Goal: Transaction & Acquisition: Purchase product/service

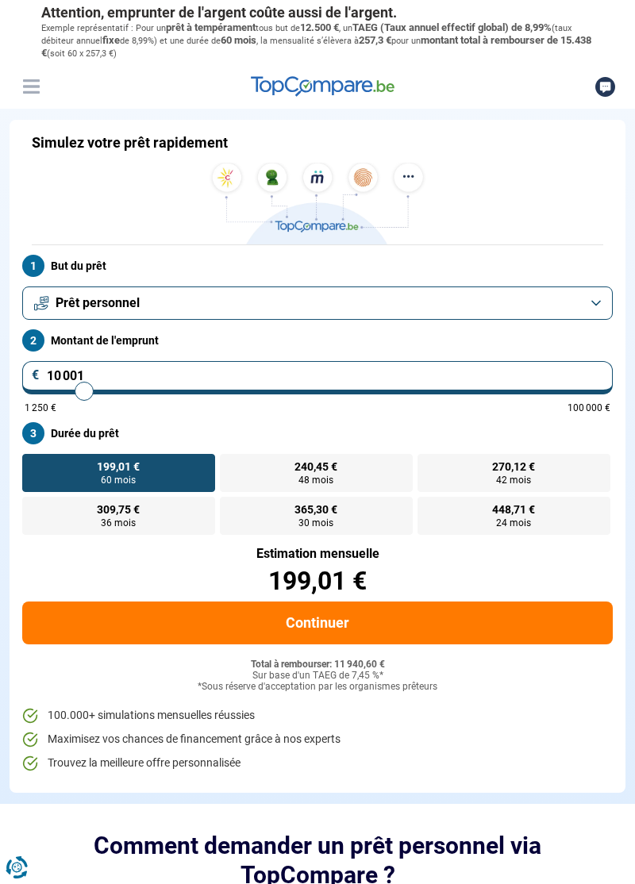
click at [590, 309] on button "Prêt personnel" at bounding box center [317, 302] width 590 height 33
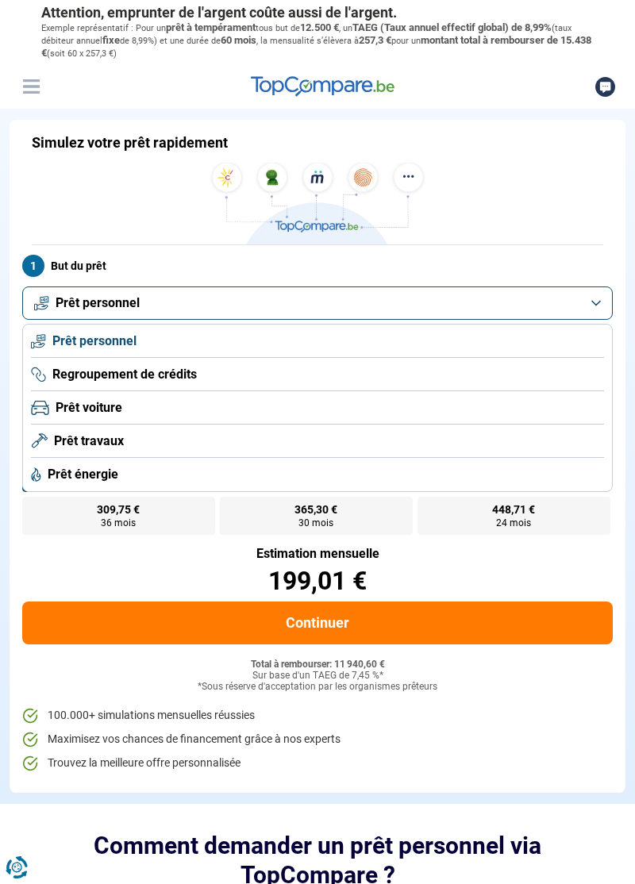
click at [99, 443] on span "Prêt travaux" at bounding box center [89, 440] width 70 height 17
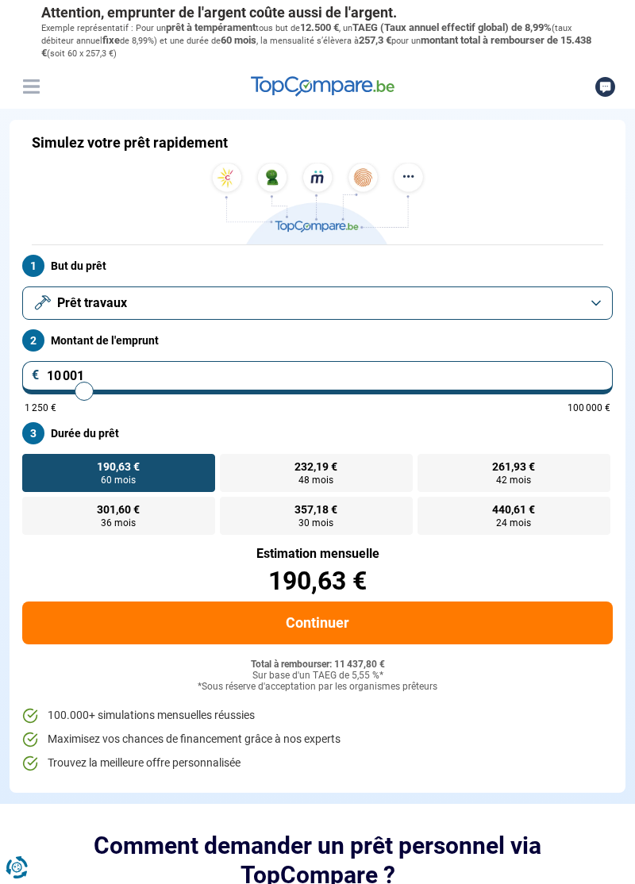
click at [545, 379] on input "10 001" at bounding box center [317, 377] width 590 height 33
type input "1 000"
type input "1250"
type input "100"
type input "1250"
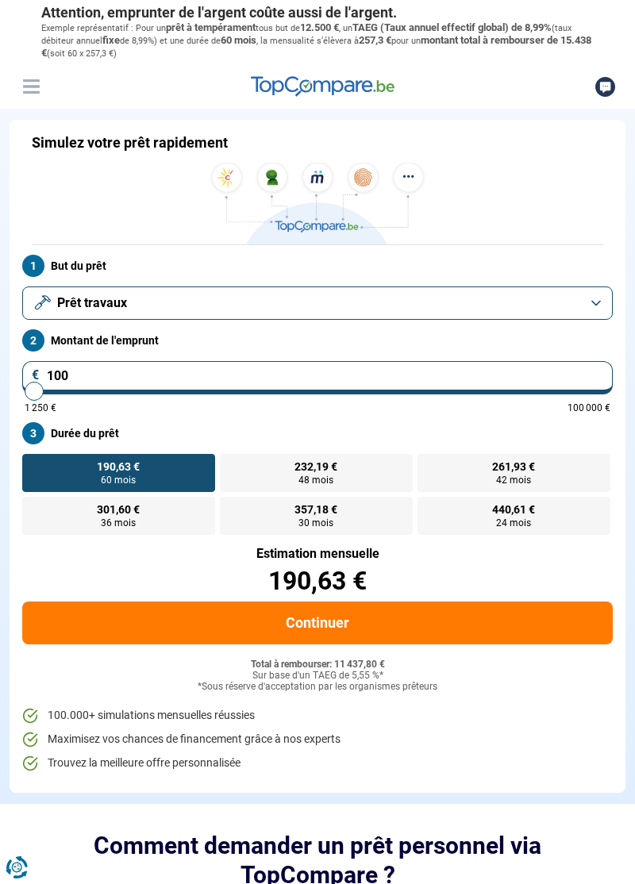
type input "10"
type input "1250"
type input "1"
type input "1250"
type input "0"
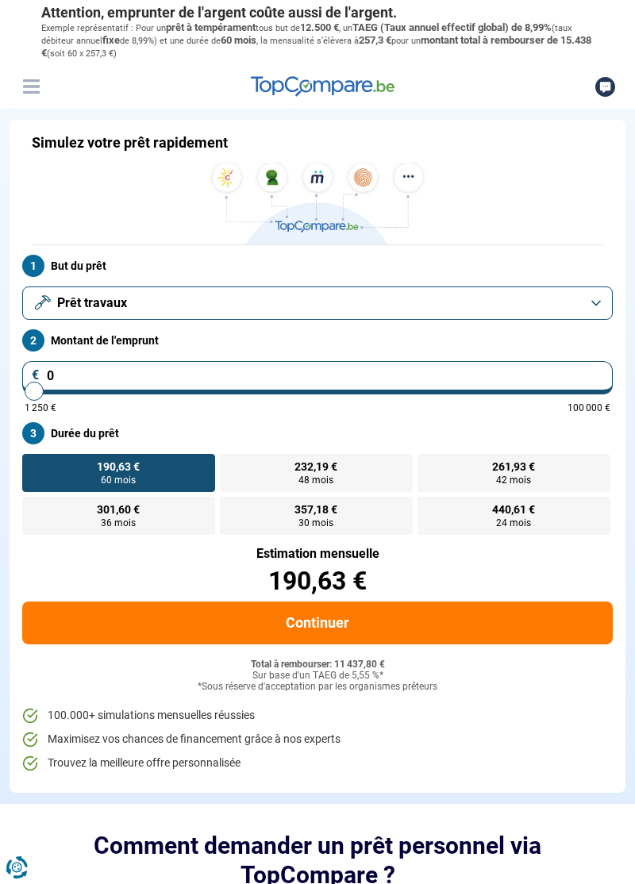
type input "1250"
type input "6"
type input "1250"
type input "60"
type input "1250"
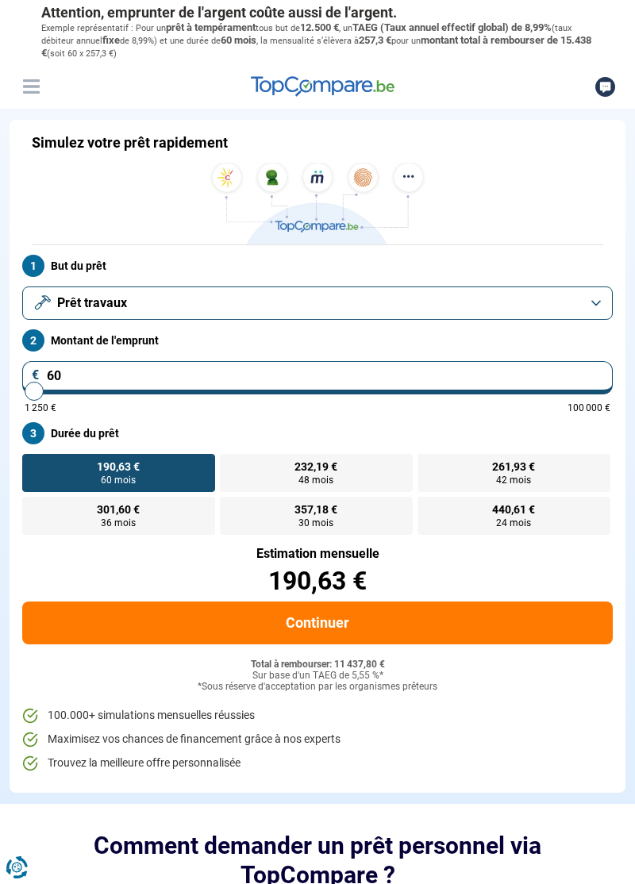
type input "600"
type input "1250"
type input "6 000"
type input "6000"
type input "60 000"
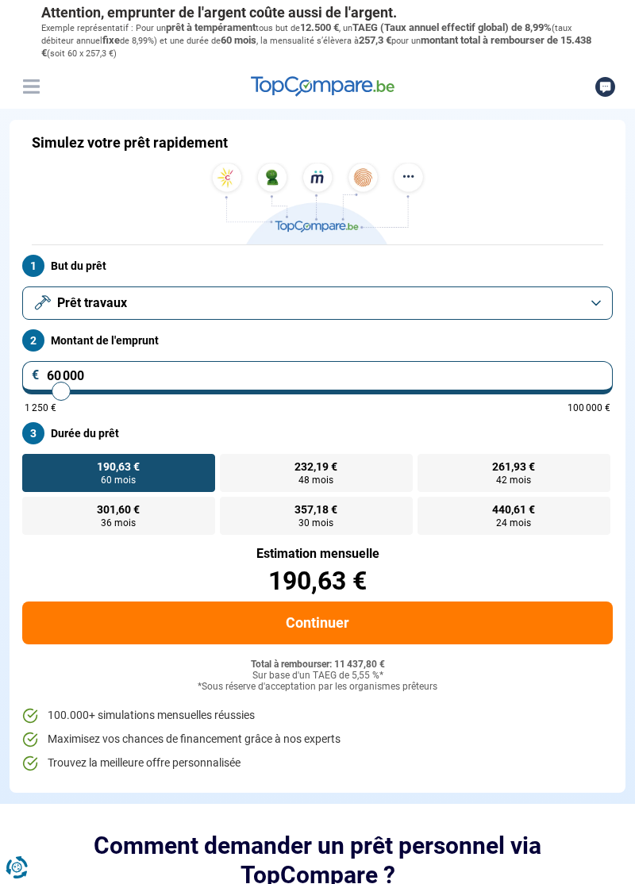
type input "60000"
type input "60 000"
radio input "false"
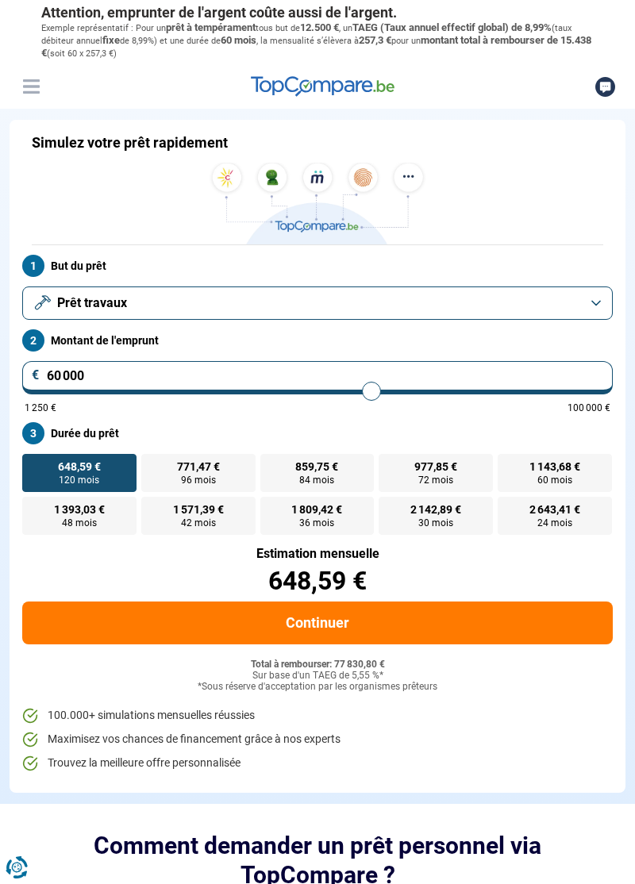
scroll to position [50, 0]
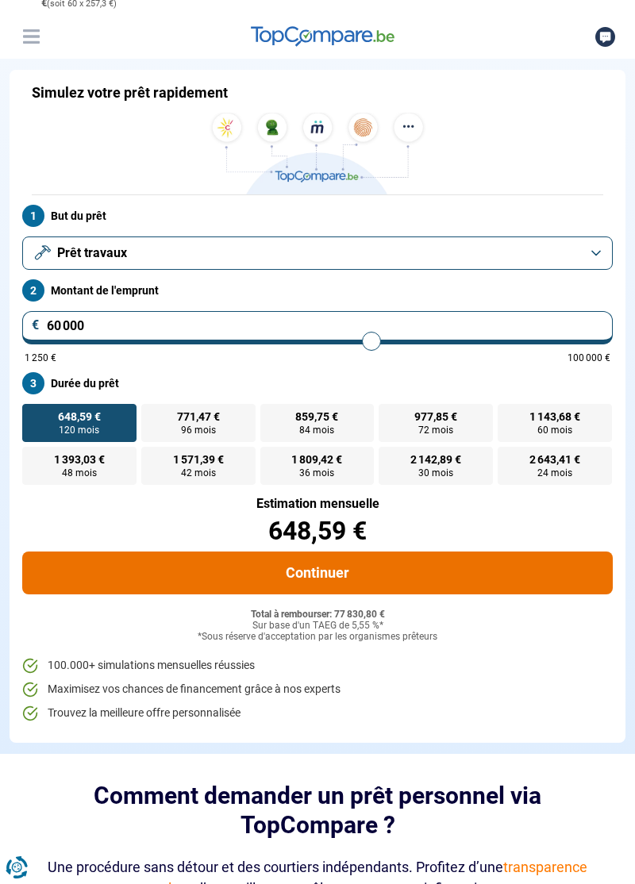
click at [493, 565] on button "Continuer" at bounding box center [317, 572] width 590 height 43
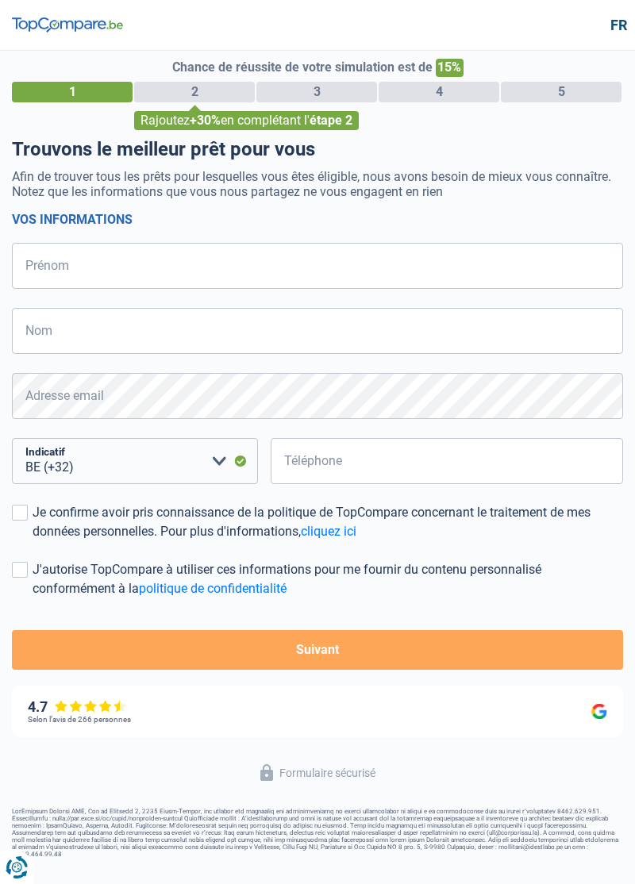
select select "32"
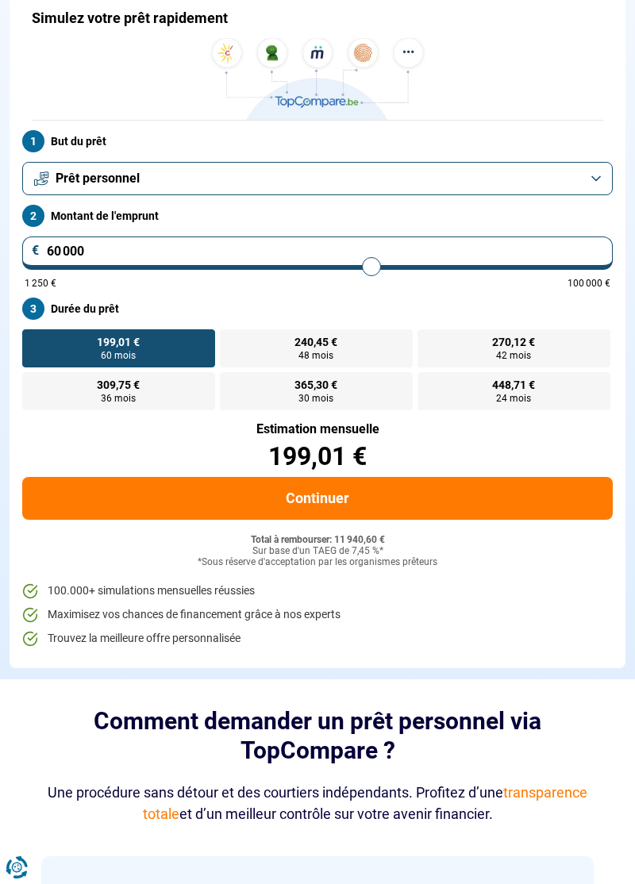
click at [592, 181] on button "Prêt personnel" at bounding box center [317, 178] width 590 height 33
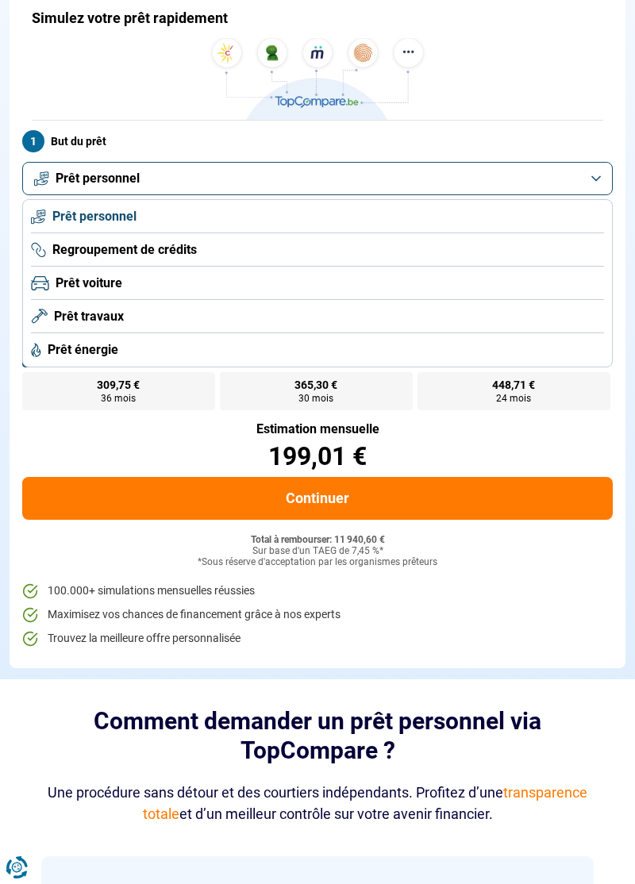
click at [470, 301] on li "Prêt travaux" at bounding box center [317, 316] width 573 height 33
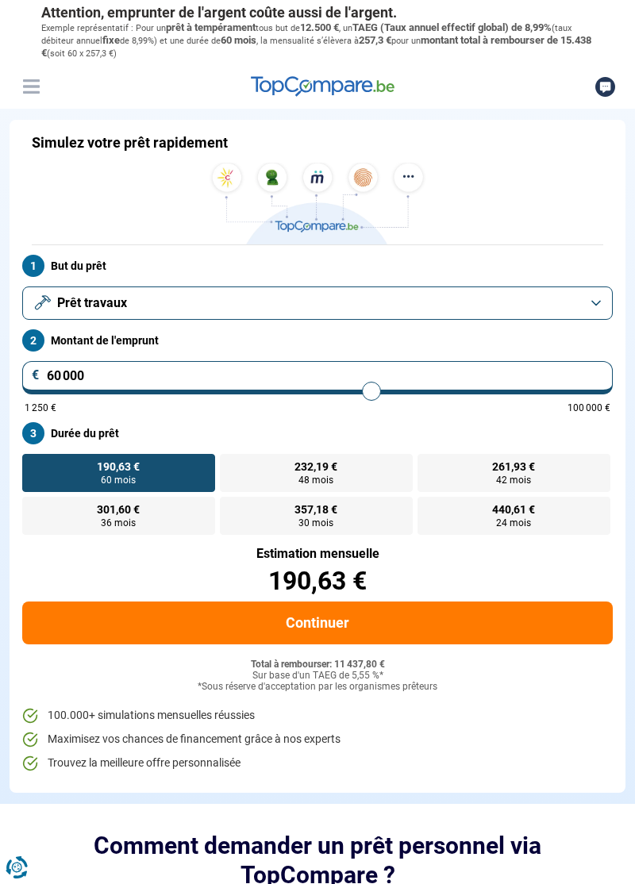
type input "59 000"
type input "59000"
radio input "false"
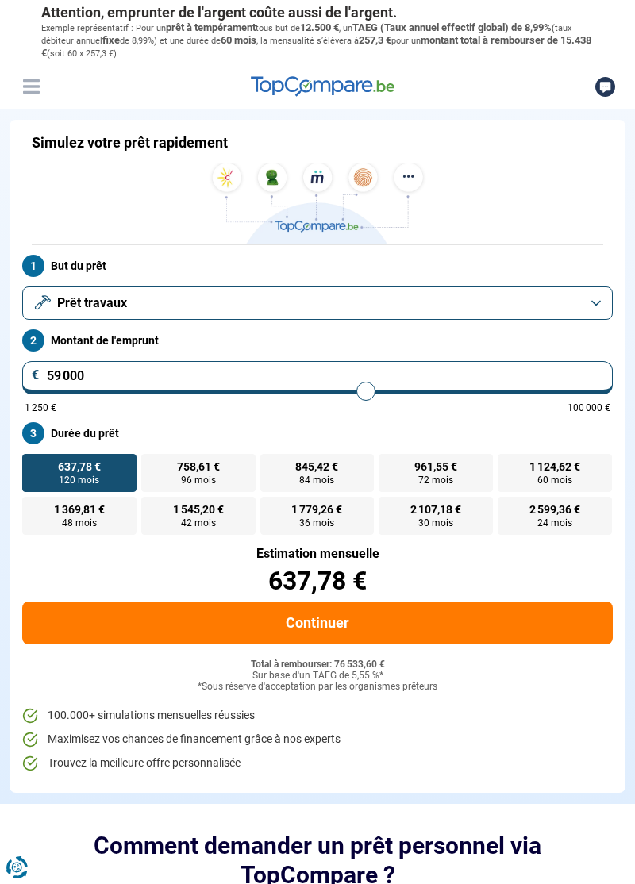
type input "59 750"
type input "59750"
type input "58 250"
type input "58250"
type input "58 000"
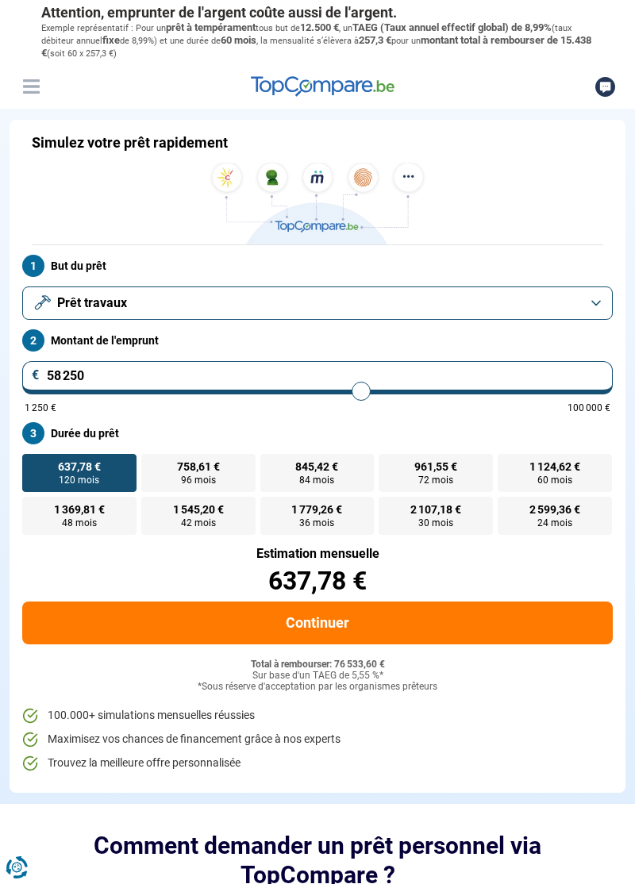
type input "58000"
type input "57 750"
type input "57750"
type input "57 500"
type input "57500"
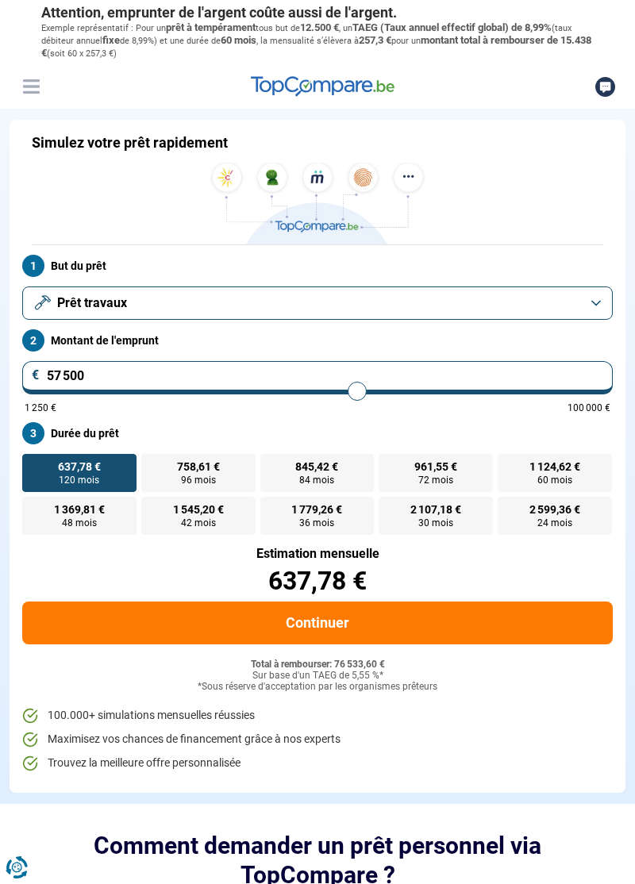
type input "57 250"
type input "57250"
type input "57 000"
type input "57000"
type input "56 750"
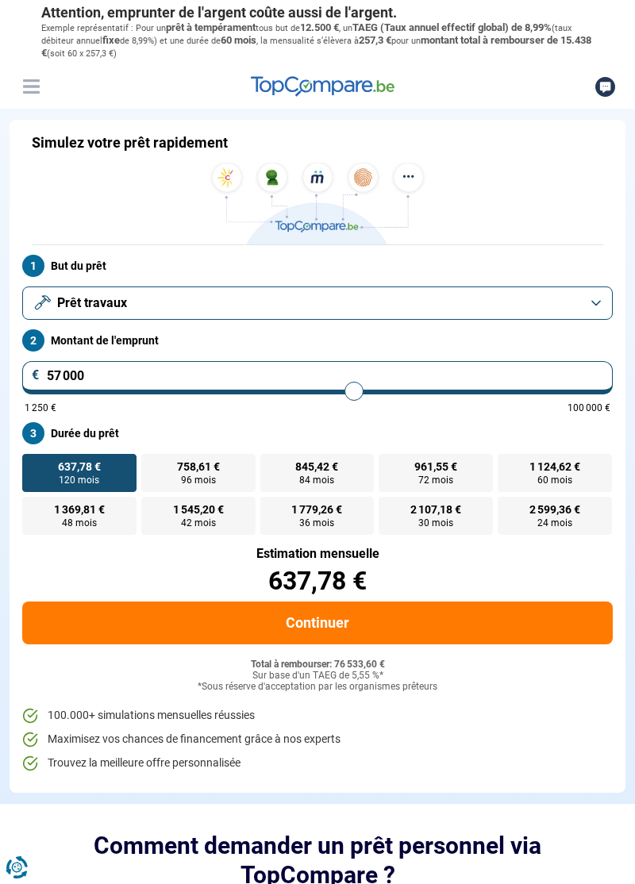
type input "56750"
type input "56 500"
type input "56500"
type input "56 250"
type input "56250"
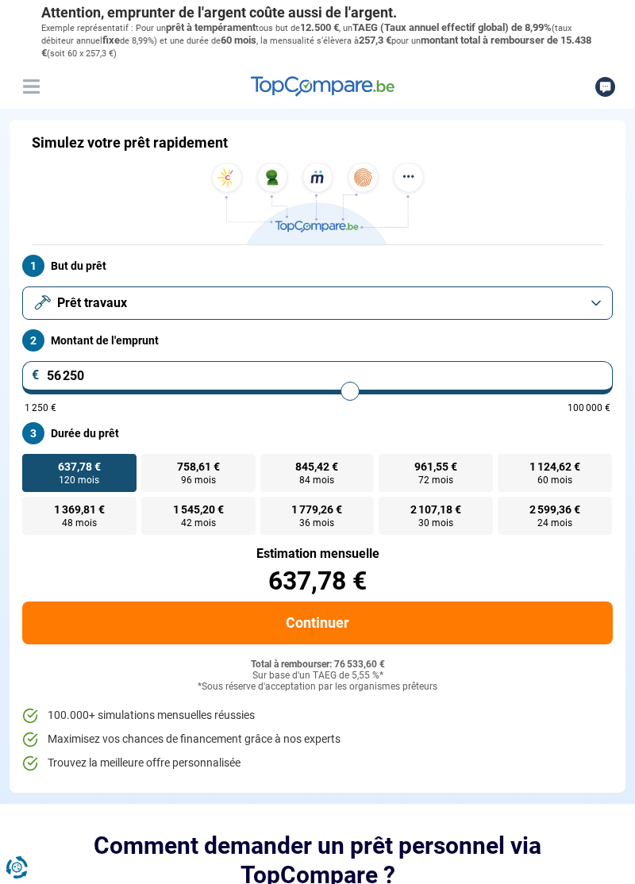
type input "55 750"
type input "55750"
type input "55 500"
type input "55500"
type input "55 000"
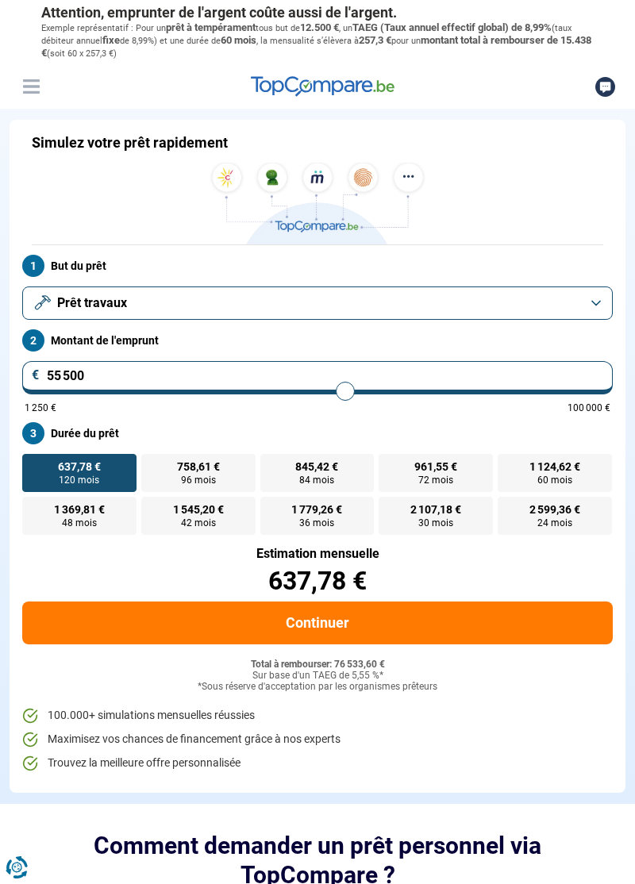
type input "55000"
type input "54 500"
type input "54500"
type input "54 000"
type input "54000"
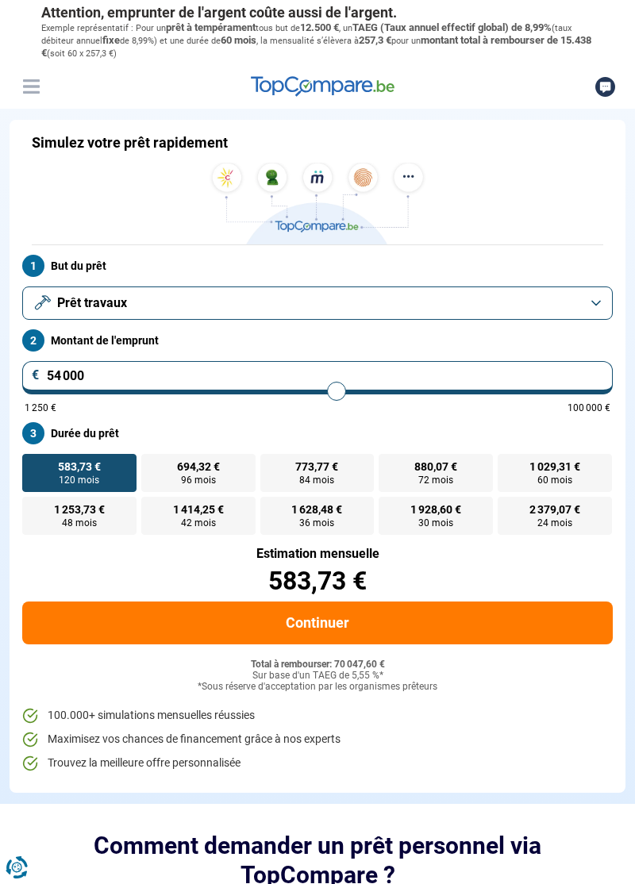
type input "54 500"
type input "54500"
type input "53 500"
type input "53500"
type input "53 250"
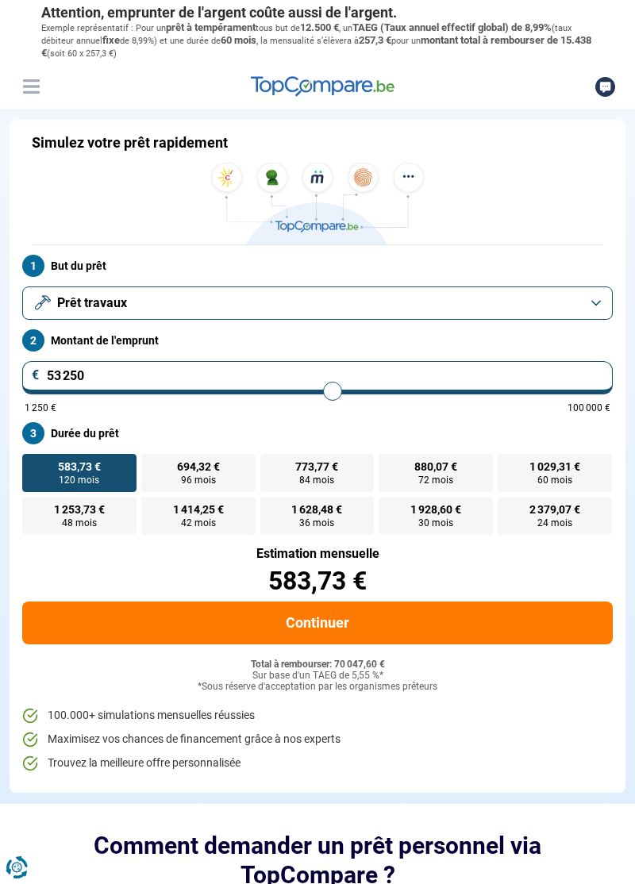
type input "53250"
type input "52 250"
type input "52250"
type input "50 500"
type input "50500"
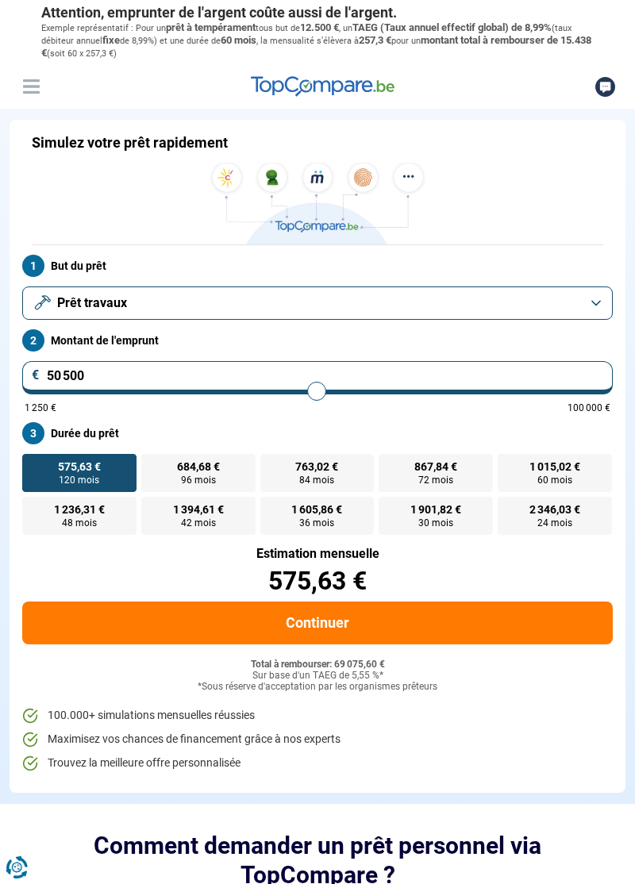
type input "50 000"
type input "49500"
type input "49 750"
type input "49750"
type input "51 250"
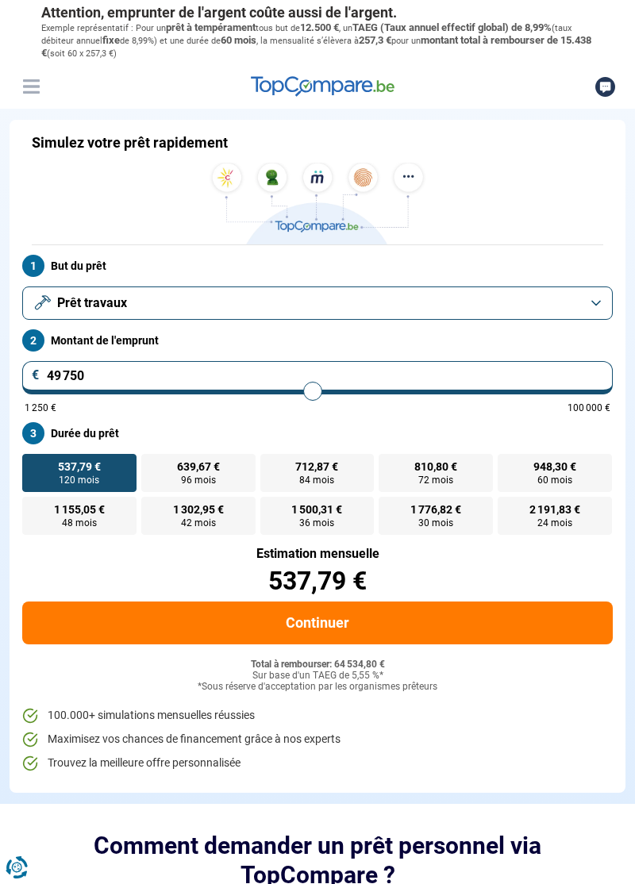
type input "51250"
type input "53 000"
type input "53000"
type input "54 250"
type input "54250"
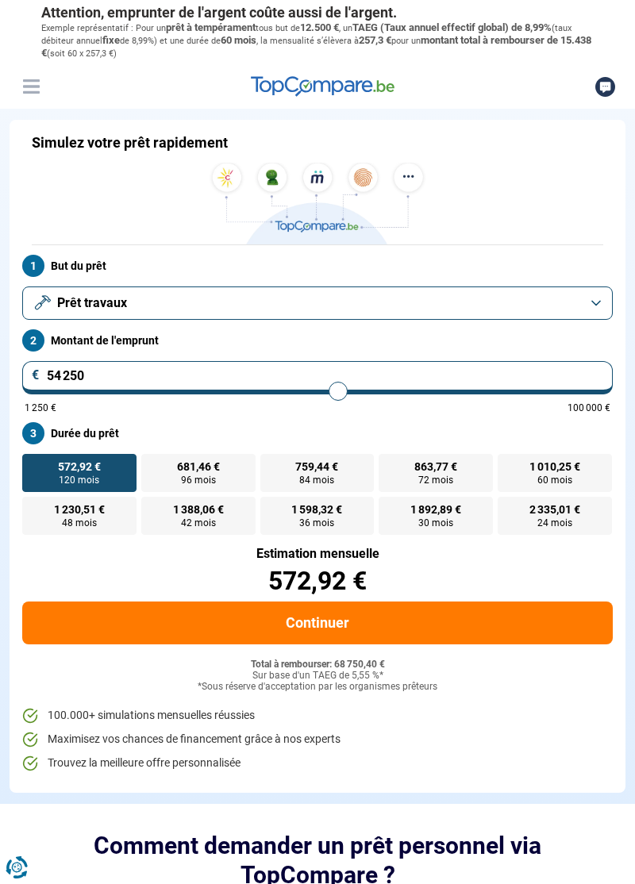
type input "54 750"
type input "54750"
type input "55 250"
type input "55250"
type input "56 000"
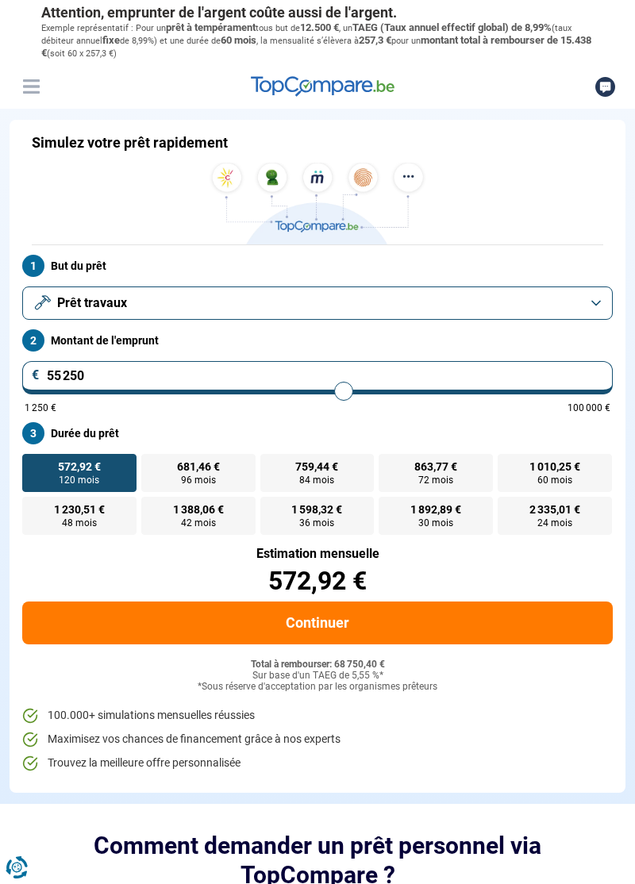
type input "56000"
type input "56 500"
type input "56500"
type input "57 000"
type input "57000"
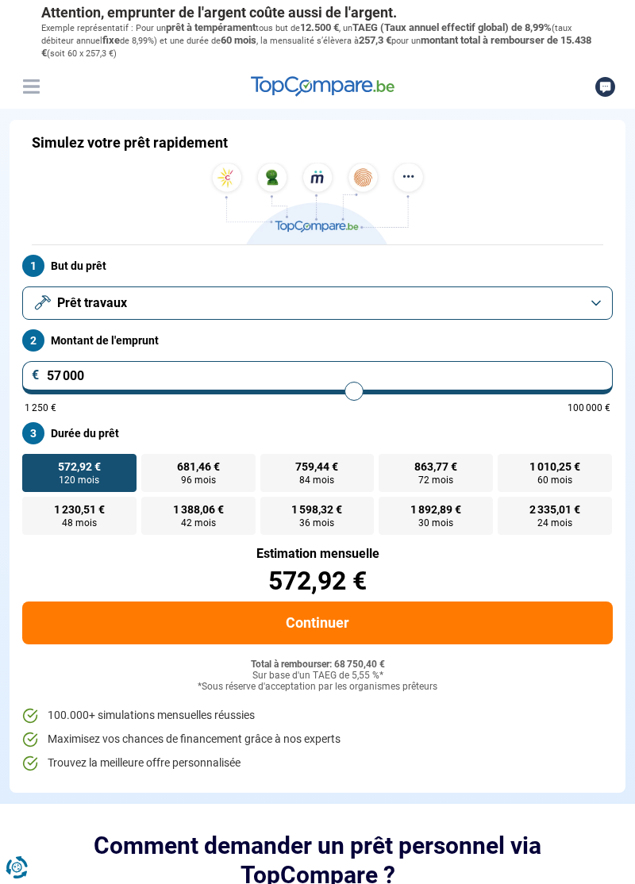
type input "57 500"
type input "57500"
type input "58 000"
type input "58000"
type input "58 500"
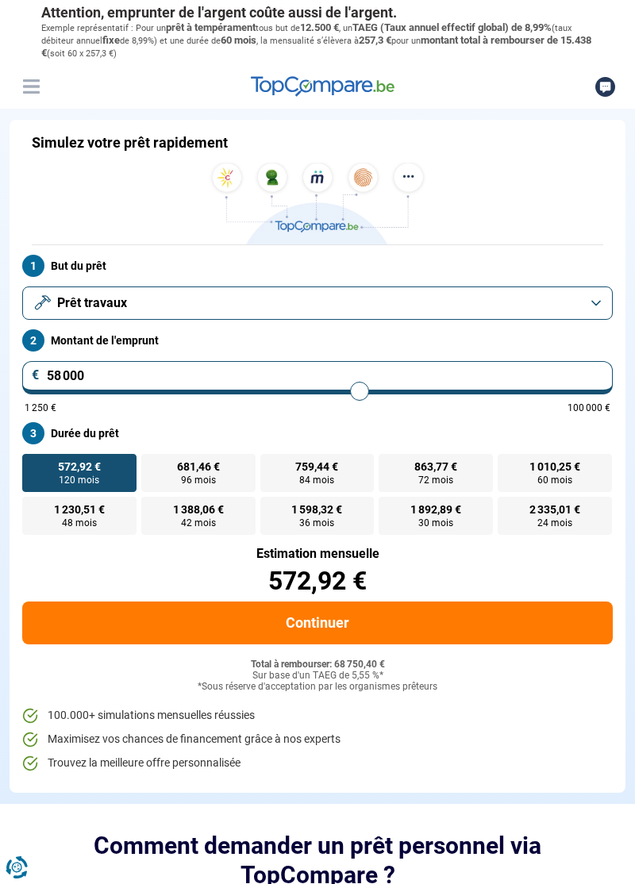
type input "58500"
type input "59 000"
type input "59000"
type input "59 750"
type input "59750"
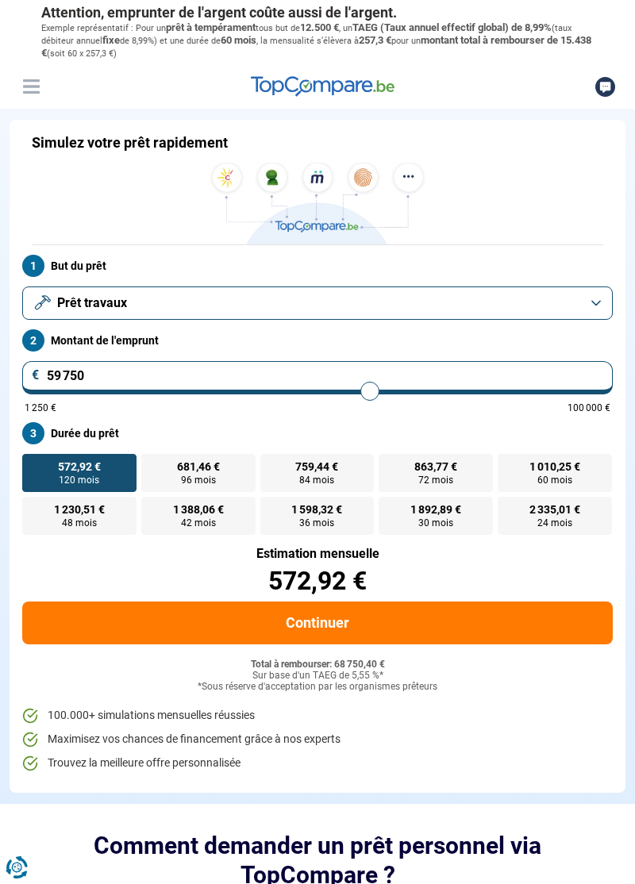
type input "60 750"
type input "60750"
type input "61 500"
type input "61500"
type input "62 250"
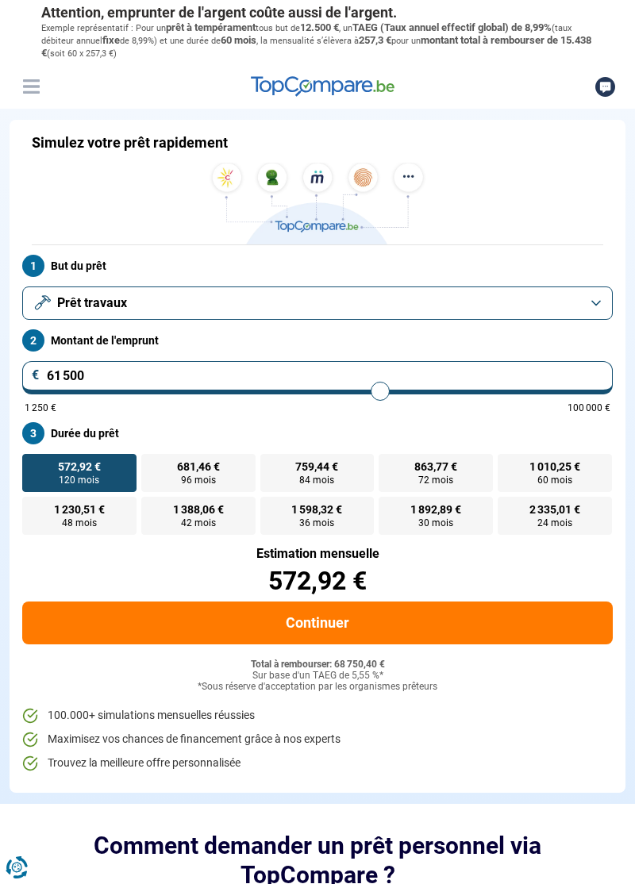
type input "62250"
type input "62 750"
type input "62750"
type input "63 250"
type input "63250"
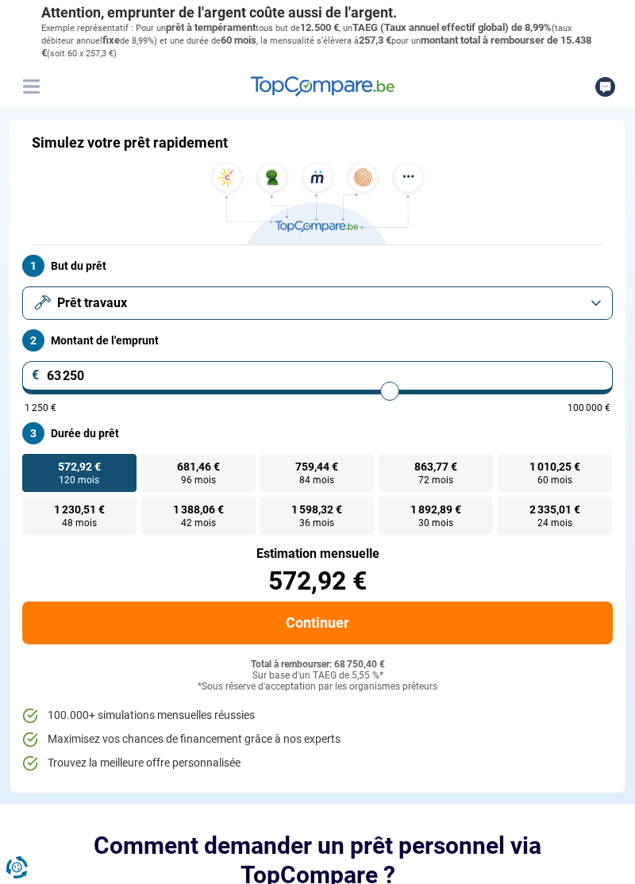
type input "64 000"
type input "64000"
type input "64 500"
type input "64500"
type input "65 000"
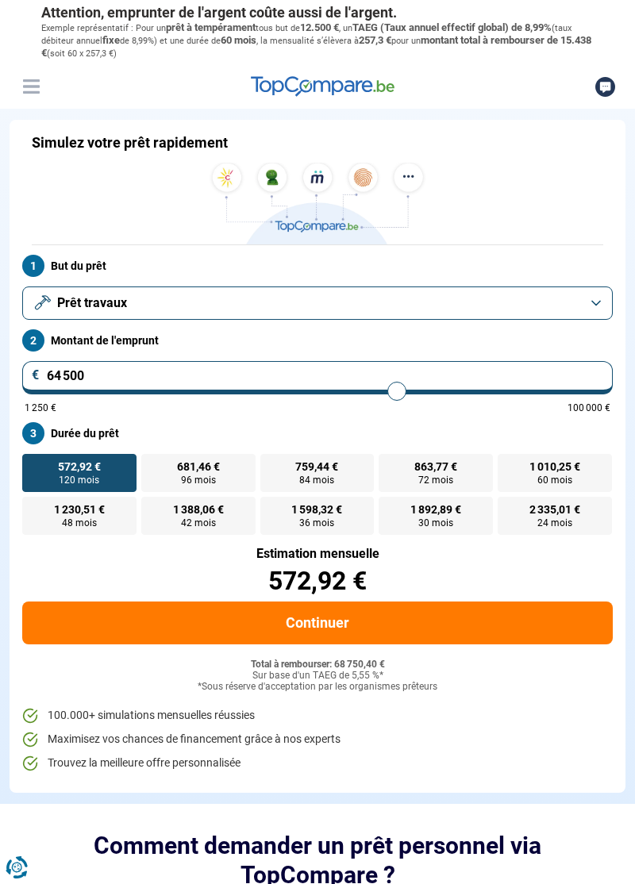
type input "65000"
type input "65 500"
type input "65500"
type input "66 000"
type input "66000"
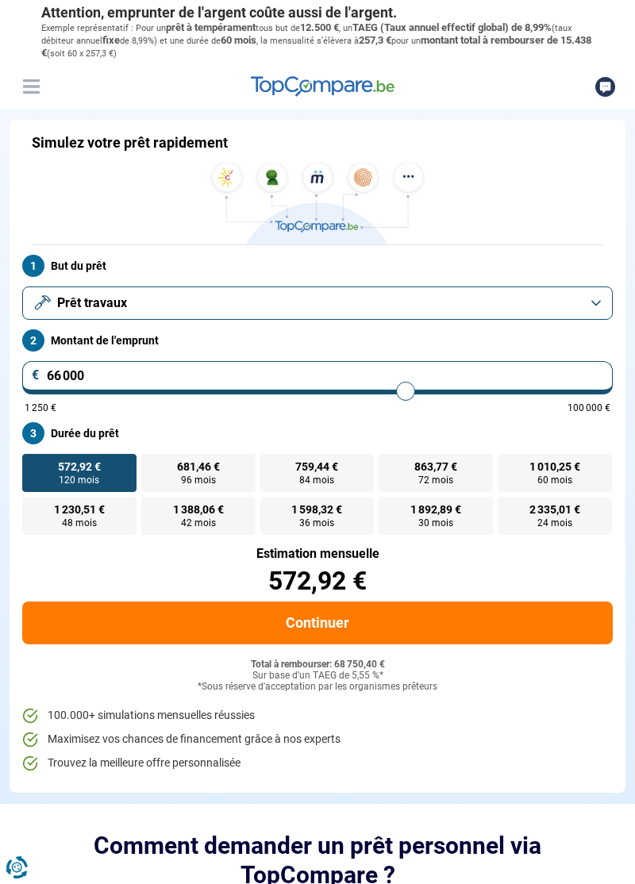
type input "66 250"
type input "66250"
type input "66 500"
type input "66500"
type input "67 000"
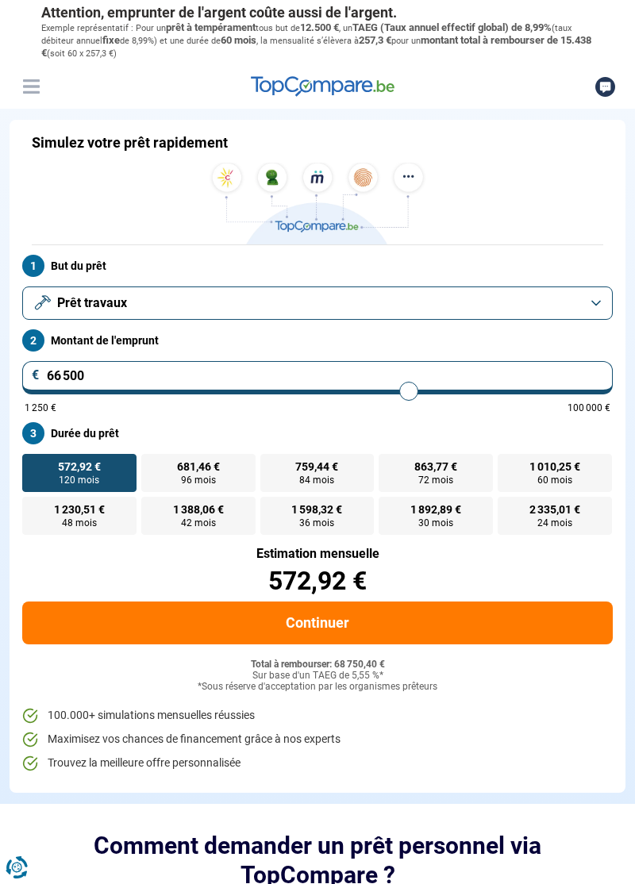
type input "67000"
type input "67 250"
type input "67250"
type input "67 750"
type input "67750"
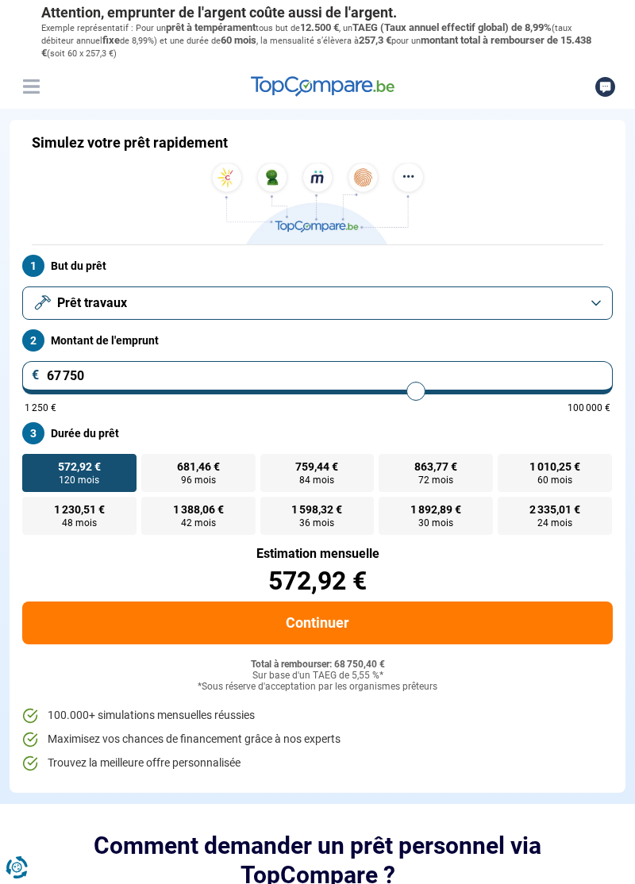
type input "68 250"
type input "68250"
type input "68 750"
type input "68750"
type input "69 500"
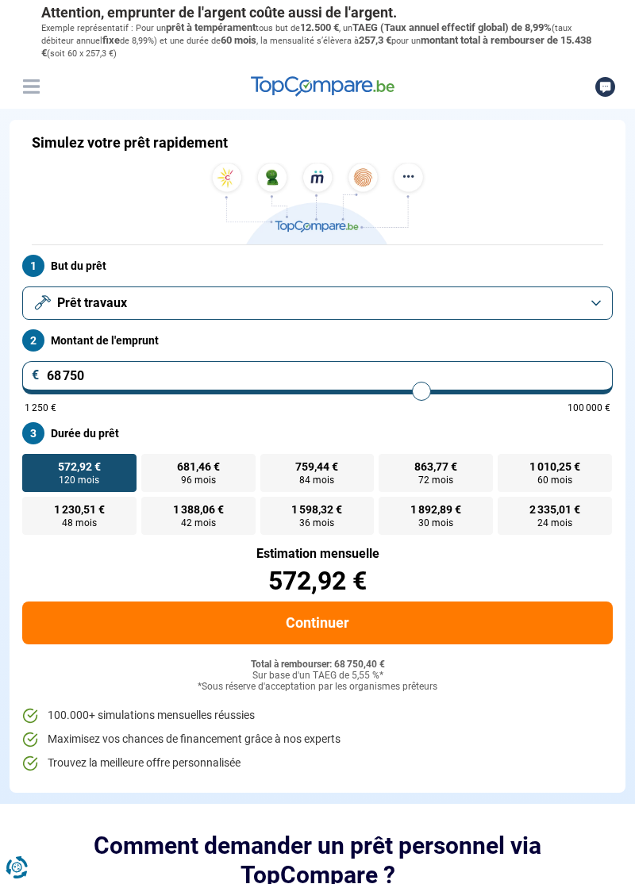
type input "69500"
type input "70 250"
type input "70250"
type input "71 250"
type input "71250"
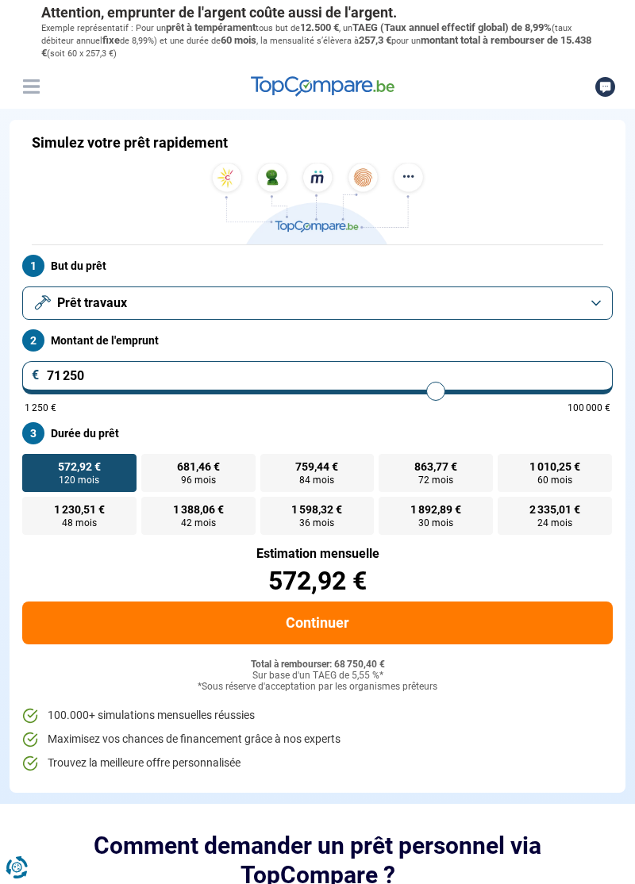
type input "72 250"
type input "72250"
type input "73 250"
type input "73250"
type input "74 250"
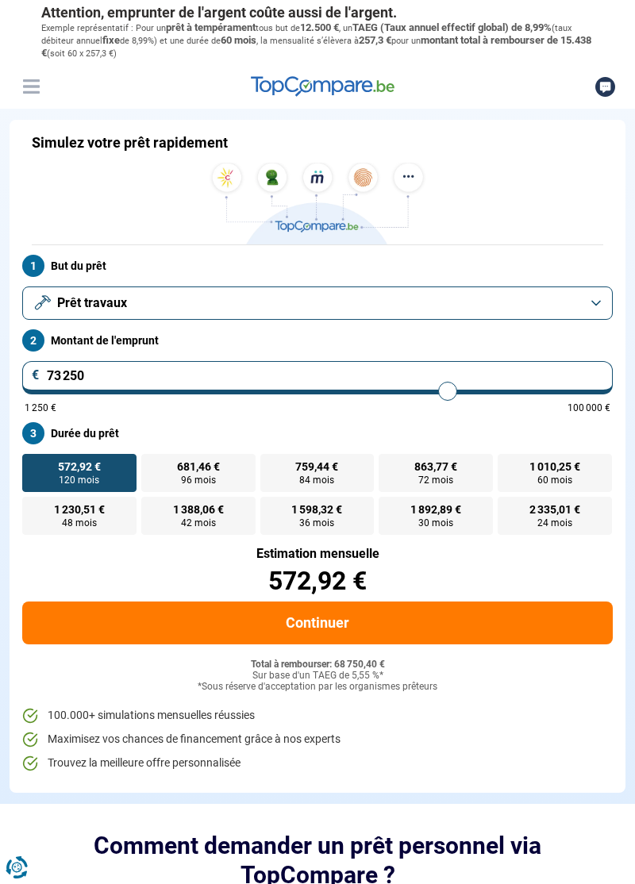
type input "74250"
type input "75 500"
type input "75500"
type input "76 500"
type input "76500"
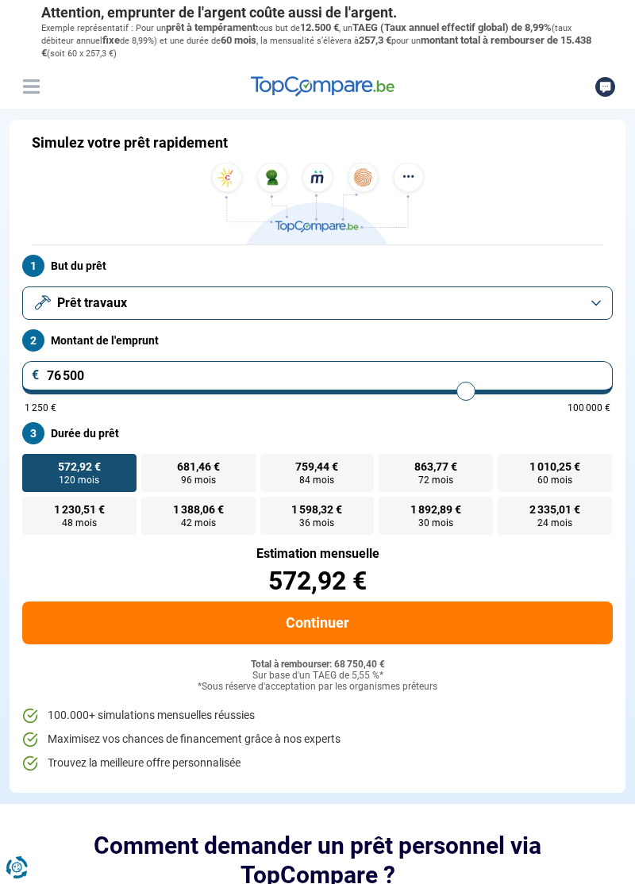
type input "77 750"
type input "77750"
type input "78 500"
type input "78500"
type input "79 250"
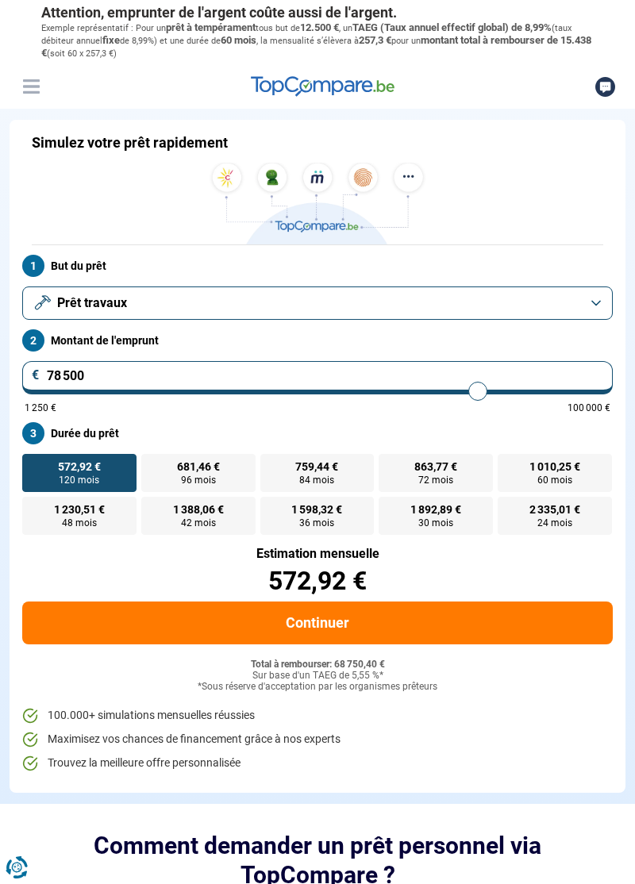
type input "79250"
type input "80 000"
type input "80000"
type input "81 000"
type input "81000"
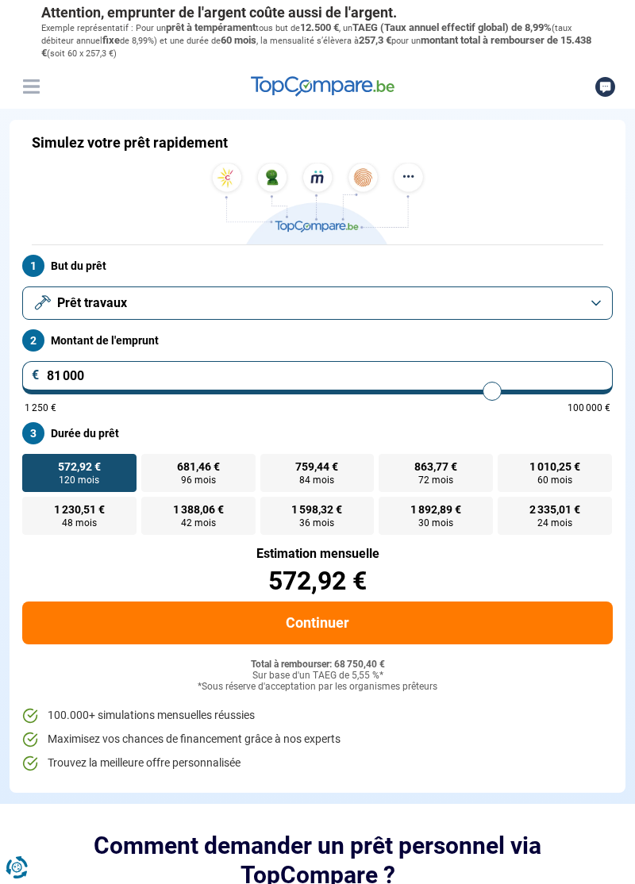
type input "81 750"
type input "81750"
type input "82 500"
type input "82500"
type input "83 250"
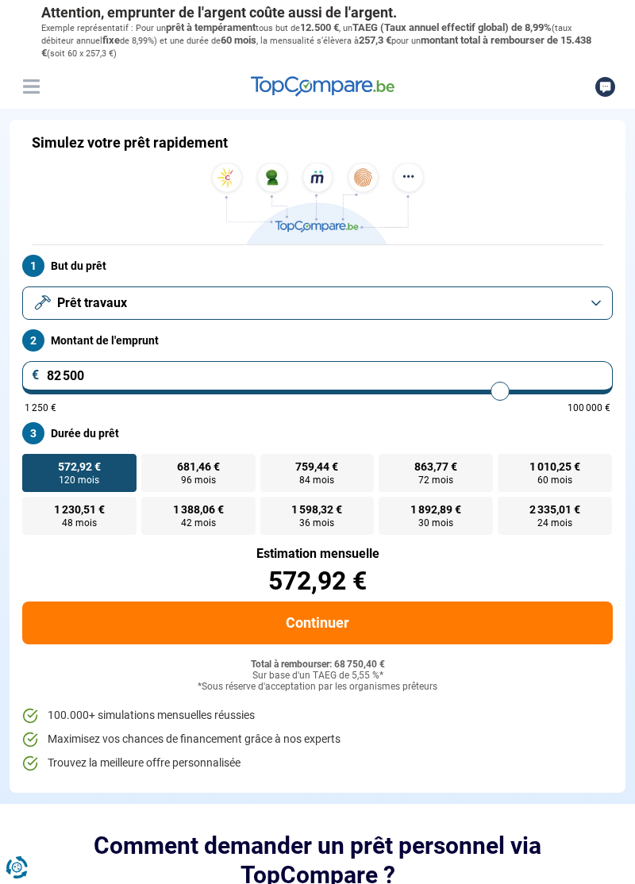
type input "83250"
type input "84 250"
type input "84250"
type input "84 750"
type input "84750"
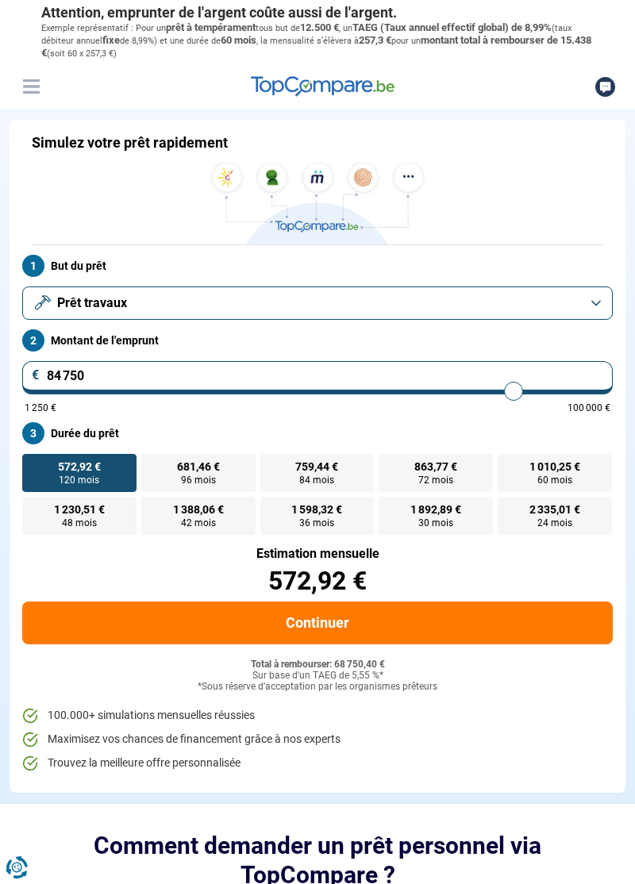
type input "85 500"
type input "85500"
type input "86 250"
type input "86250"
type input "87 000"
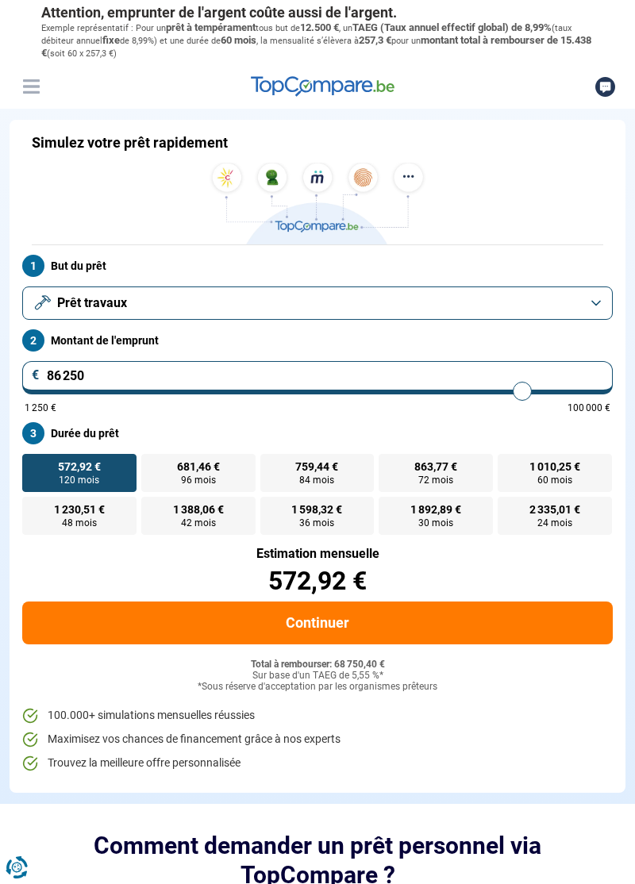
type input "87000"
type input "87 750"
type input "87750"
type input "88 750"
type input "88750"
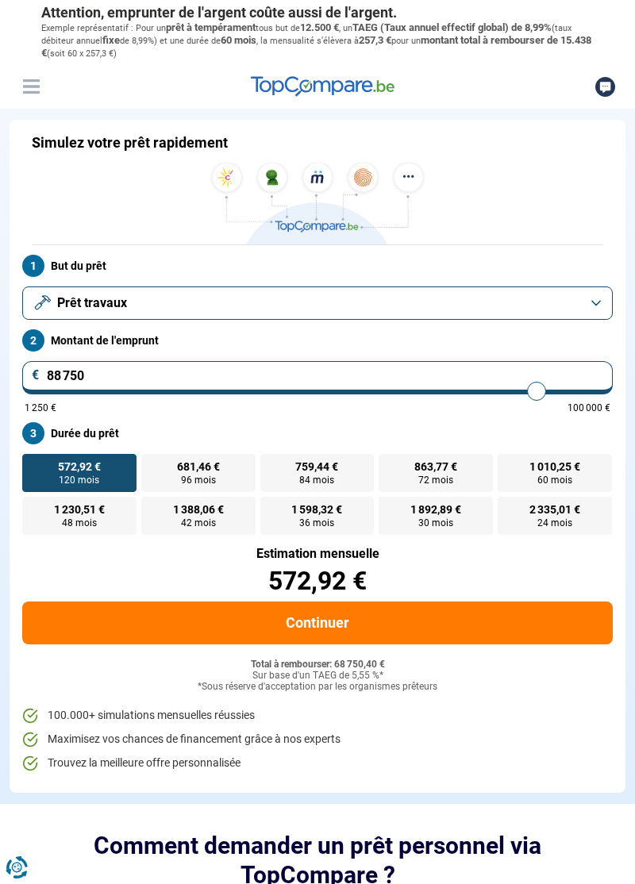
type input "89 500"
type input "89500"
type input "90 000"
type input "90000"
type input "90 250"
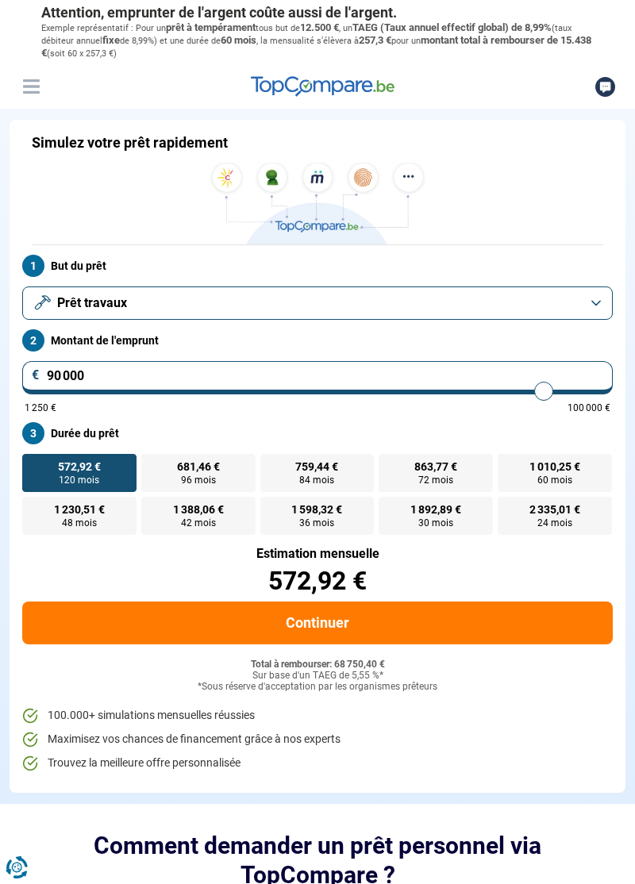
type input "90250"
type input "90 500"
type input "90500"
click at [537, 235] on div "Simulez votre prêt rapidement" at bounding box center [317, 190] width 571 height 112
type input "89 750"
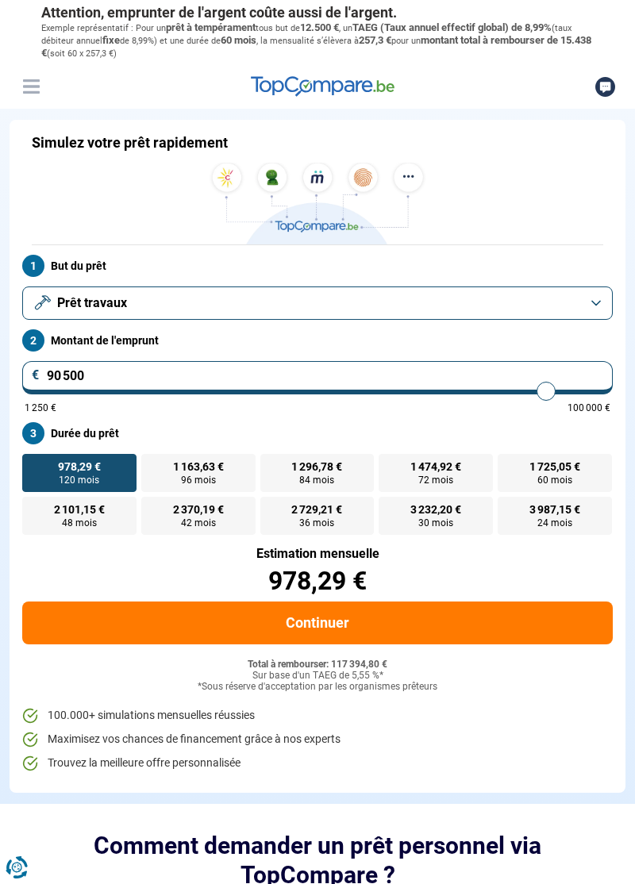
type input "89750"
type input "84 500"
type input "84500"
type input "84 250"
type input "84250"
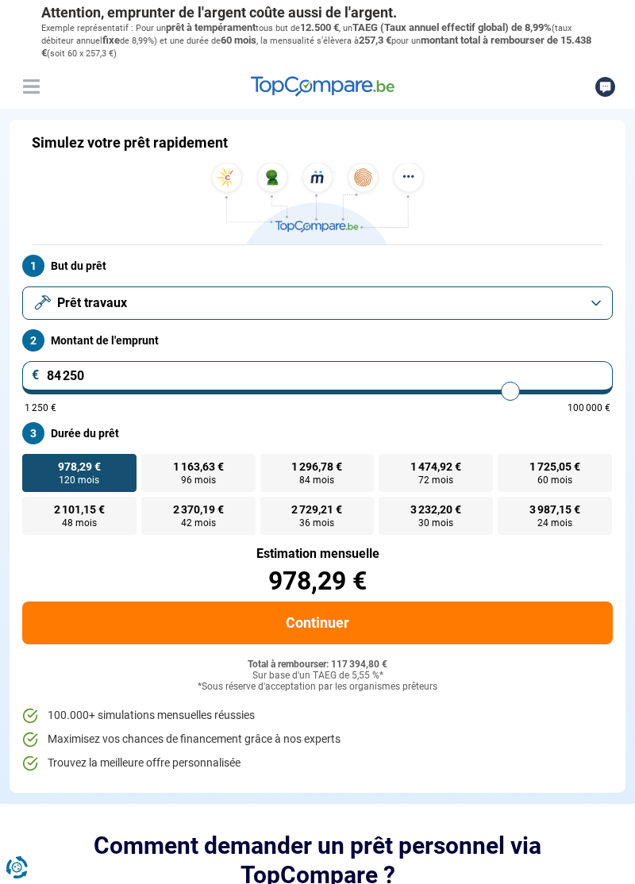
type input "83 750"
type input "83750"
type input "83 500"
type input "83500"
type input "83 000"
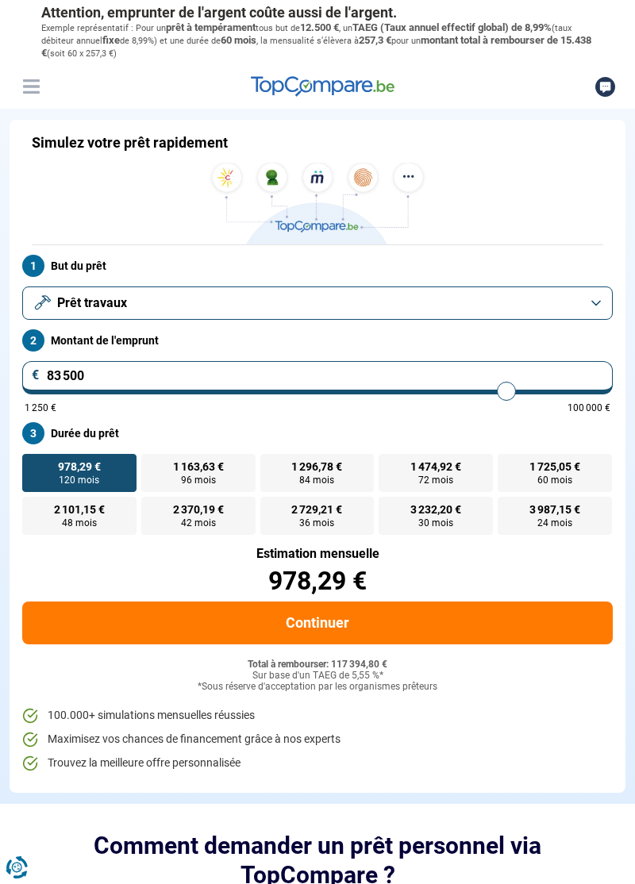
type input "83000"
type input "82 750"
type input "82750"
type input "82 500"
type input "82500"
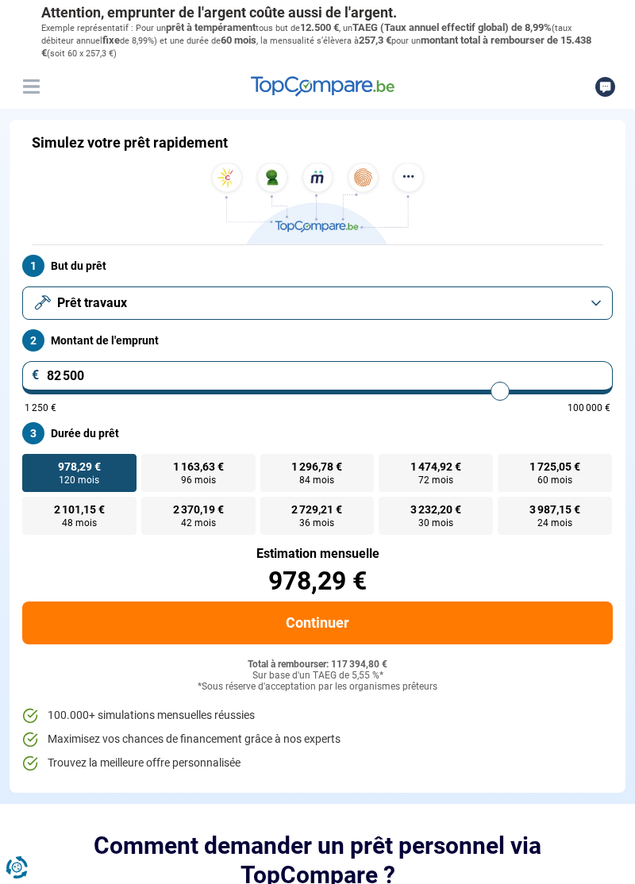
type input "82 250"
type input "82250"
type input "82 000"
type input "82000"
type input "81 750"
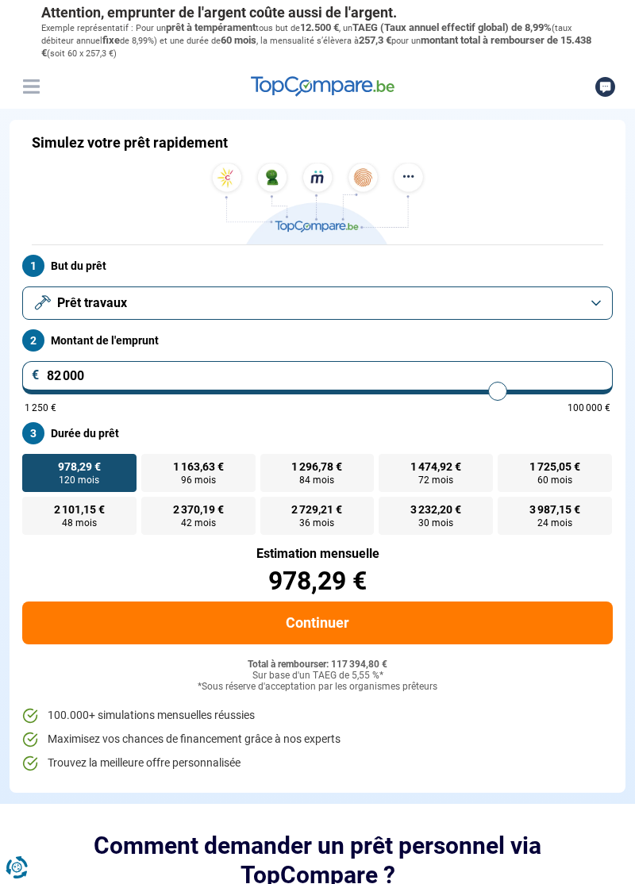
type input "81750"
type input "81 250"
type input "81250"
type input "81 000"
type input "81000"
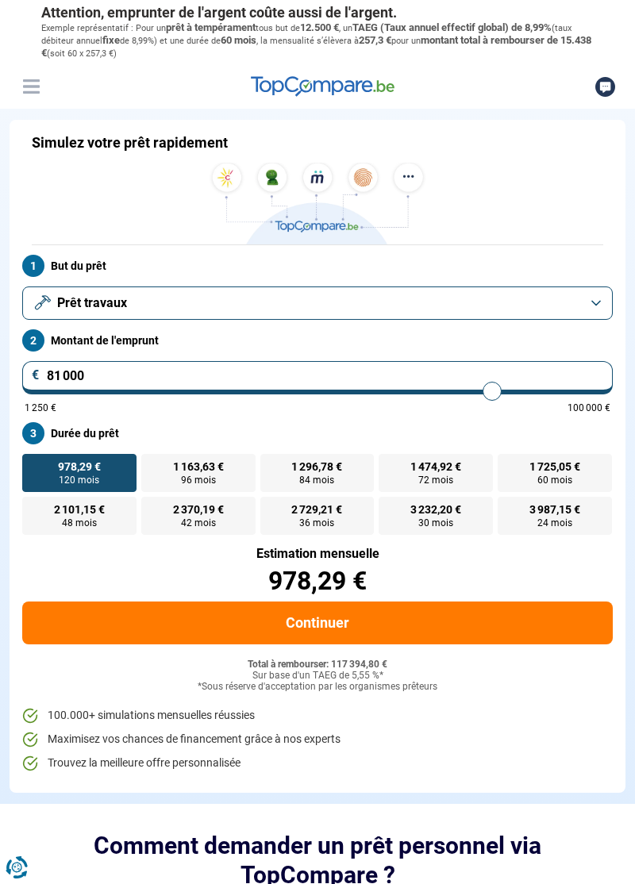
type input "80 500"
type input "80500"
type input "79 750"
type input "79750"
type input "79 000"
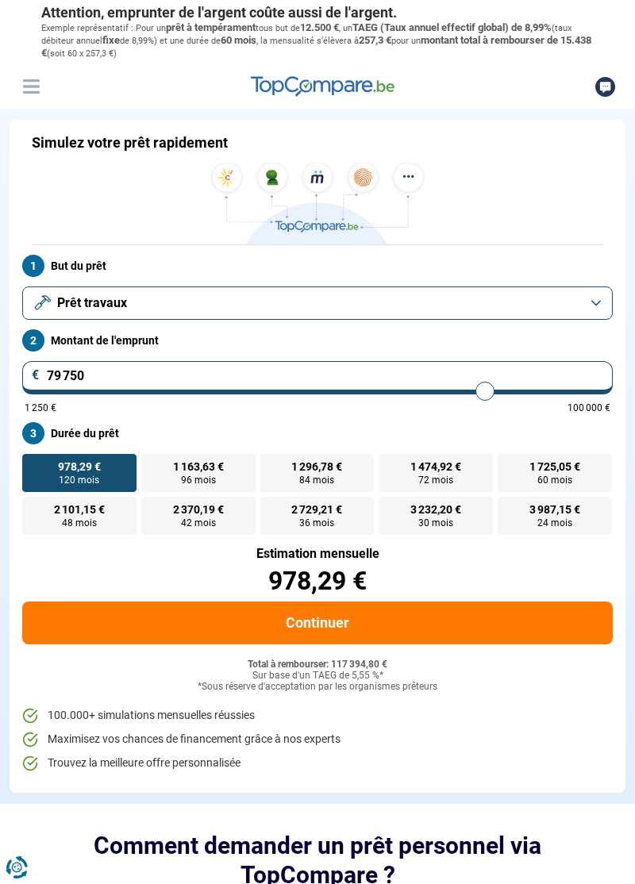
type input "79000"
type input "78 250"
type input "78250"
type input "77 250"
type input "77250"
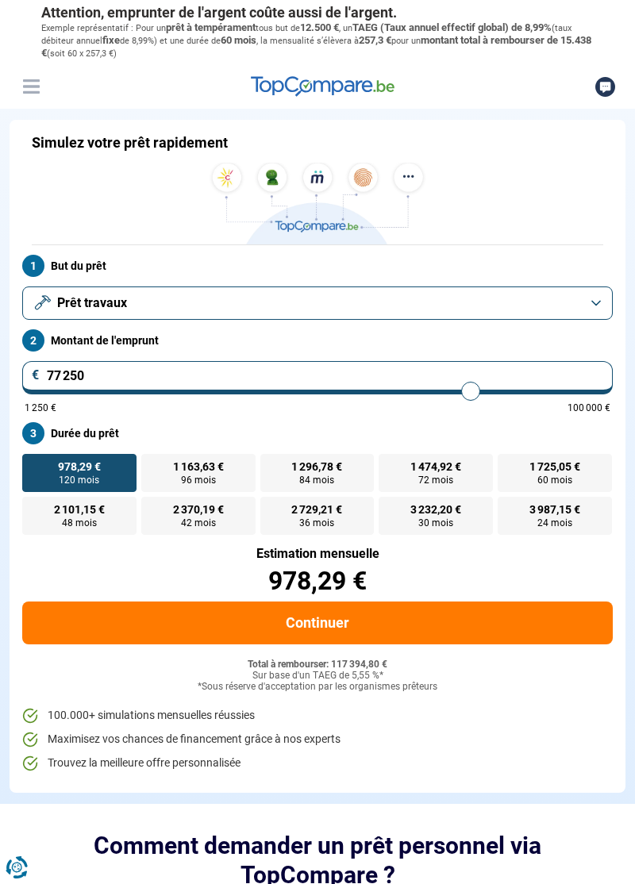
type input "76 500"
type input "76500"
type input "75 750"
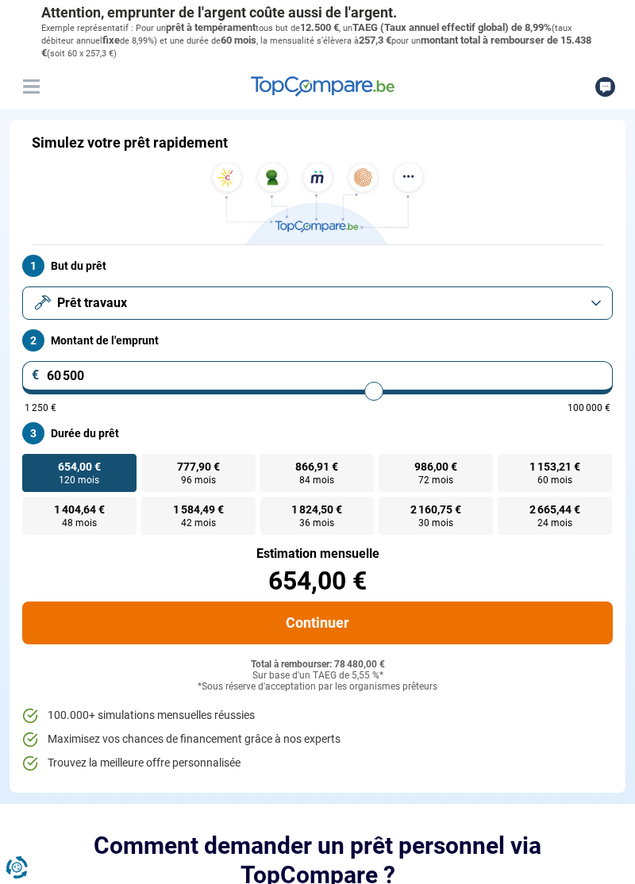
click at [527, 622] on button "Continuer" at bounding box center [317, 622] width 590 height 43
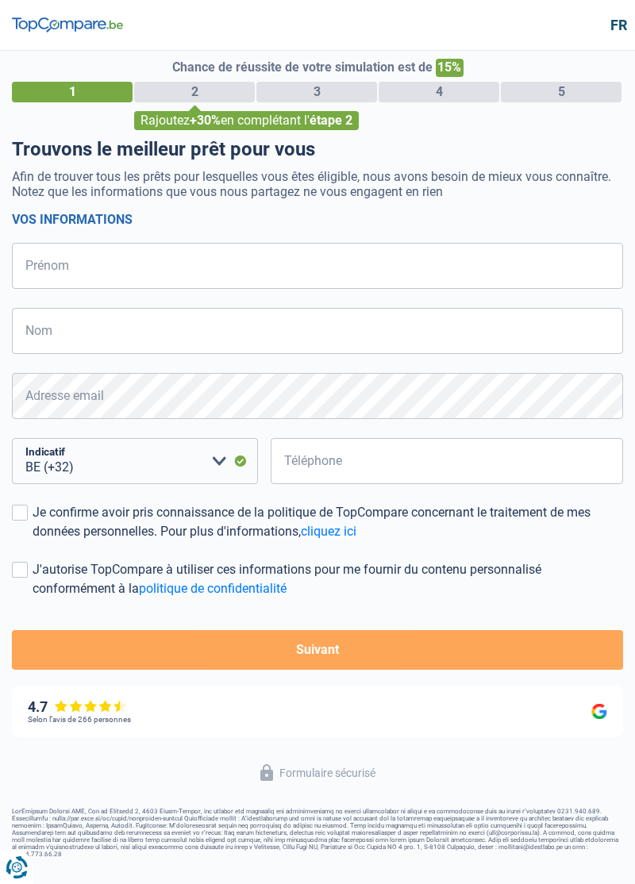
select select "32"
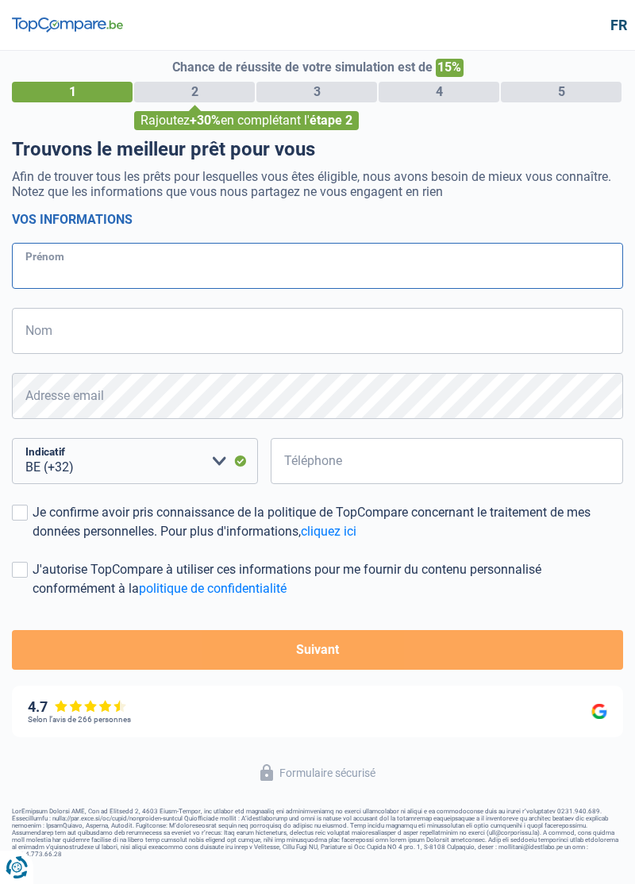
click at [75, 264] on input "Prénom" at bounding box center [317, 266] width 611 height 46
type input "Philippe"
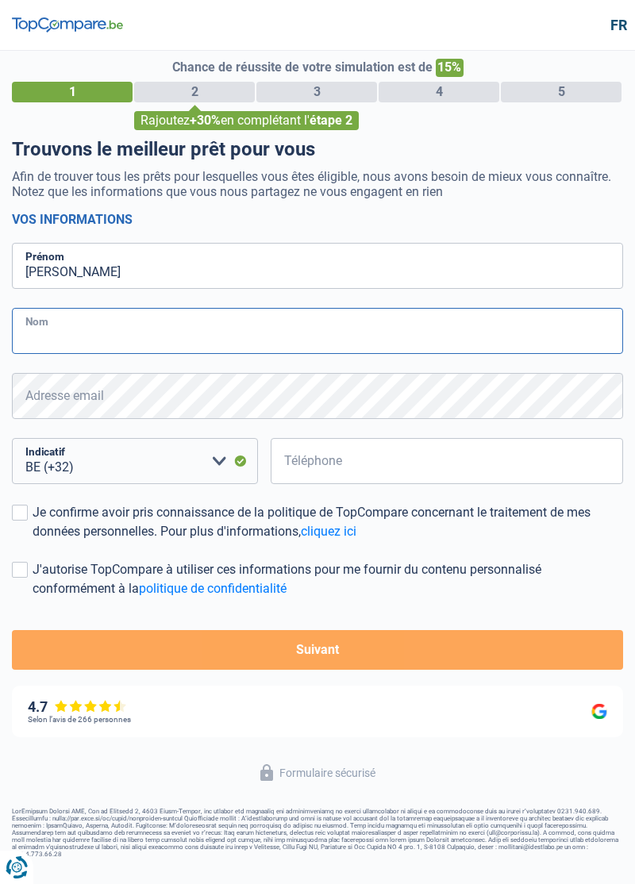
click at [51, 339] on input "Nom" at bounding box center [317, 331] width 611 height 46
type input "Jafred"
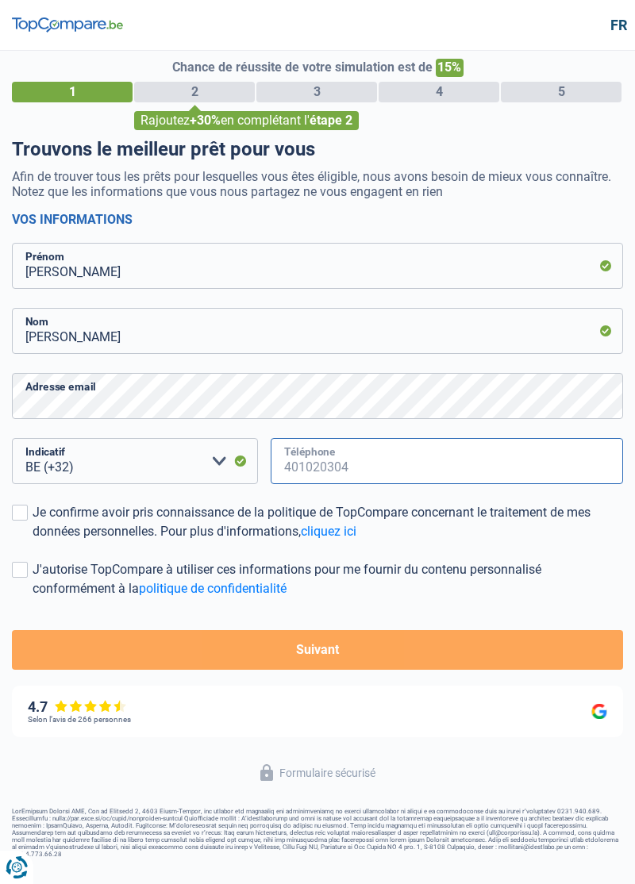
click at [301, 468] on input "Téléphone" at bounding box center [446, 461] width 352 height 46
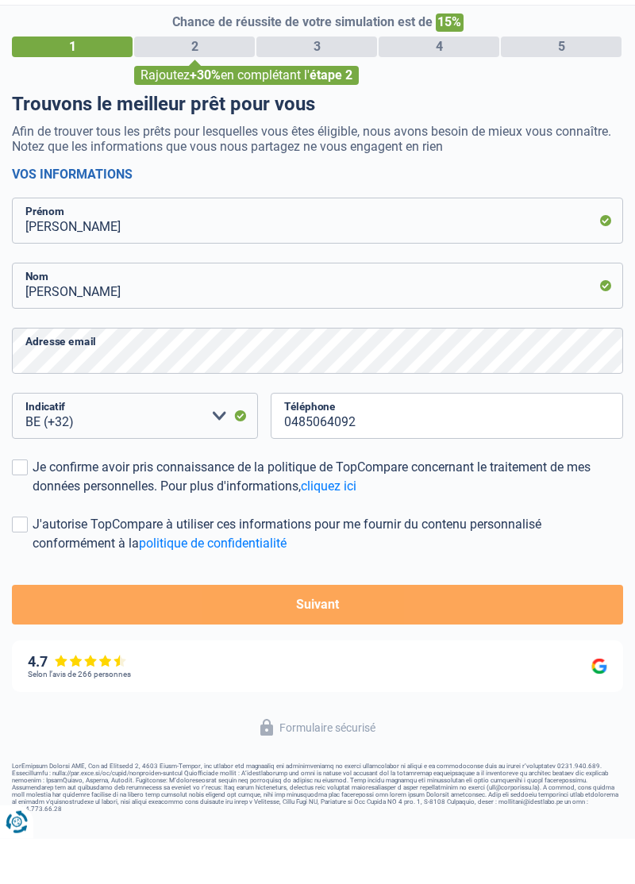
click at [20, 527] on label "Je confirme avoir pris connaissance de la politique de TopCompare concernant le…" at bounding box center [317, 522] width 611 height 38
click at [33, 541] on input "Je confirme avoir pris connaissance de la politique de TopCompare concernant le…" at bounding box center [33, 541] width 0 height 0
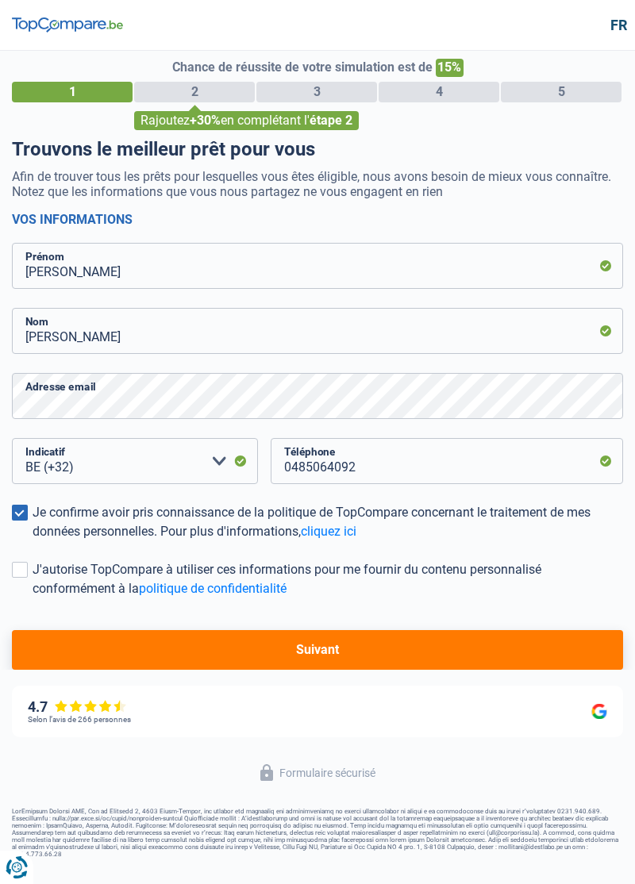
click at [26, 577] on label "J'autorise TopCompare à utiliser ces informations pour me fournir du contenu pe…" at bounding box center [317, 579] width 611 height 38
click at [33, 598] on input "J'autorise TopCompare à utiliser ces informations pour me fournir du contenu pe…" at bounding box center [33, 598] width 0 height 0
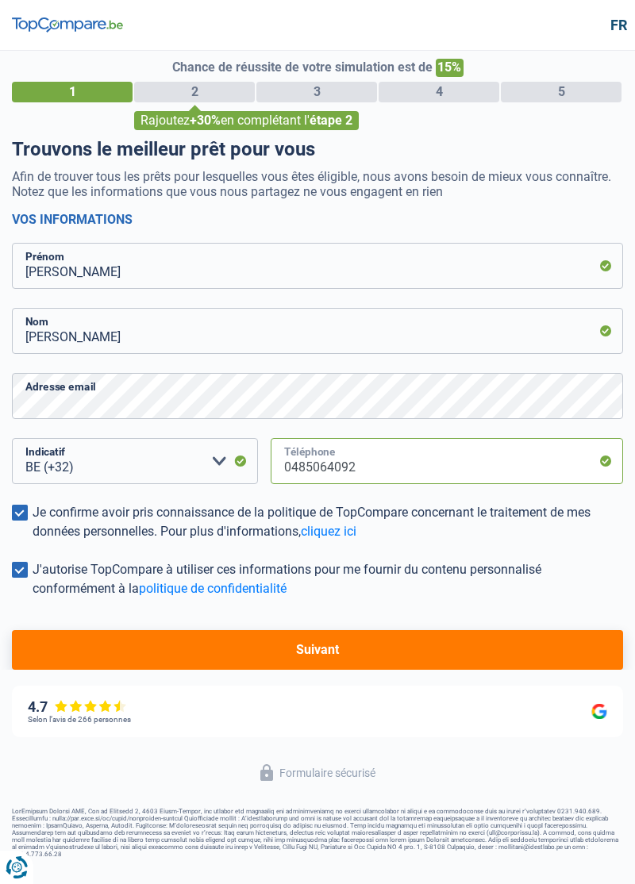
click at [308, 463] on input "0485064092" at bounding box center [446, 461] width 352 height 46
click at [325, 468] on input "0485064092" at bounding box center [446, 461] width 352 height 46
type input "0486054092"
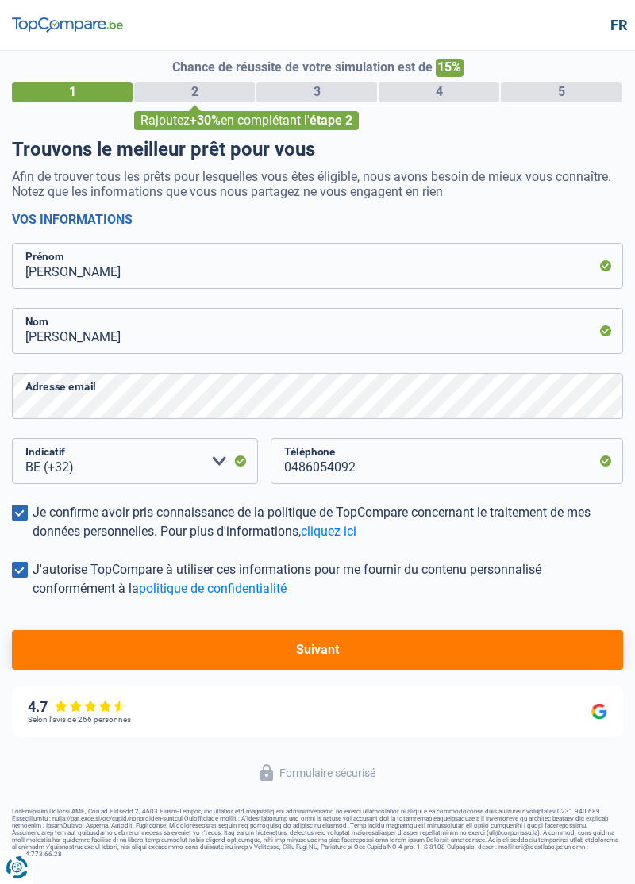
click at [447, 633] on button "Suivant" at bounding box center [317, 650] width 611 height 40
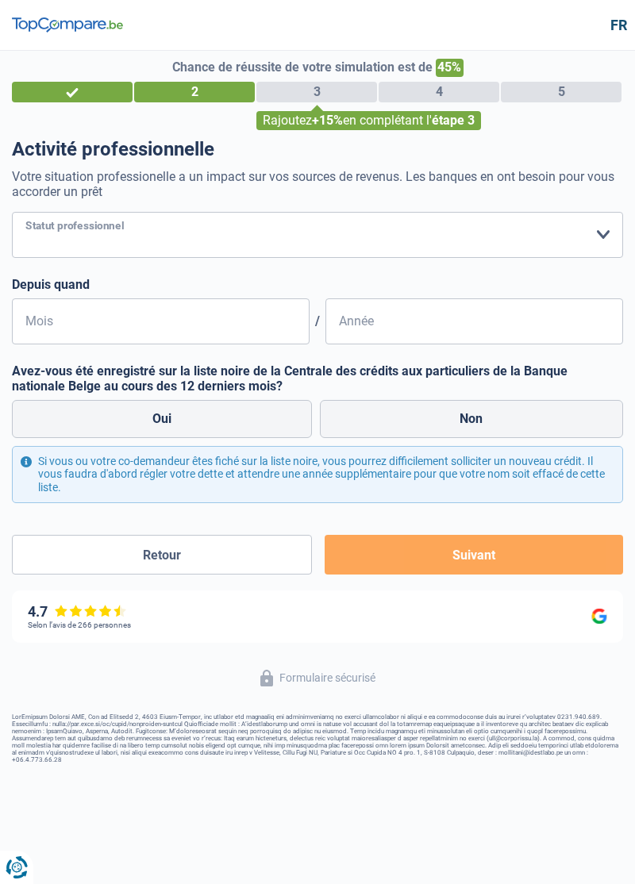
click at [609, 239] on select "Ouvrier Employé privé Employé public Invalide Indépendant Pensionné Chômeur Mut…" at bounding box center [317, 235] width 611 height 46
select select "worker"
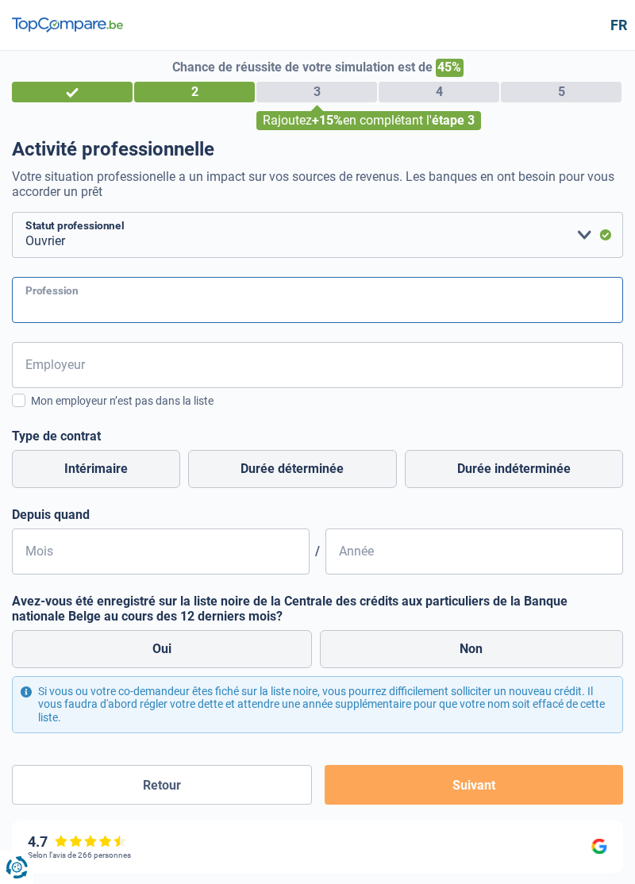
click at [30, 301] on input "Profession" at bounding box center [317, 300] width 611 height 46
type input "Pâtissier"
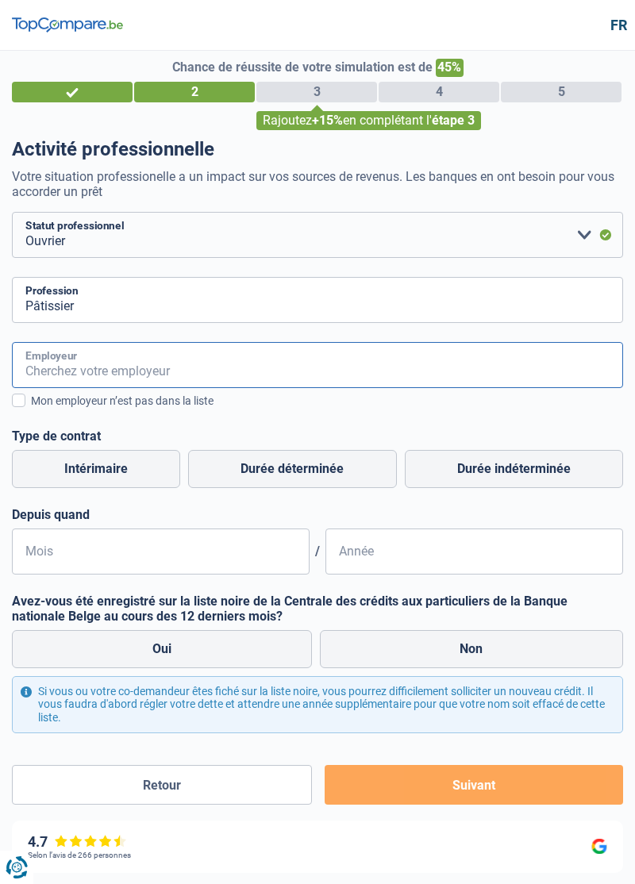
click at [54, 374] on input "Employeur" at bounding box center [317, 365] width 611 height 46
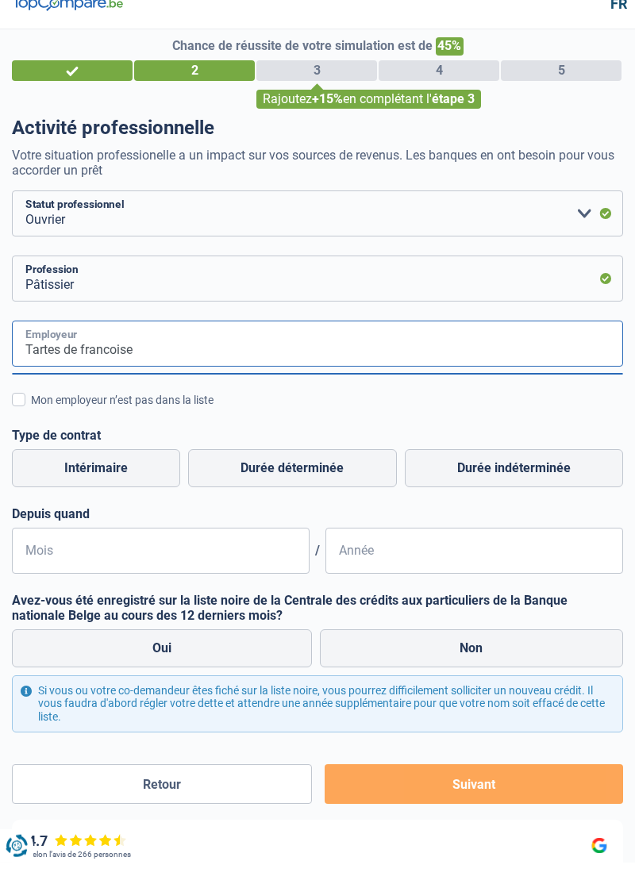
type input "Tartes de francoise"
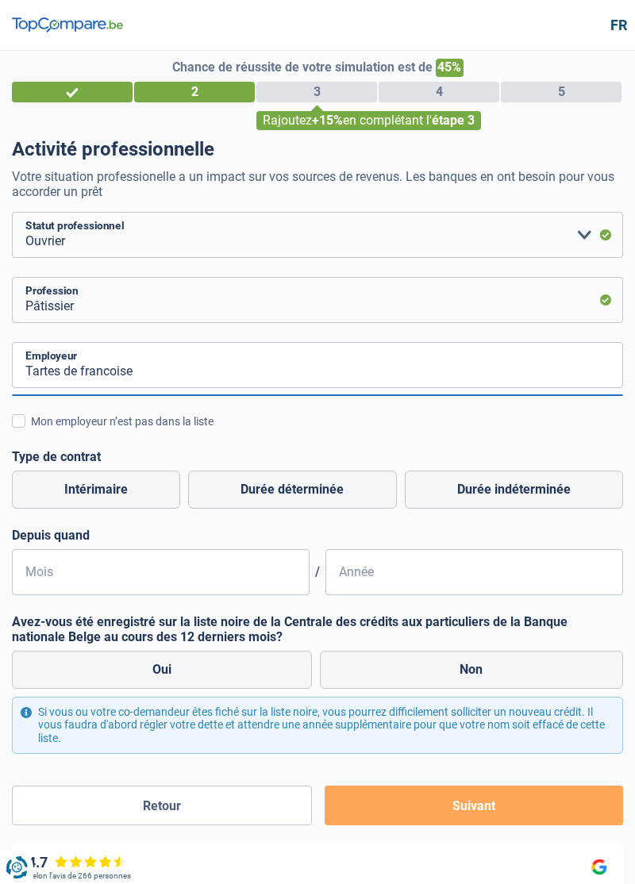
click at [543, 476] on label "Durée indéterminée" at bounding box center [513, 489] width 218 height 38
click at [543, 476] on input "Durée indéterminée" at bounding box center [513, 489] width 218 height 38
radio input "true"
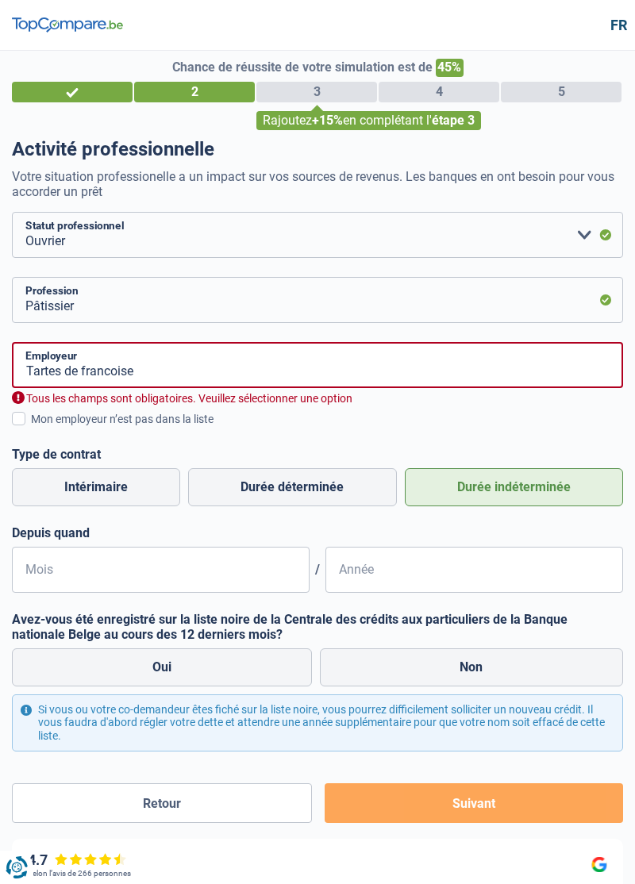
click at [22, 413] on span at bounding box center [18, 418] width 13 height 13
click at [31, 427] on input "Mon employeur n’est pas dans la liste" at bounding box center [31, 427] width 0 height 0
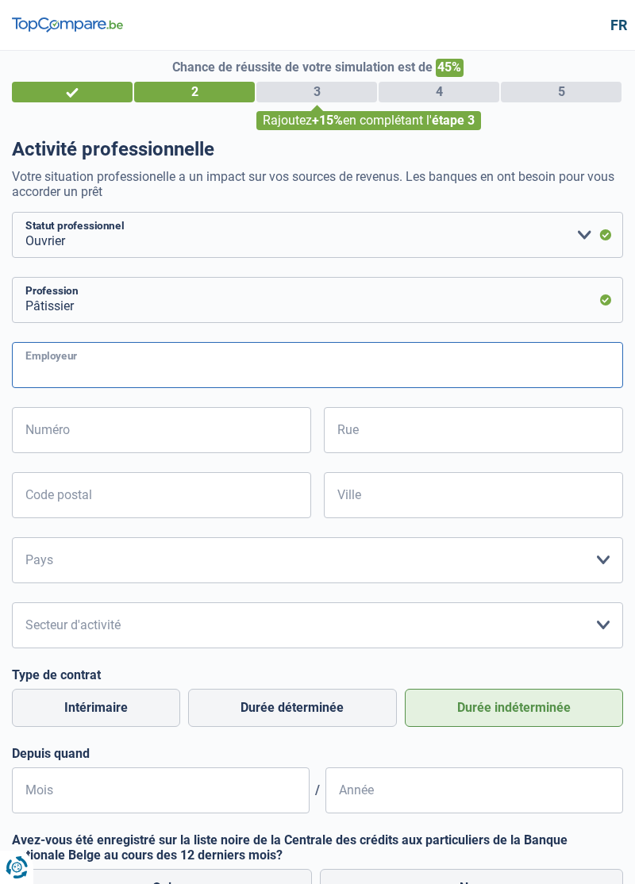
click at [59, 375] on input "Employeur" at bounding box center [317, 365] width 611 height 46
type input "Tarte de [PERSON_NAME]"
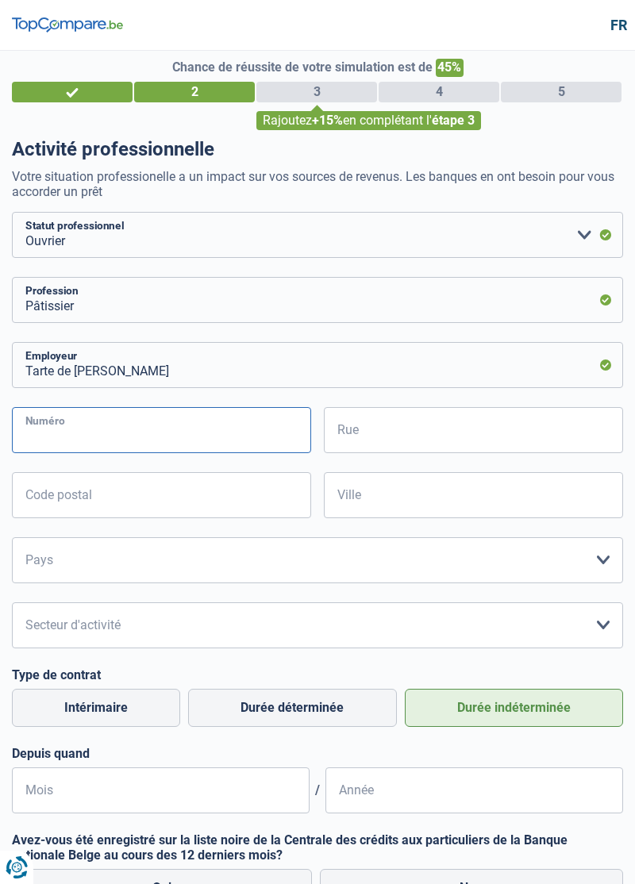
click at [56, 435] on input "Numéro" at bounding box center [161, 430] width 299 height 46
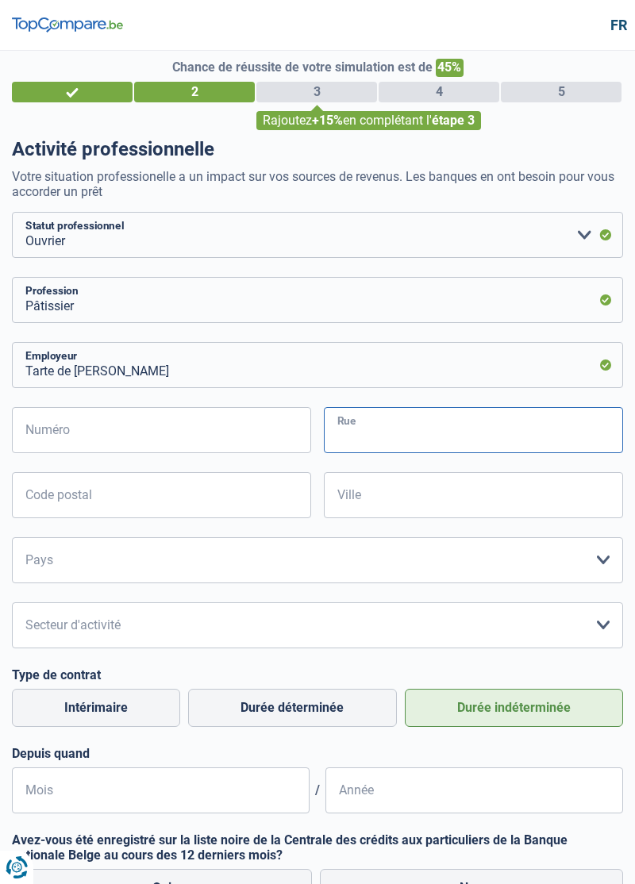
click at [481, 428] on input "Rue" at bounding box center [473, 430] width 299 height 46
type input "[PERSON_NAME]"
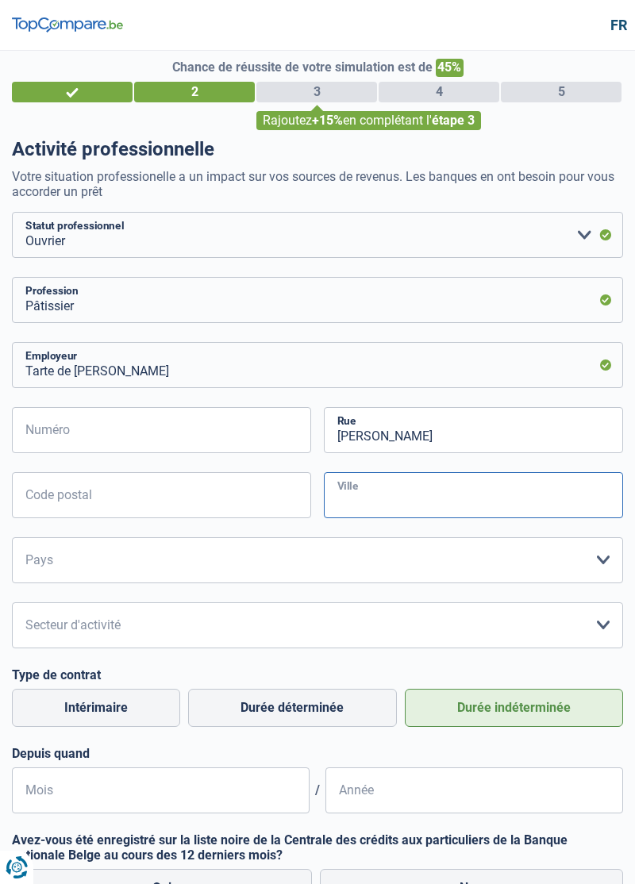
click at [501, 505] on input "Ville" at bounding box center [473, 495] width 299 height 46
type input "Senneffe"
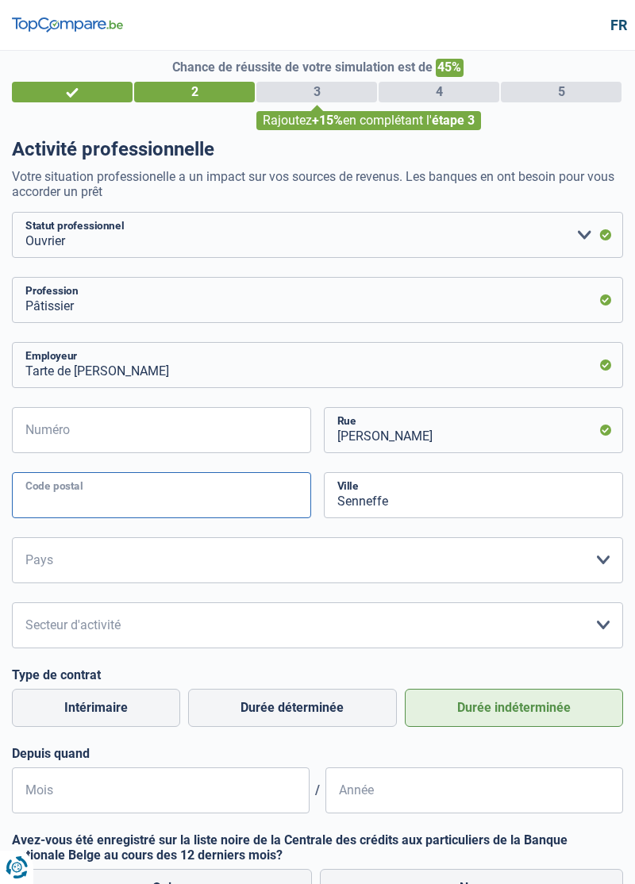
click at [83, 496] on input "Code postal" at bounding box center [161, 495] width 299 height 46
type input "7180"
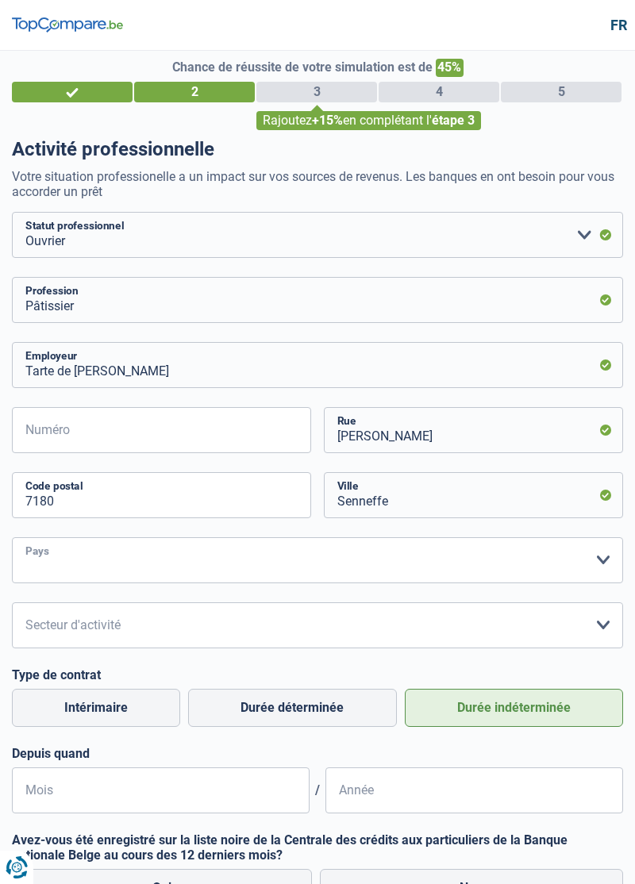
click at [73, 565] on select "Belgique France Allemagne Italie Luxembourg Pays-Bas Espagne Suisse Veuillez sé…" at bounding box center [317, 560] width 611 height 46
select select "BE"
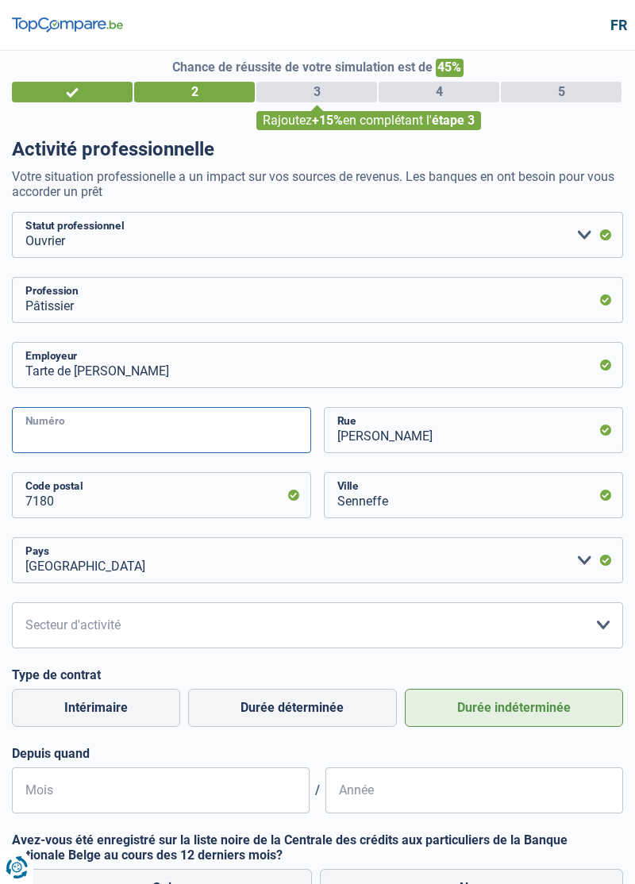
click at [63, 431] on input "Numéro" at bounding box center [161, 430] width 299 height 46
click at [45, 407] on input "Numéro" at bounding box center [161, 430] width 299 height 46
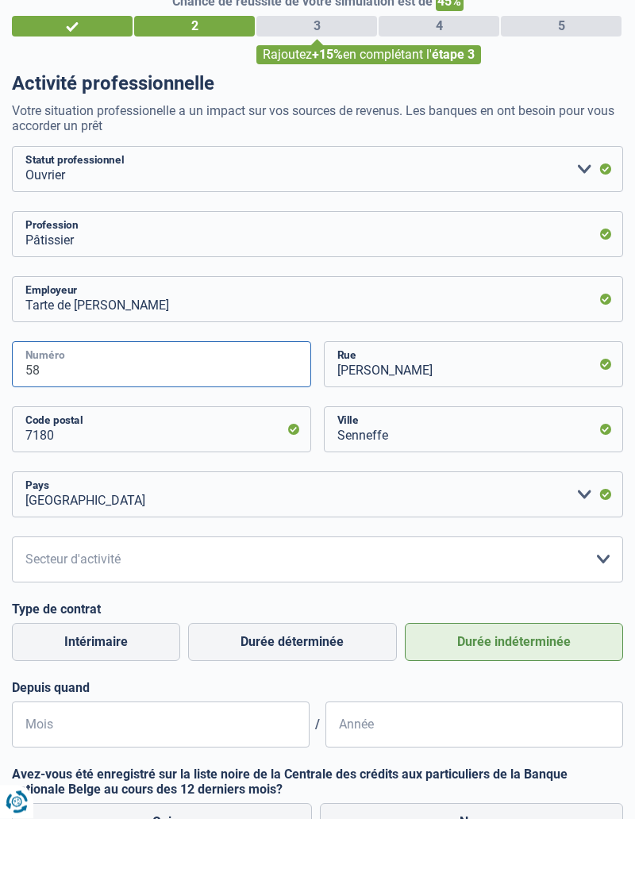
type input "58"
click at [64, 625] on select "Agriculture/Pêche Industrie Horeca Courier/Fitness/Taxi Construction Banques/As…" at bounding box center [317, 625] width 611 height 46
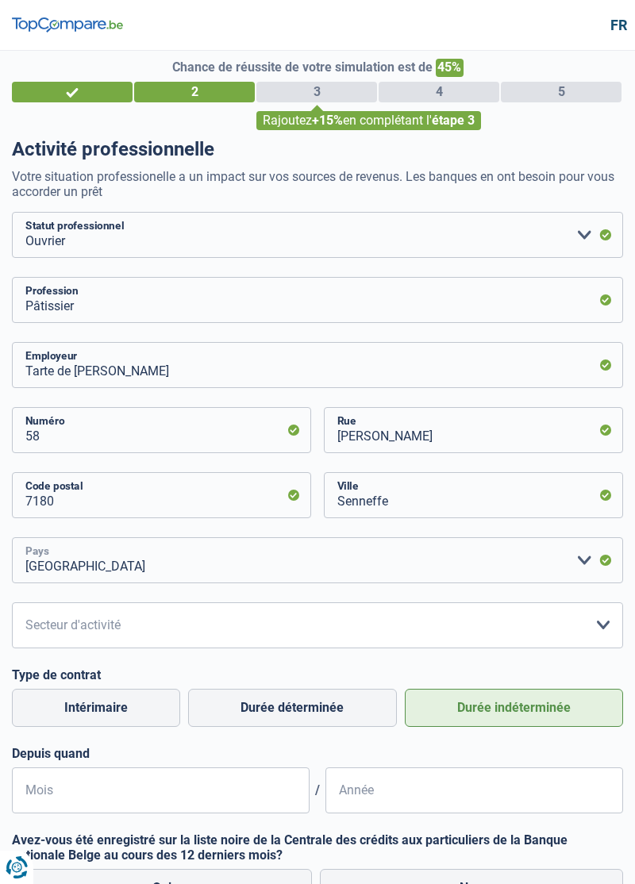
click at [595, 567] on select "Belgique France Allemagne Italie Luxembourg Pays-Bas Espagne Suisse Veuillez sé…" at bounding box center [317, 560] width 611 height 46
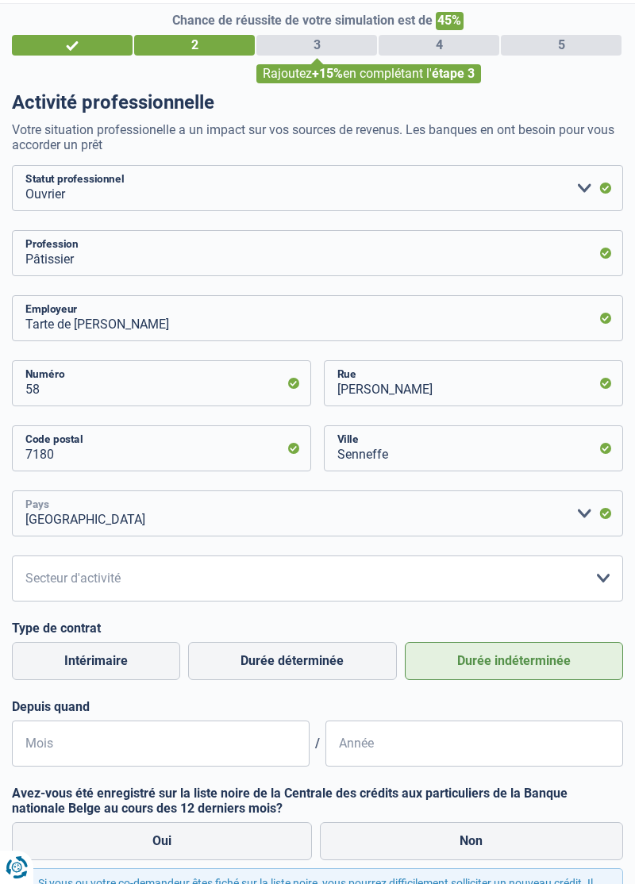
scroll to position [52, 0]
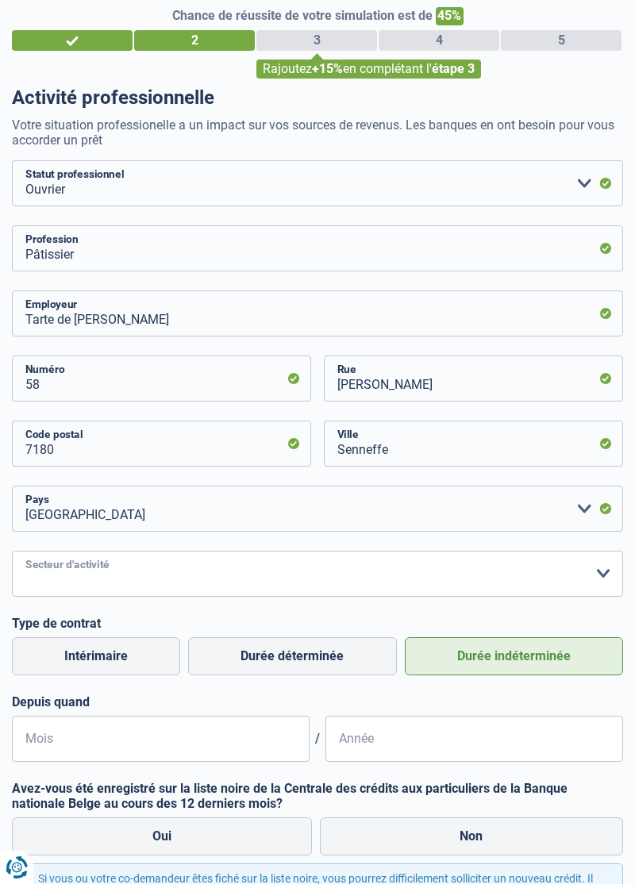
click at [604, 571] on select "Agriculture/Pêche Industrie Horeca Courier/Fitness/Taxi Construction Banques/As…" at bounding box center [317, 573] width 611 height 46
click at [68, 576] on select "Agriculture/Pêche Industrie Horeca Courier/Fitness/Taxi Construction Banques/As…" at bounding box center [317, 573] width 611 height 46
click at [75, 577] on select "Agriculture/Pêche Industrie Horeca Courier/Fitness/Taxi Construction Banques/As…" at bounding box center [317, 573] width 611 height 46
click at [79, 581] on select "Agriculture/Pêche Industrie Horeca Courier/Fitness/Taxi Construction Banques/As…" at bounding box center [317, 573] width 611 height 46
click at [82, 575] on select "Agriculture/Pêche Industrie Horeca Courier/Fitness/Taxi Construction Banques/As…" at bounding box center [317, 573] width 611 height 46
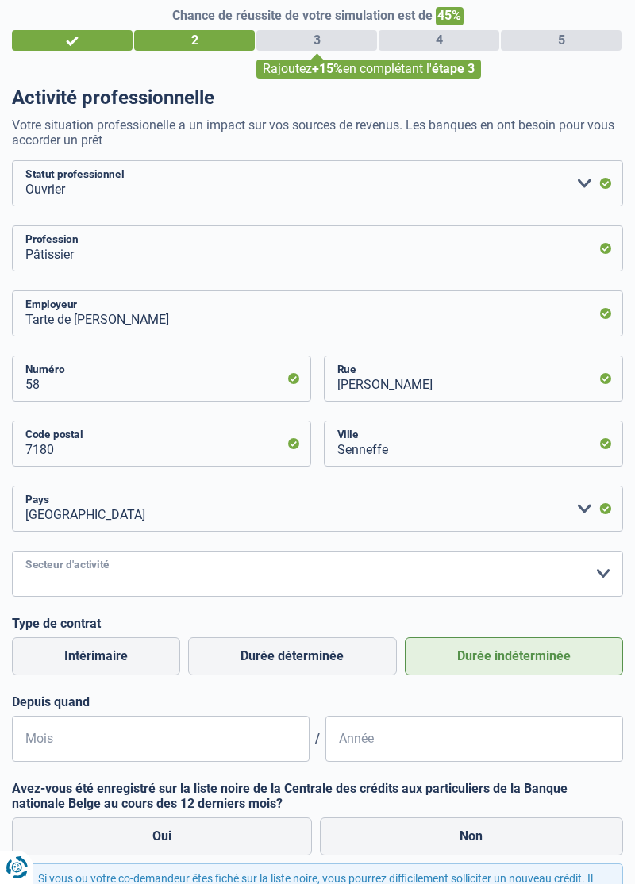
click at [577, 583] on select "Agriculture/Pêche Industrie Horeca Courier/Fitness/Taxi Construction Banques/As…" at bounding box center [317, 573] width 611 height 46
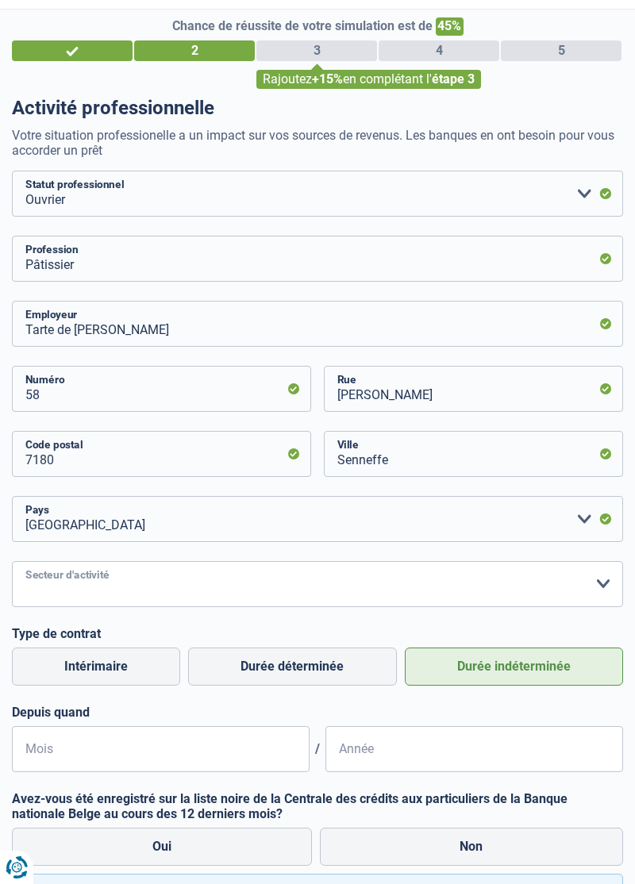
scroll to position [40, 0]
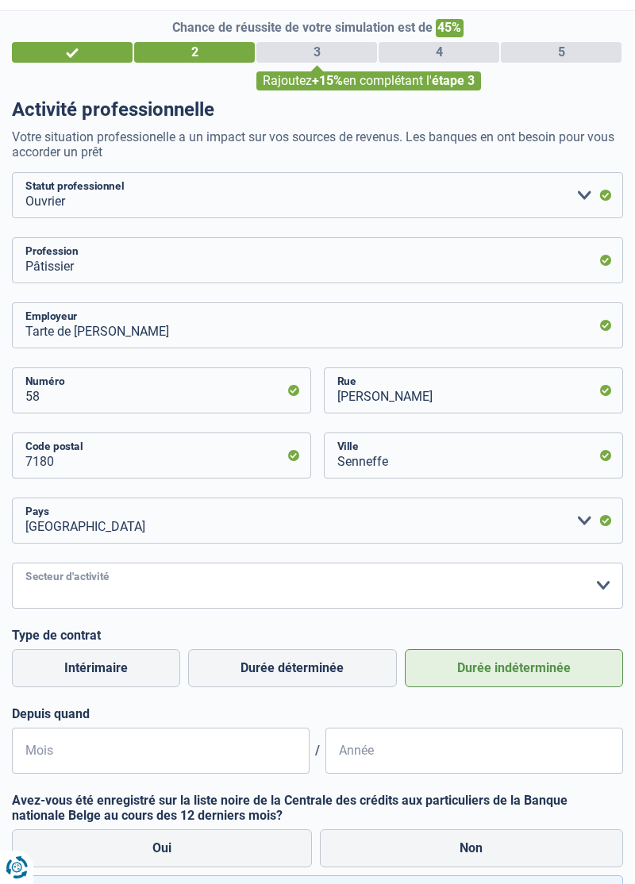
click at [608, 574] on select "Agriculture/Pêche Industrie Horeca Courier/Fitness/Taxi Construction Banques/As…" at bounding box center [317, 585] width 611 height 46
select select "industry"
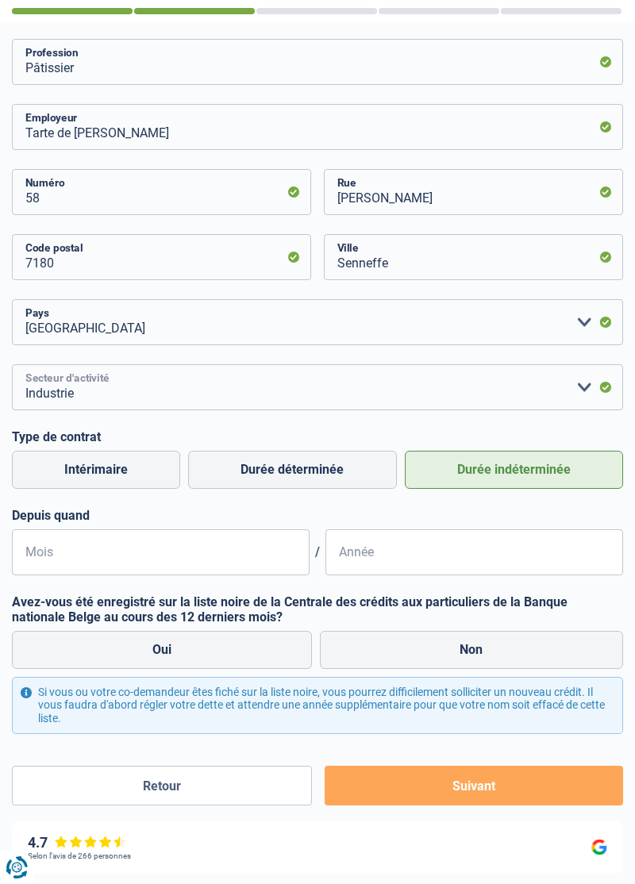
scroll to position [236, 0]
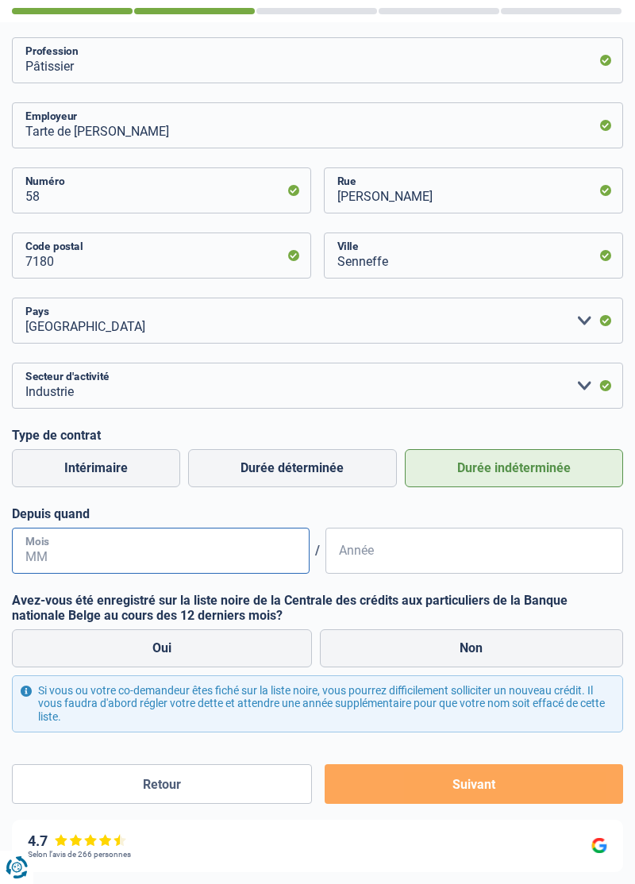
click at [96, 551] on input "Mois" at bounding box center [160, 550] width 297 height 46
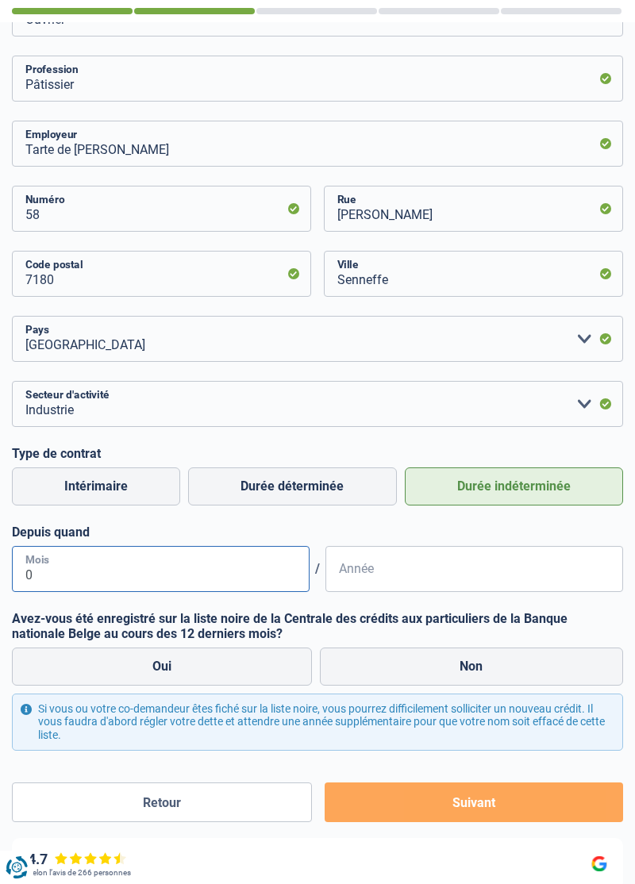
type input "09"
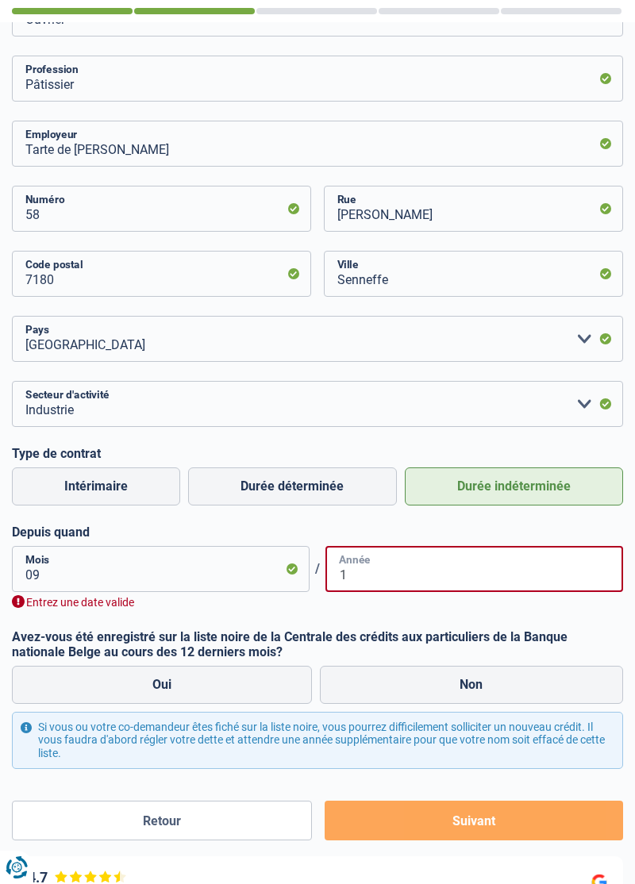
type input "1"
click at [71, 572] on input "09" at bounding box center [160, 569] width 297 height 46
type input "0"
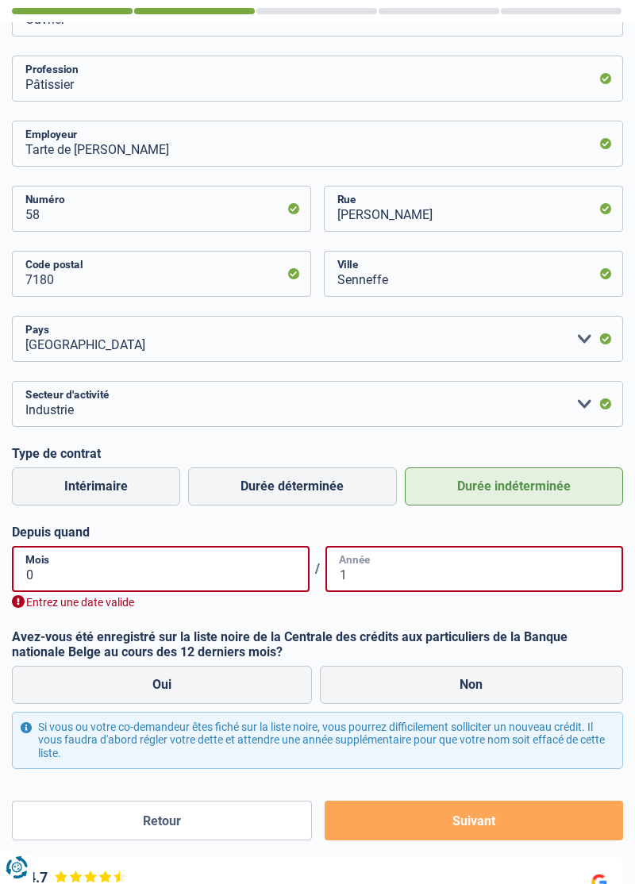
type input "09"
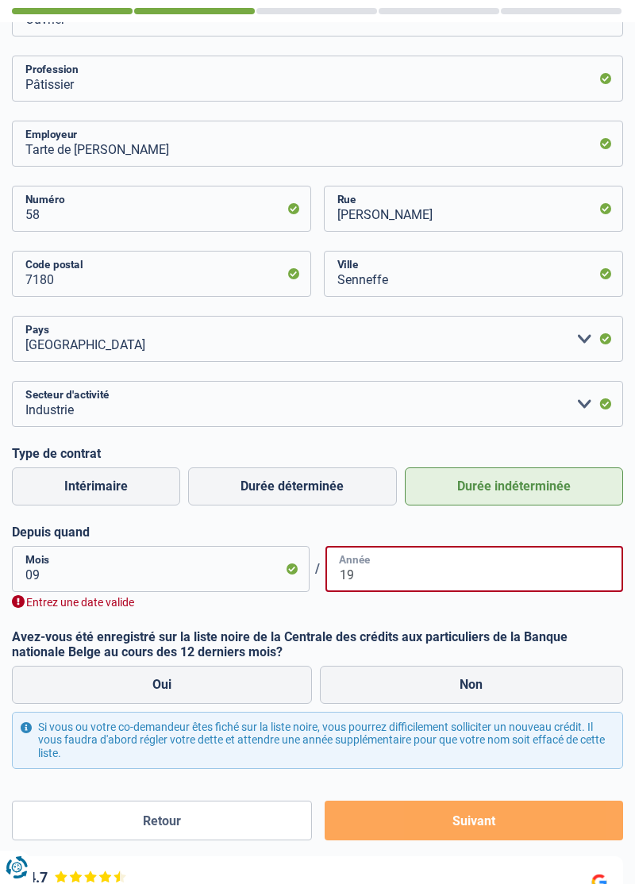
type input "1"
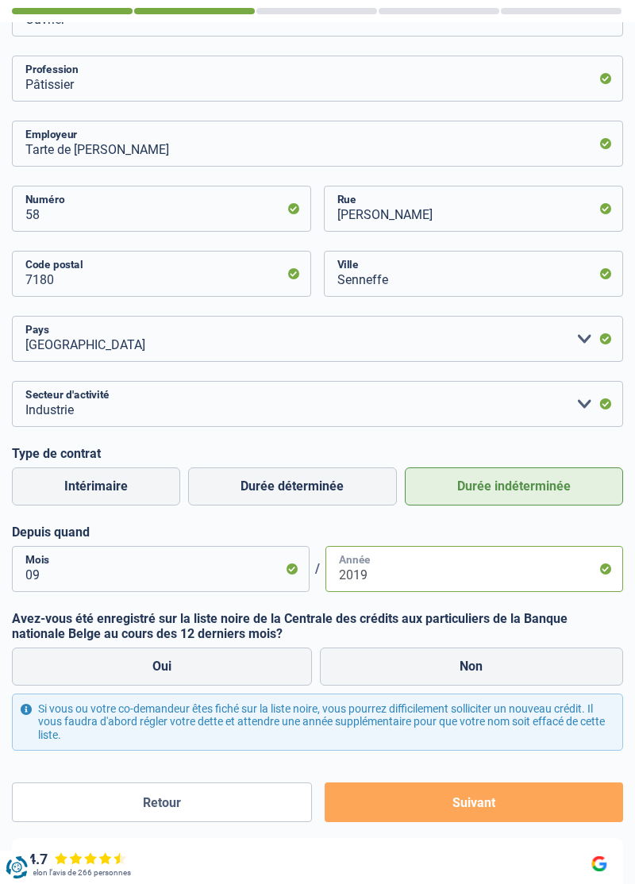
type input "2019"
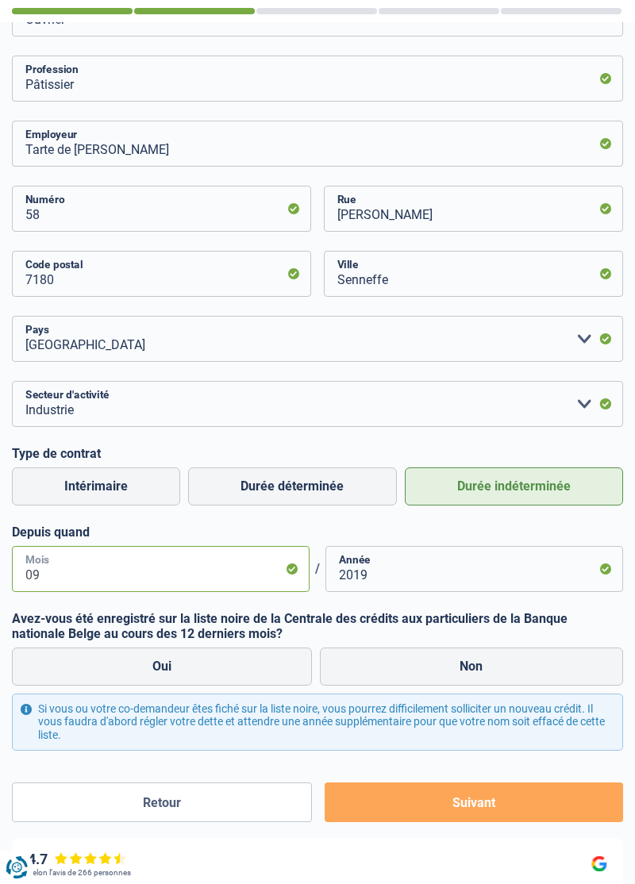
click at [56, 568] on input "09" at bounding box center [160, 569] width 297 height 46
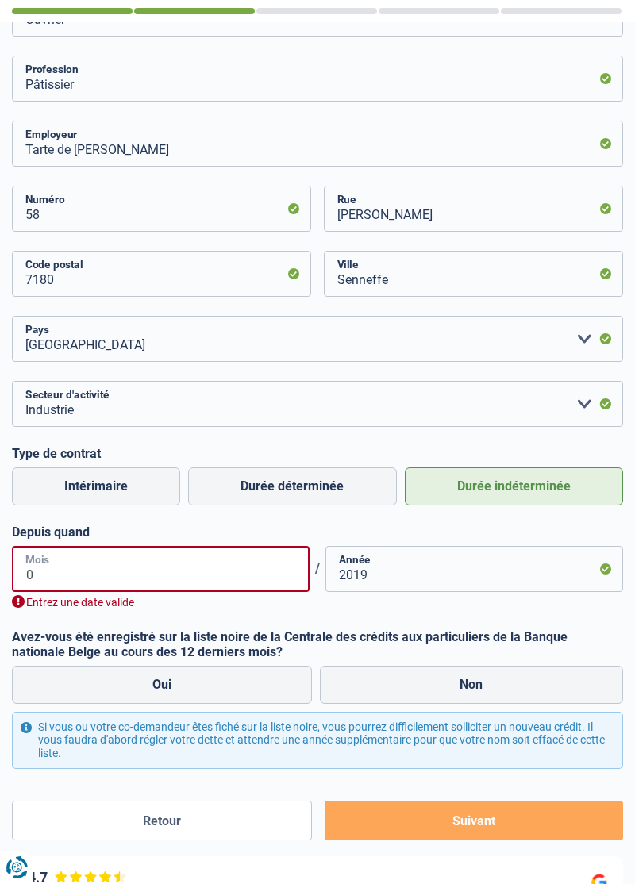
type input "02"
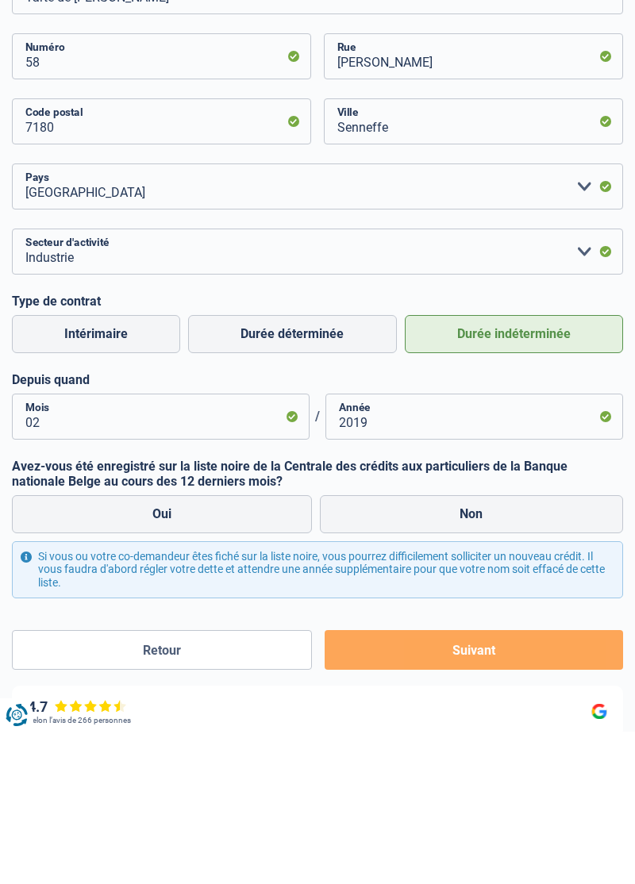
click at [540, 653] on label "Non" at bounding box center [472, 666] width 304 height 38
click at [540, 653] on input "Non" at bounding box center [472, 666] width 304 height 38
radio input "true"
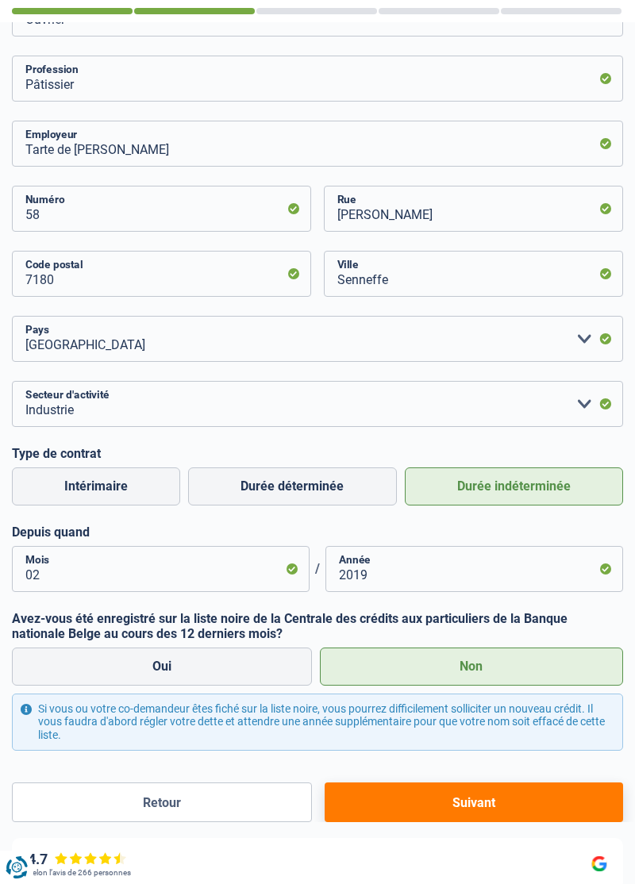
click at [489, 801] on button "Suivant" at bounding box center [473, 802] width 298 height 40
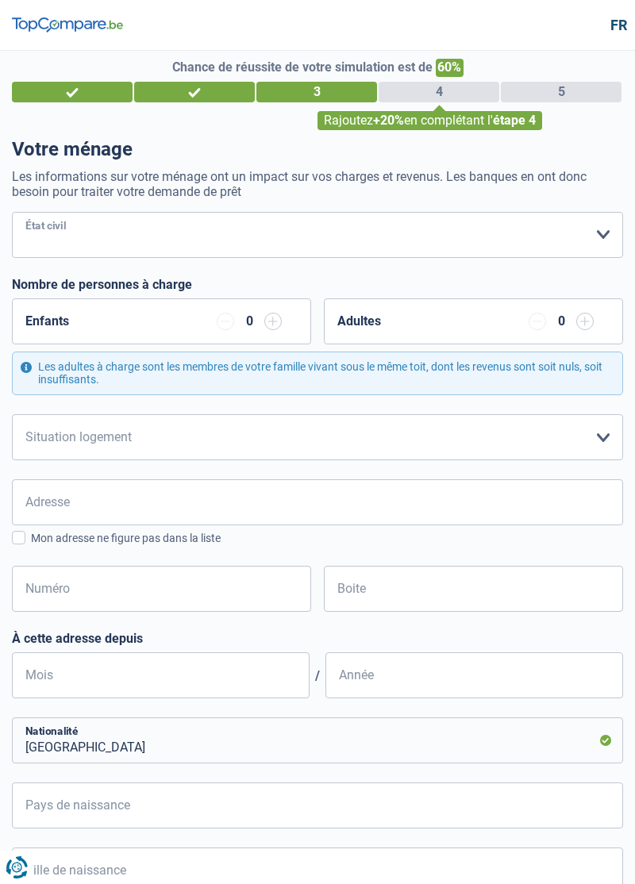
click at [58, 225] on select "Célibataire Marié(e) Cohabitant(e) légal(e) Divorcé(e) Veuf(ve) Séparé (de fait…" at bounding box center [317, 235] width 611 height 46
select select "single"
click at [198, 330] on div "Enfants 0" at bounding box center [161, 321] width 299 height 46
click at [273, 320] on input "button" at bounding box center [272, 320] width 17 height 17
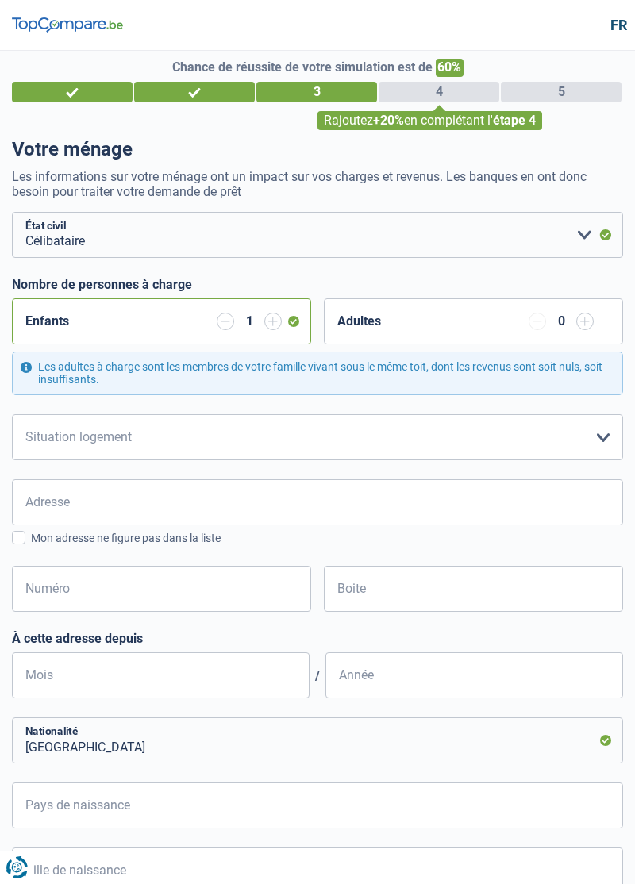
click at [273, 320] on input "button" at bounding box center [272, 320] width 17 height 17
click at [217, 324] on input "button" at bounding box center [225, 320] width 17 height 17
click at [218, 327] on input "button" at bounding box center [225, 320] width 17 height 17
click at [220, 325] on input "button" at bounding box center [225, 320] width 17 height 17
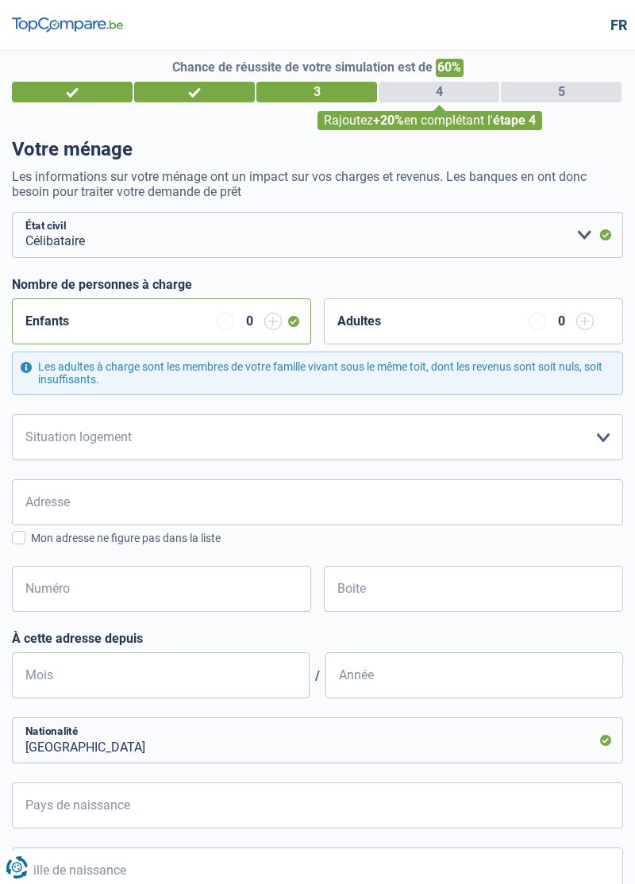
click at [217, 322] on input "button" at bounding box center [225, 320] width 17 height 17
click at [610, 443] on select "Locataire Propriétaire avec prêt hypothécaire Propriétaire sans prêt hypothécai…" at bounding box center [317, 437] width 611 height 46
select select "liveWithParents"
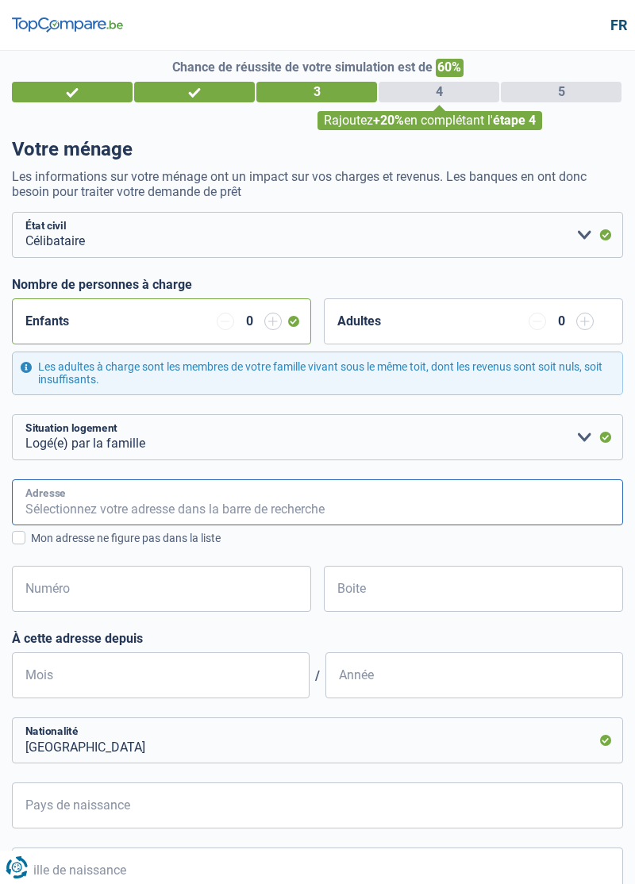
click at [49, 489] on input "Adresse" at bounding box center [317, 502] width 611 height 46
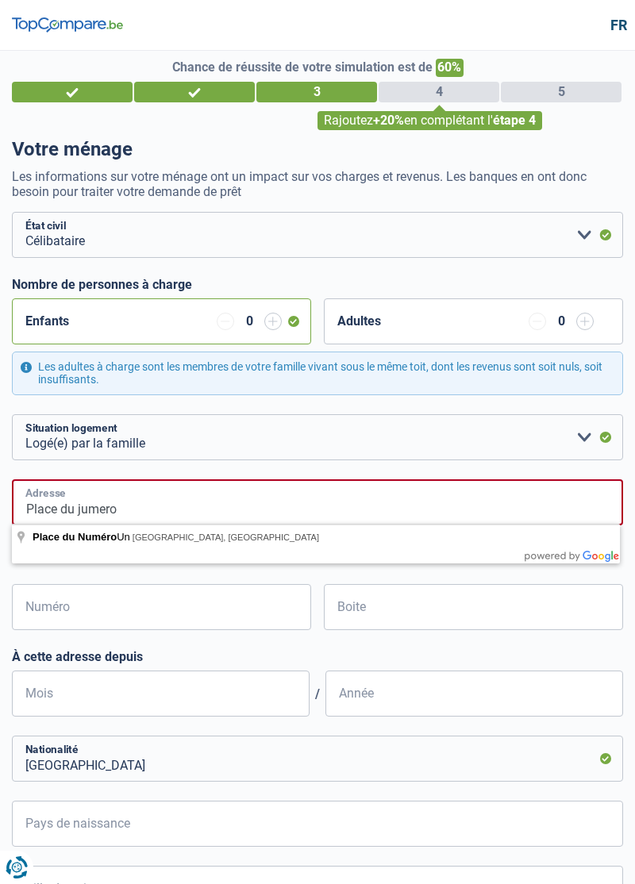
click at [135, 502] on input "Place du jumero" at bounding box center [317, 502] width 611 height 46
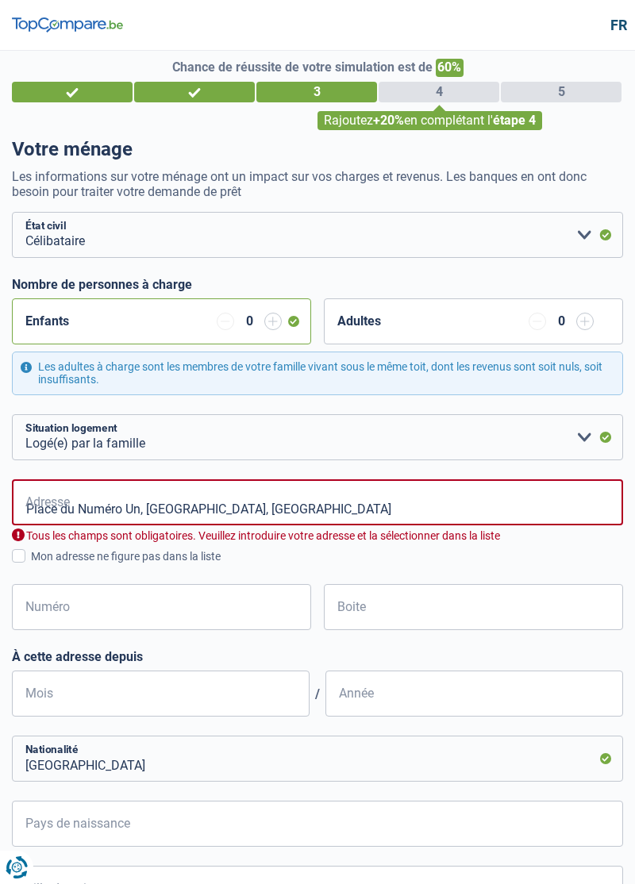
type input "Place du Numéro Un, 7100, La Louvière, BE"
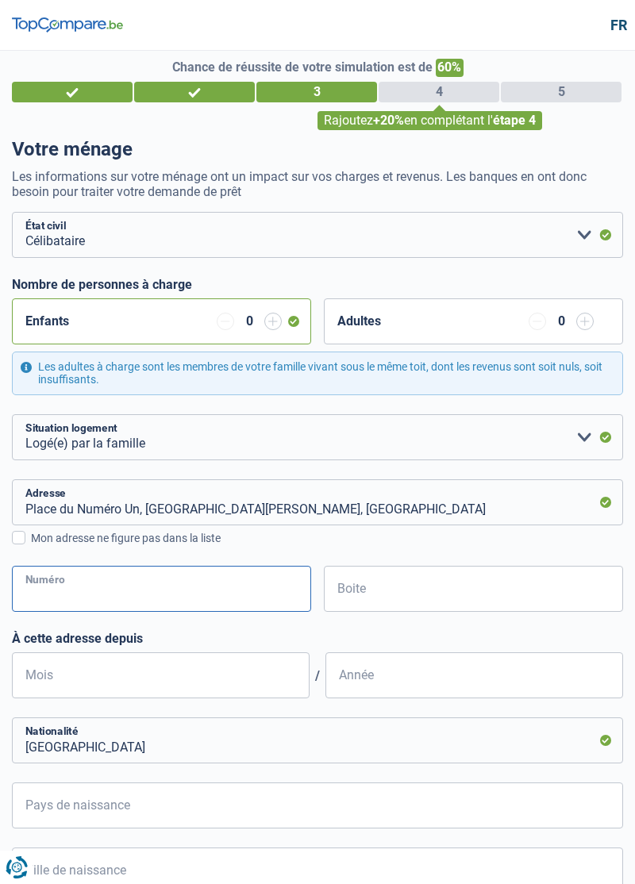
click at [75, 586] on input "Numéro" at bounding box center [161, 588] width 299 height 46
click at [26, 535] on label "Mon adresse ne figure pas dans la liste" at bounding box center [317, 537] width 611 height 17
click at [31, 546] on input "Mon adresse ne figure pas dans la liste" at bounding box center [31, 546] width 0 height 0
select select "BE"
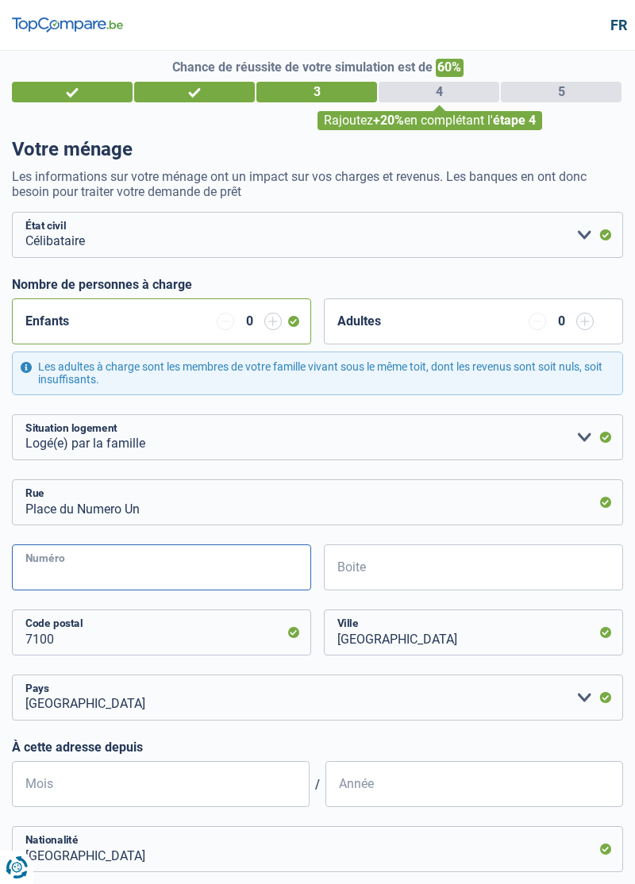
click at [59, 576] on input "Numéro" at bounding box center [161, 567] width 299 height 46
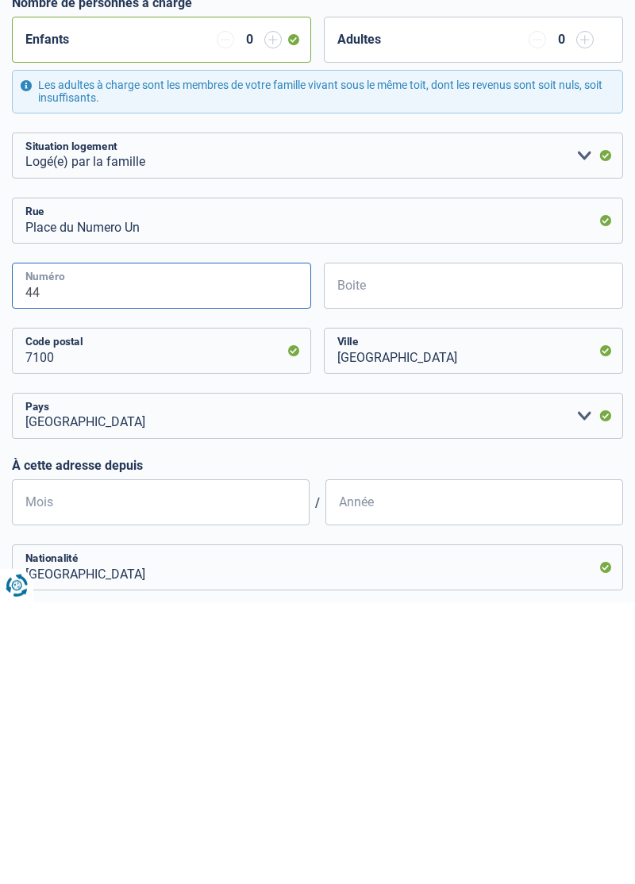
type input "44"
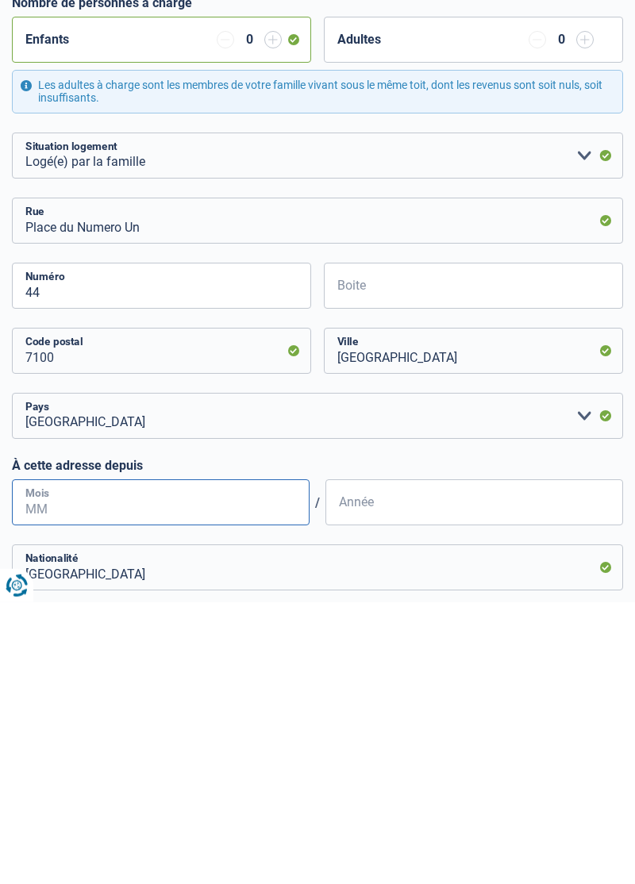
click at [62, 785] on input "Mois" at bounding box center [160, 784] width 297 height 46
type input "2"
type input "9"
click at [477, 794] on input "Année" at bounding box center [473, 784] width 297 height 46
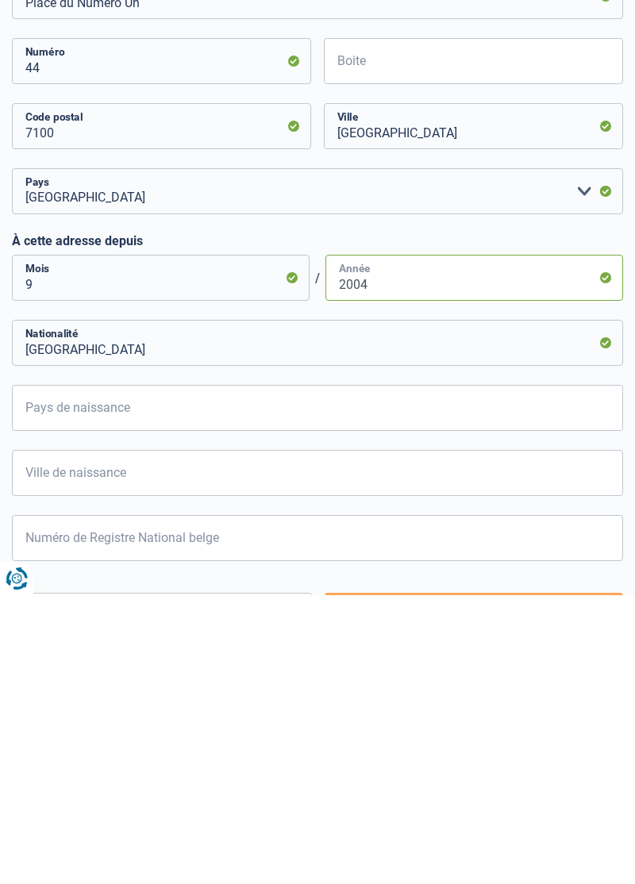
scroll to position [215, 0]
type input "2004"
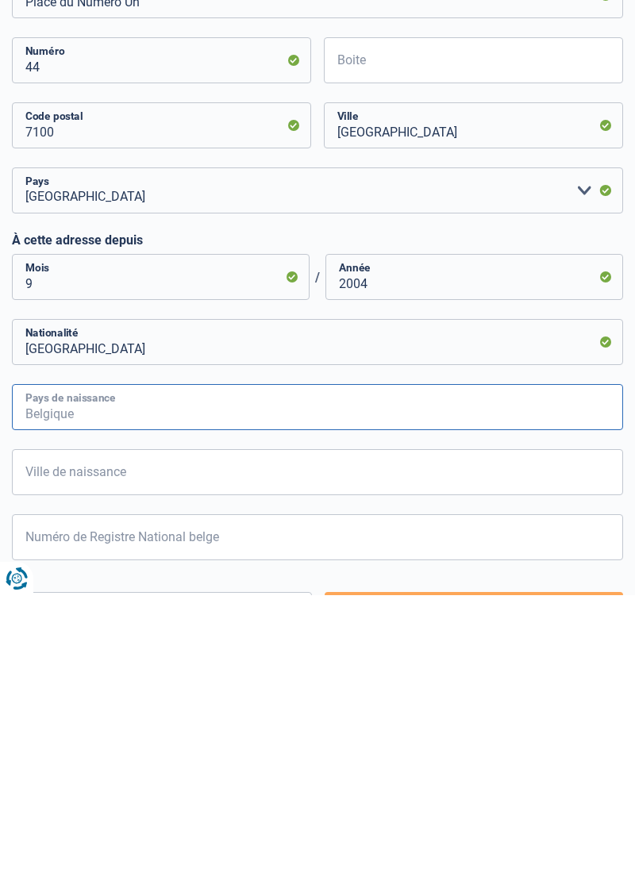
click at [554, 700] on input "Pays de naissance" at bounding box center [317, 696] width 611 height 46
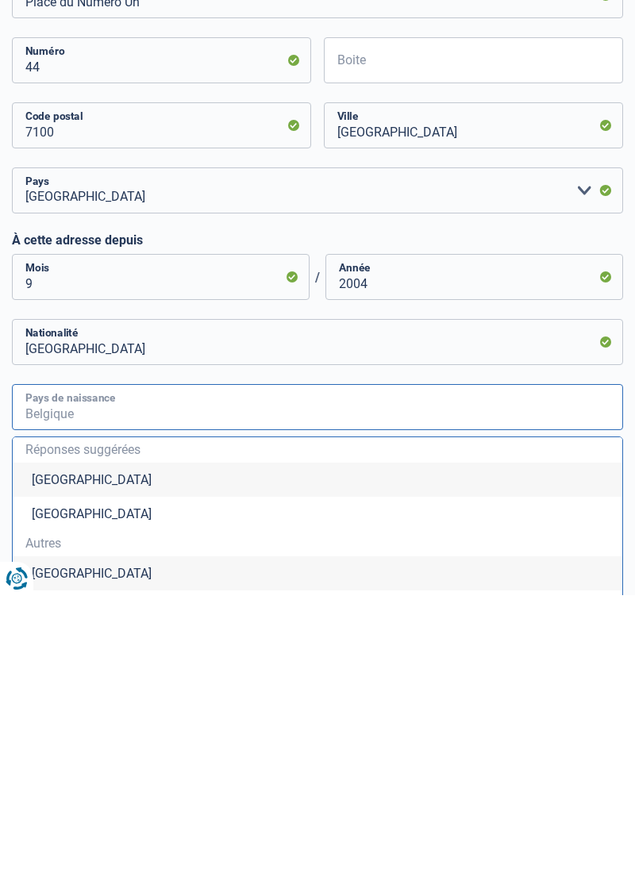
type input "C"
type input "A"
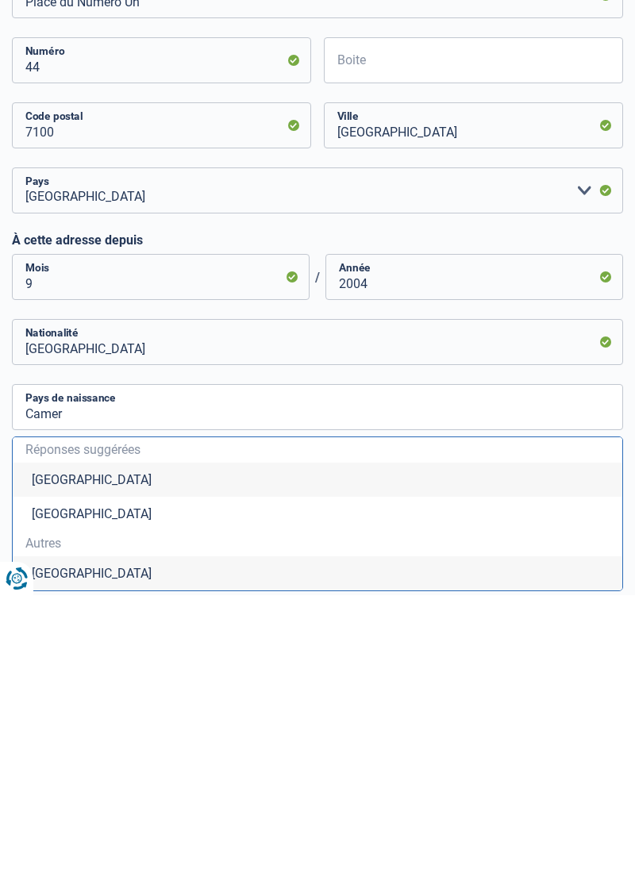
click at [61, 855] on li "Cameroun" at bounding box center [317, 862] width 609 height 34
type input "Cameroun"
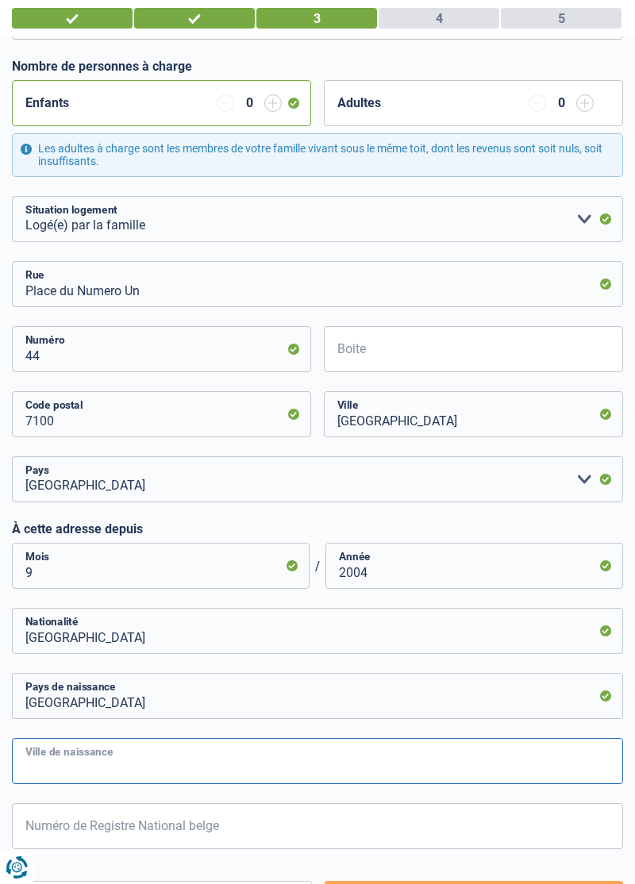
click at [52, 760] on input "Ville de naissance" at bounding box center [317, 761] width 611 height 46
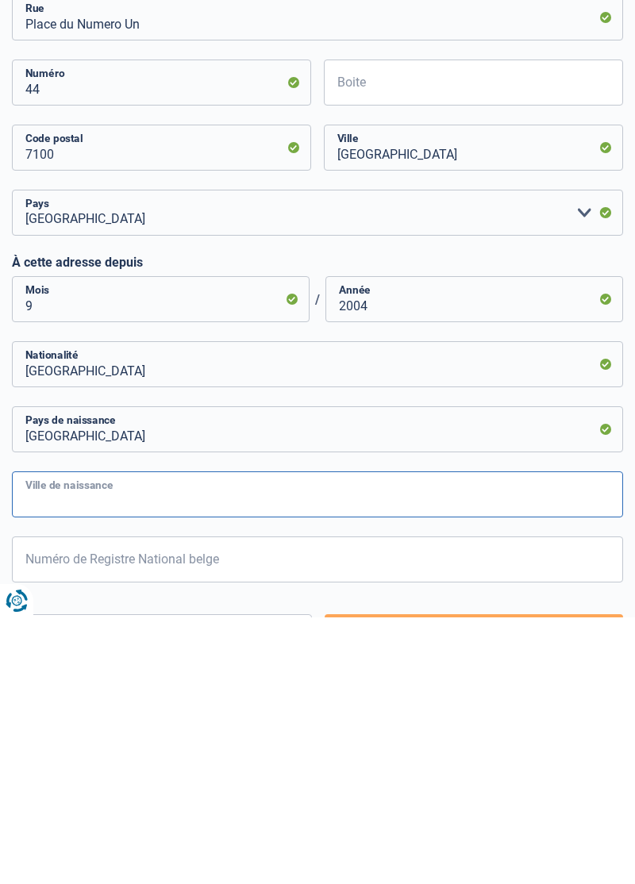
scroll to position [350, 0]
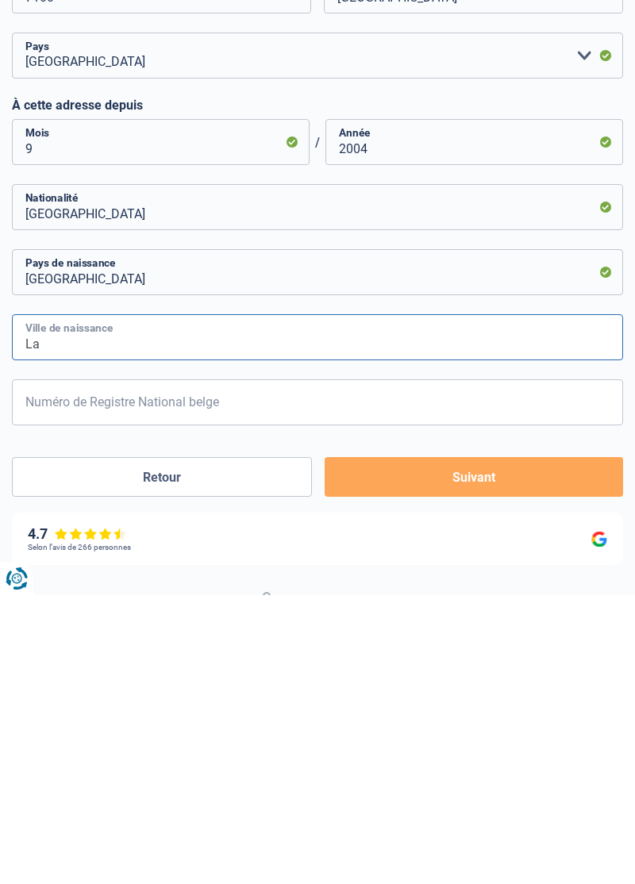
type input "L"
type input "[GEOGRAPHIC_DATA]"
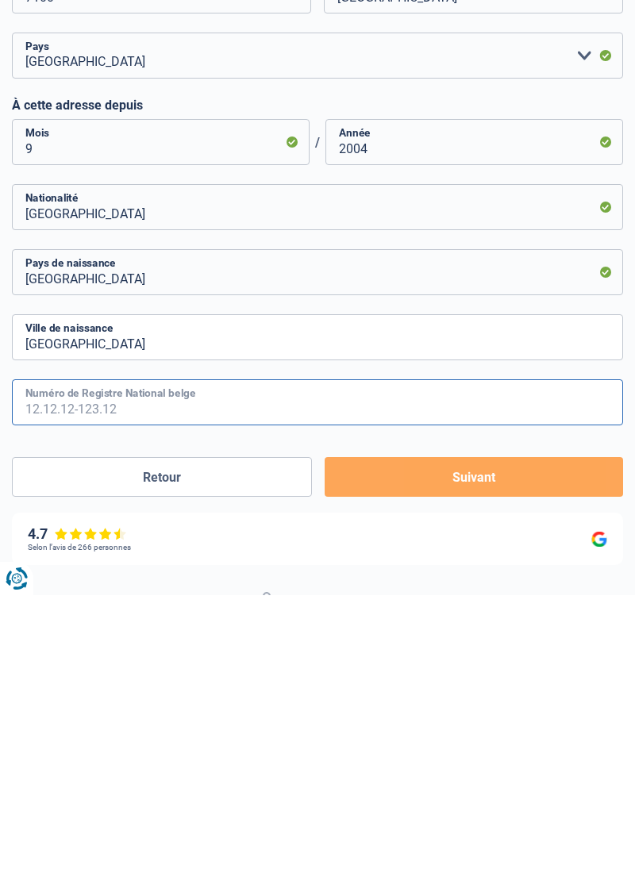
click at [85, 691] on input "Numéro de Registre National belge" at bounding box center [317, 691] width 611 height 46
type input "0"
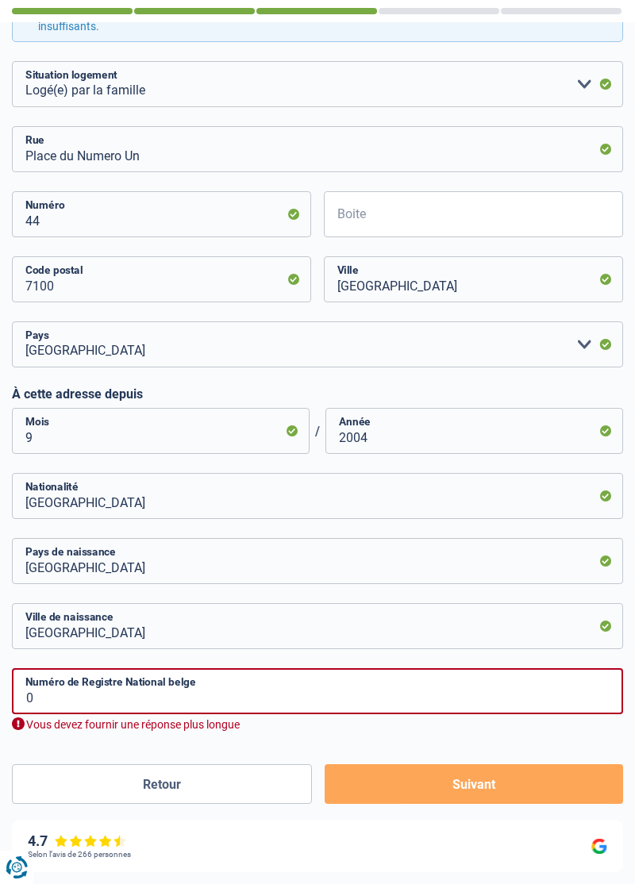
click at [327, 727] on div "Vous devez fournir une réponse plus longue" at bounding box center [317, 724] width 611 height 15
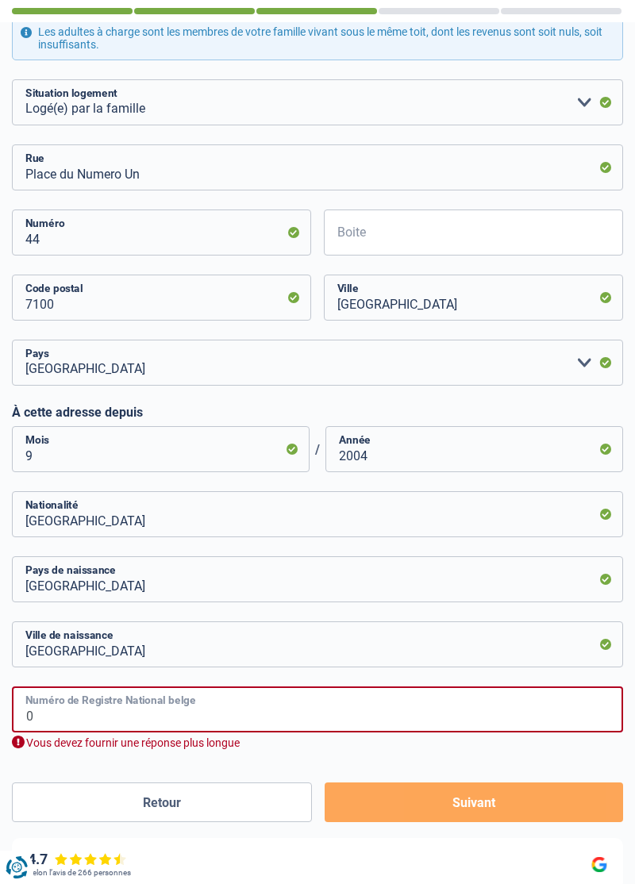
click at [67, 708] on input "0" at bounding box center [317, 709] width 611 height 46
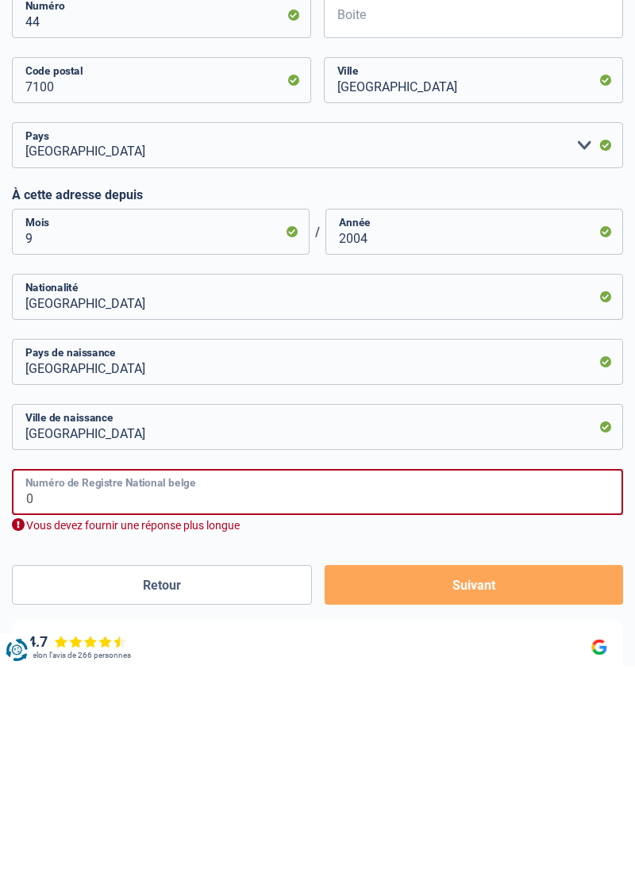
scroll to position [389, 0]
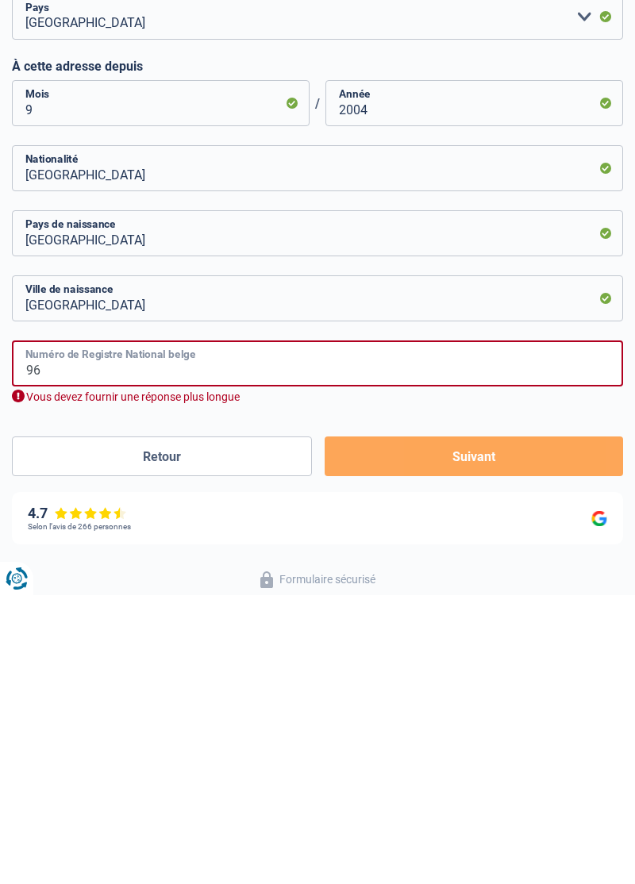
type input "9"
click at [52, 661] on input "06.96.92-385.51" at bounding box center [317, 652] width 611 height 46
click at [139, 657] on input "06.06.92-385.51" at bounding box center [317, 652] width 611 height 46
type input "06.06.92-385.51"
click at [81, 749] on button "Retour" at bounding box center [162, 745] width 300 height 40
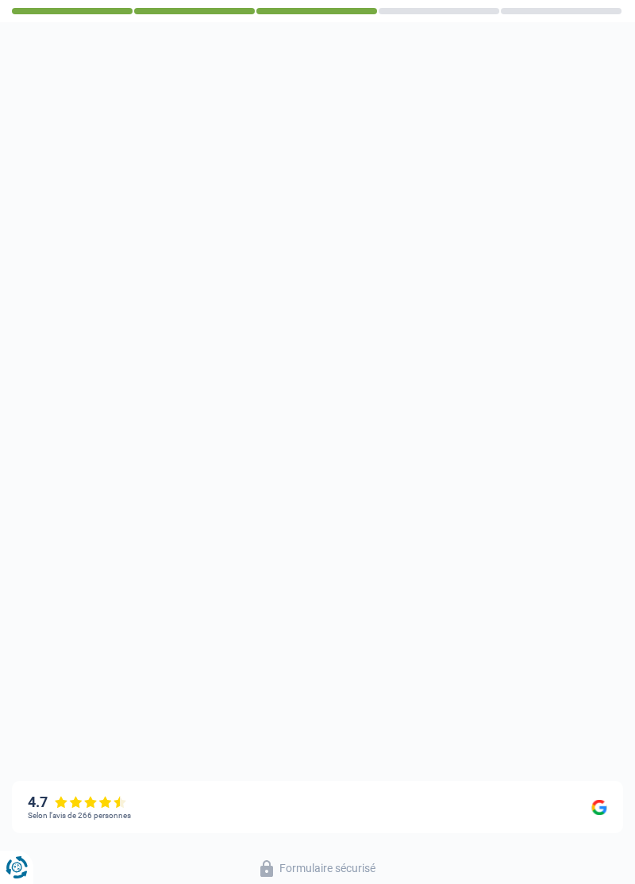
select select "worker"
select select "BE"
select select "industry"
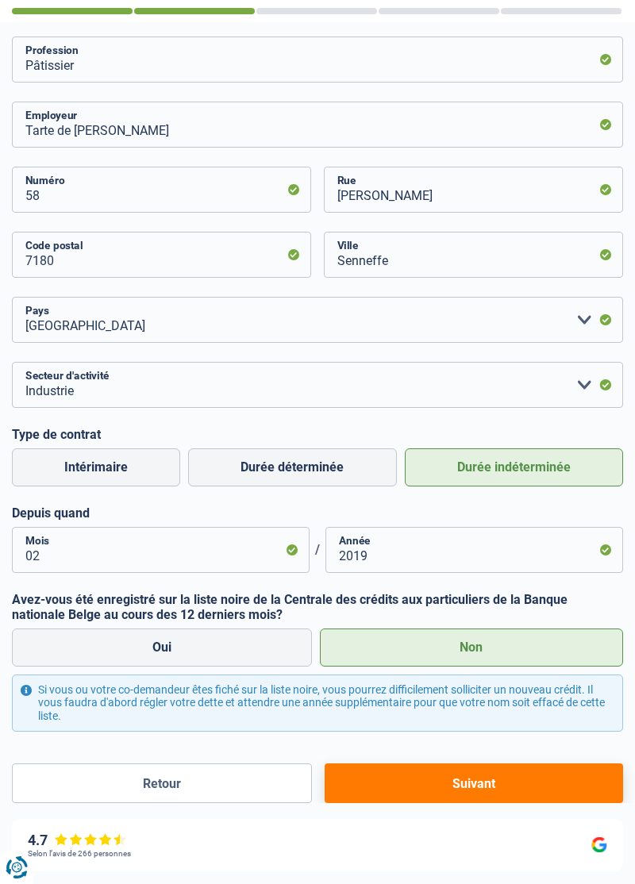
scroll to position [275, 0]
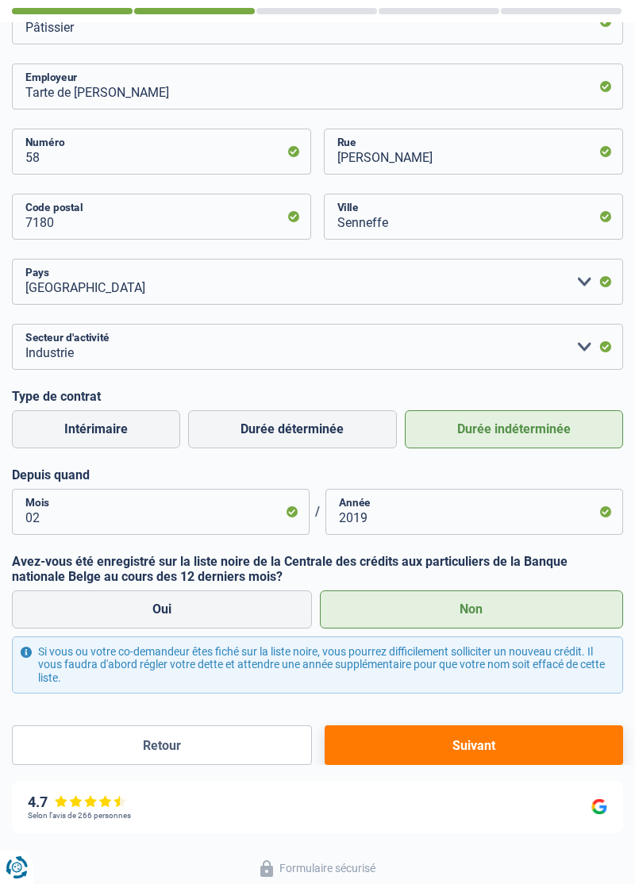
click at [504, 742] on button "Suivant" at bounding box center [473, 745] width 298 height 40
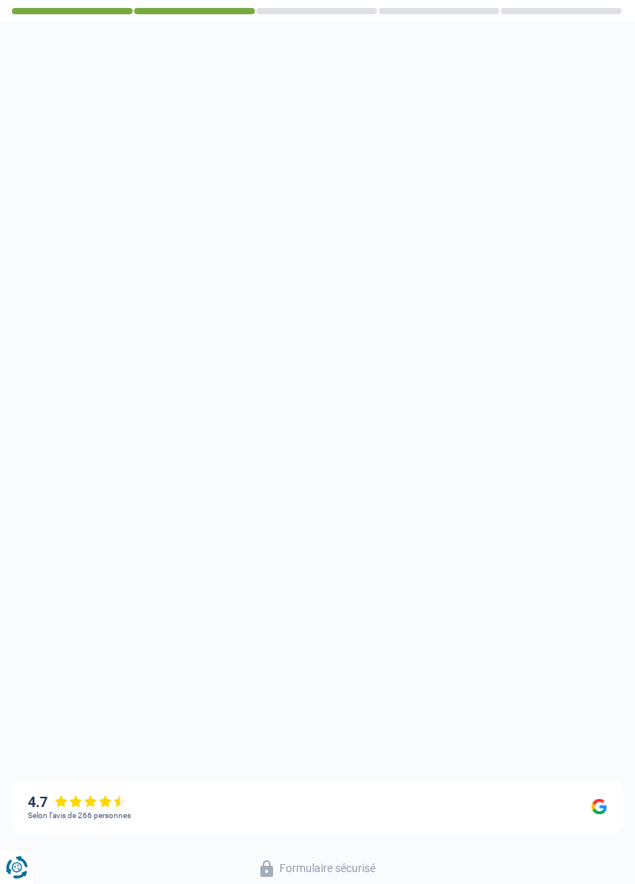
select select "single"
select select "liveWithParents"
select select "BE"
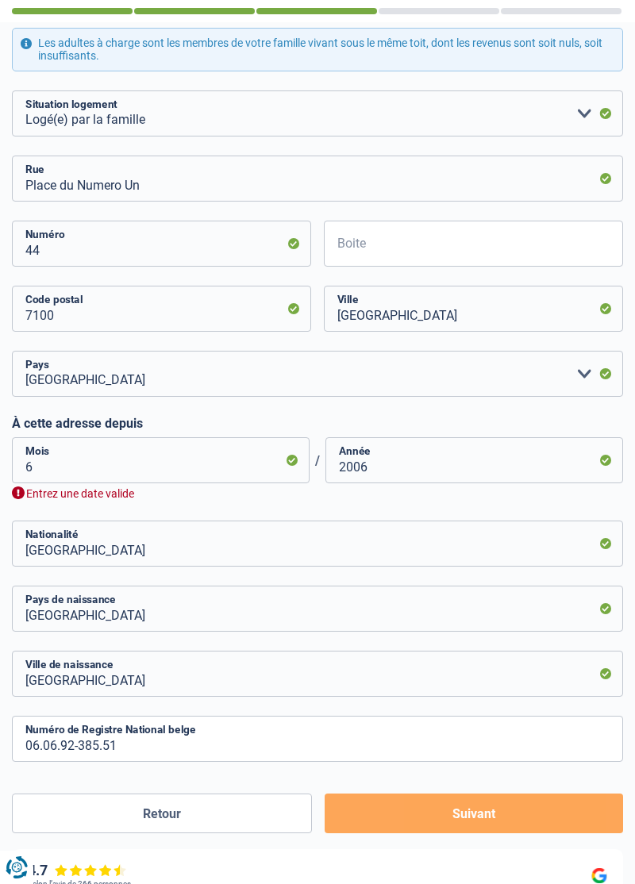
scroll to position [323, 0]
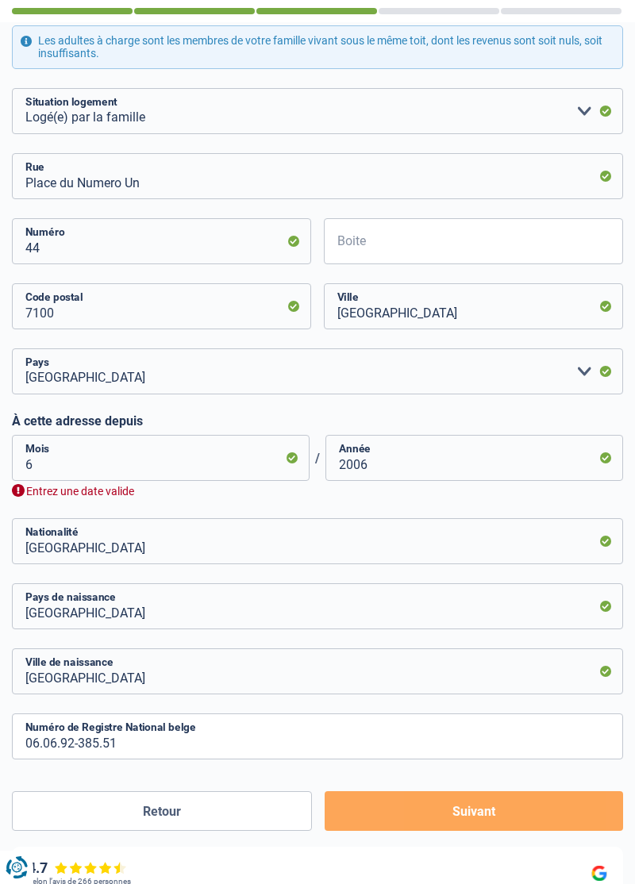
click at [489, 792] on button "Suivant" at bounding box center [473, 811] width 298 height 40
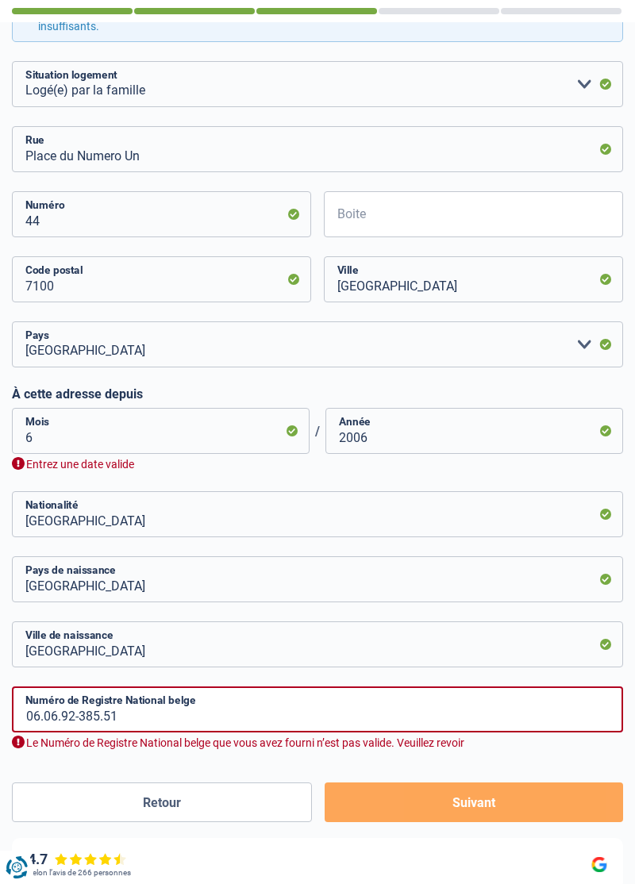
scroll to position [389, 0]
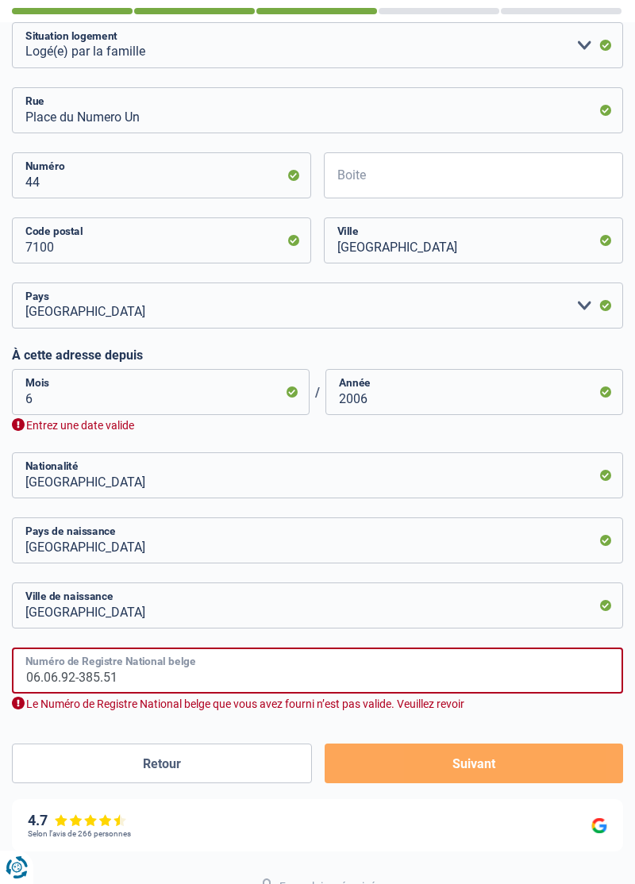
click at [141, 679] on input "06.06.92-385.51" at bounding box center [317, 670] width 611 height 46
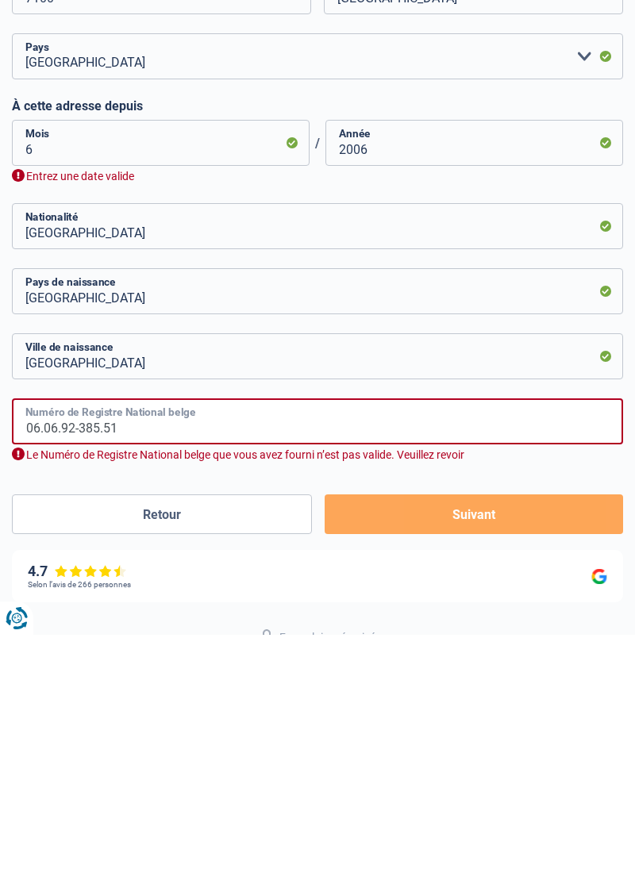
scroll to position [407, 0]
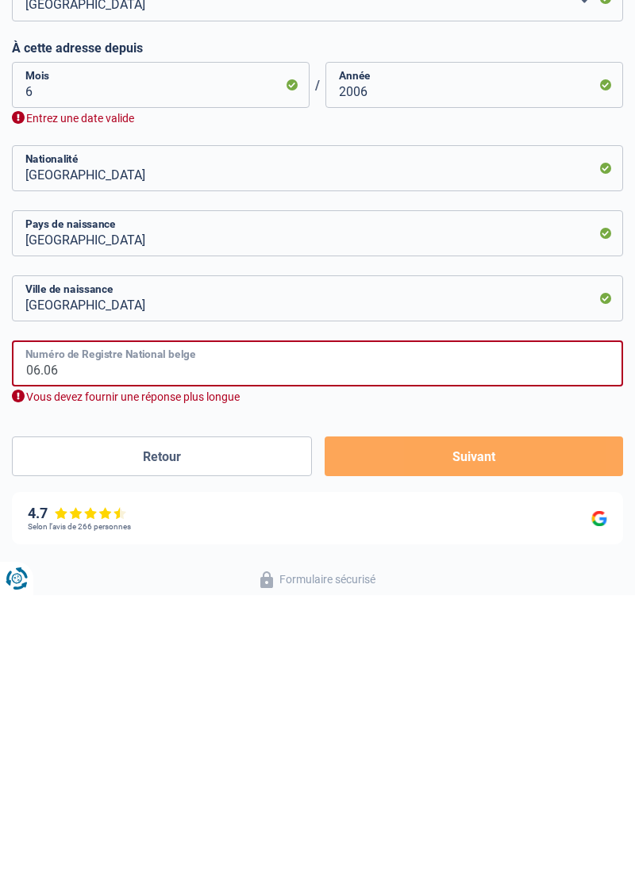
type input "06.0"
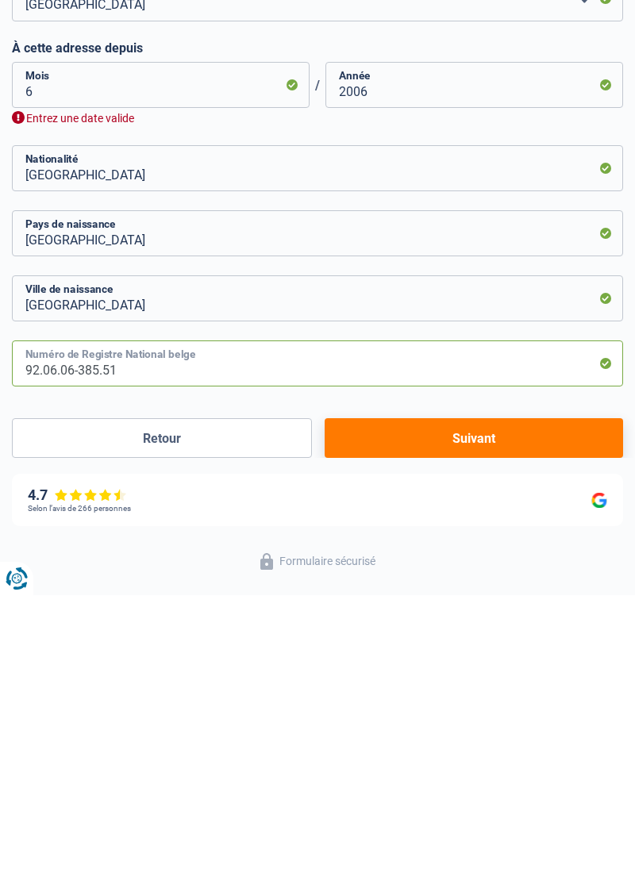
scroll to position [389, 0]
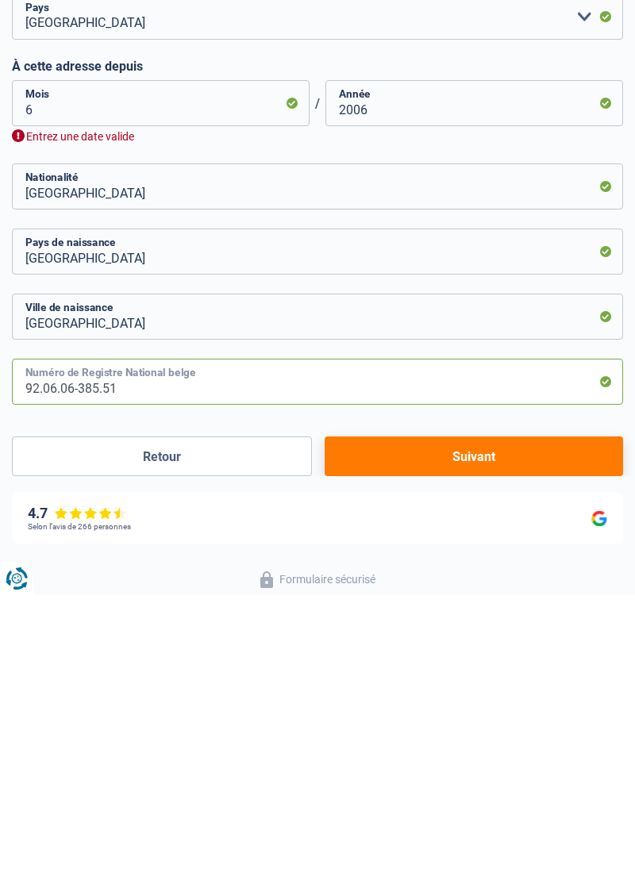
type input "92.06.06-385.51"
click at [519, 760] on button "Suivant" at bounding box center [473, 745] width 298 height 40
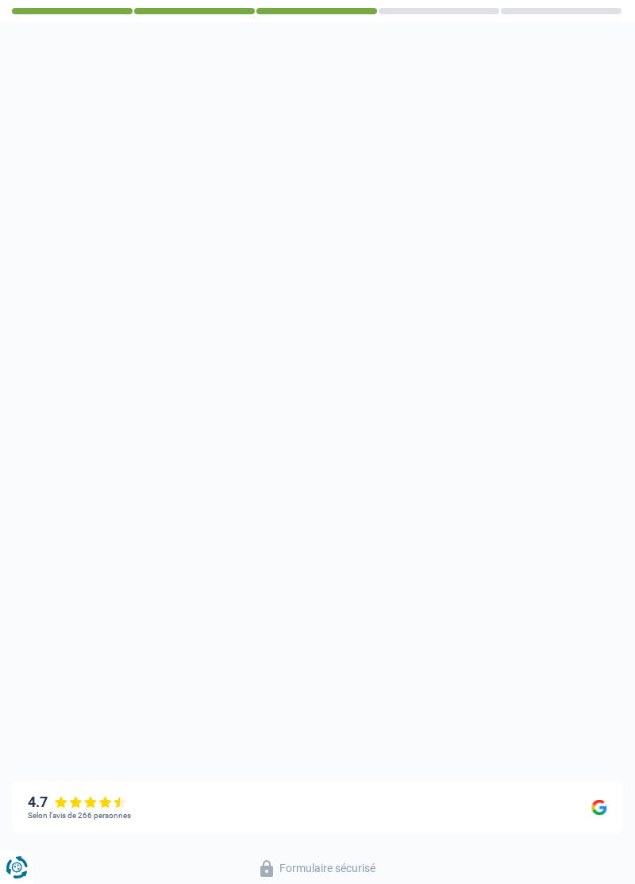
select select "netSalary"
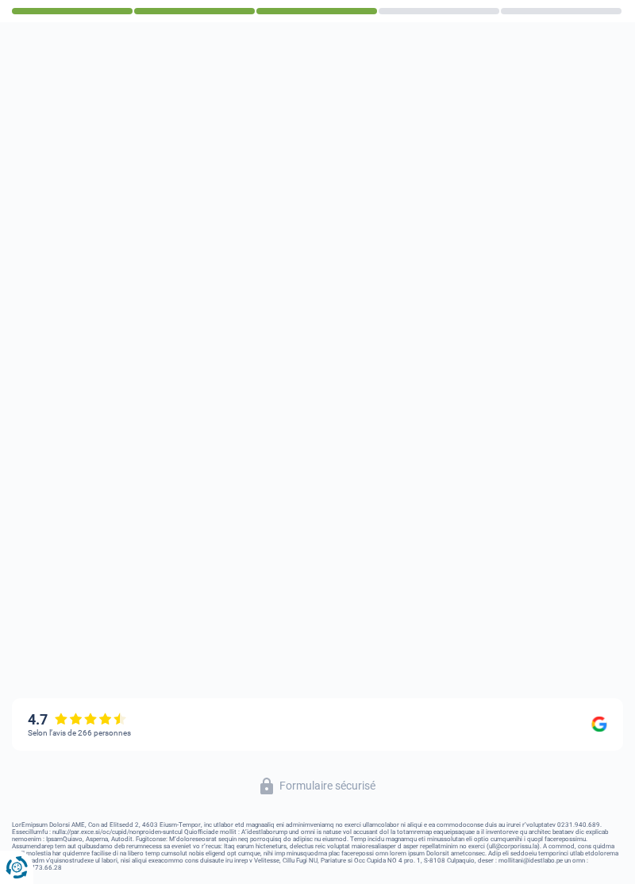
click at [527, 416] on label "Non" at bounding box center [472, 397] width 304 height 38
click at [527, 416] on input "Non" at bounding box center [472, 397] width 304 height 38
radio input "true"
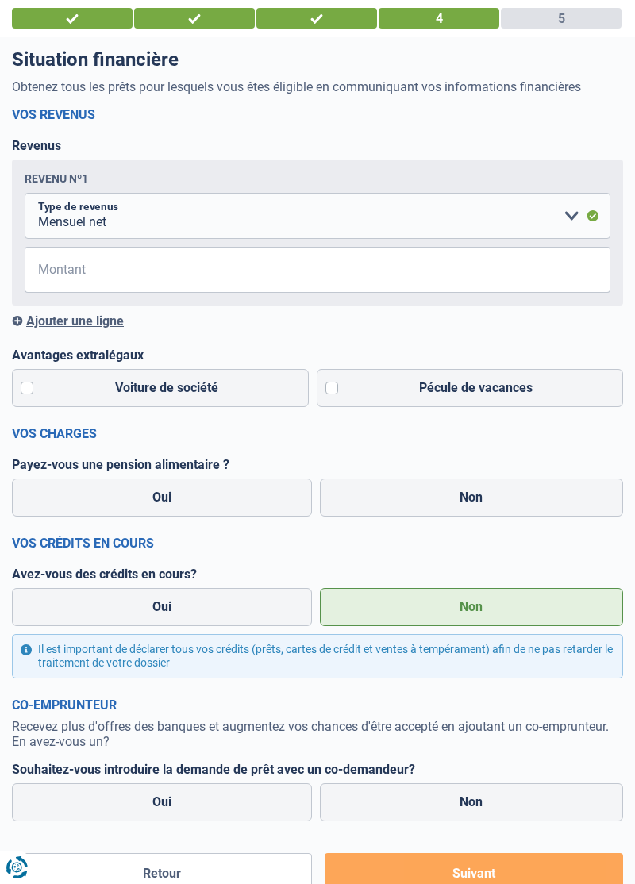
scroll to position [87, 0]
click at [58, 278] on input "Montant" at bounding box center [326, 269] width 565 height 46
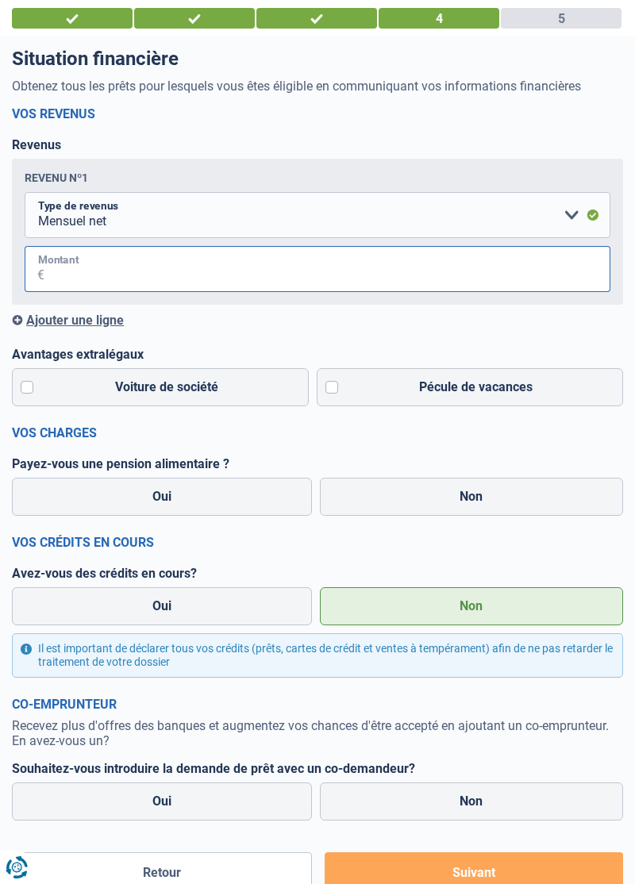
click at [62, 278] on input "Montant" at bounding box center [326, 269] width 565 height 46
type input "1.900"
click at [329, 392] on label "Pécule de vacances" at bounding box center [469, 387] width 307 height 38
click at [329, 392] on input "Pécule de vacances" at bounding box center [469, 387] width 307 height 38
checkbox input "true"
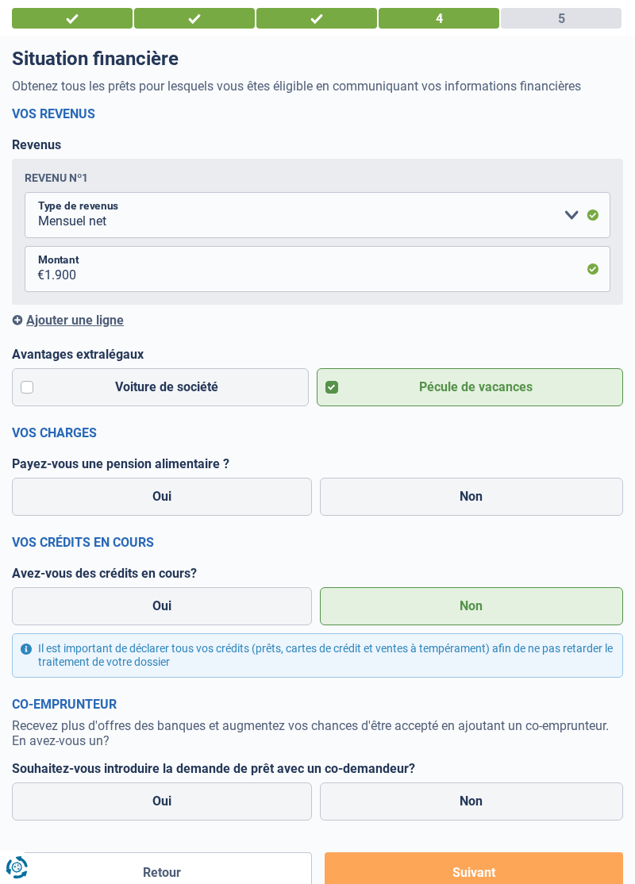
click at [523, 493] on label "Non" at bounding box center [472, 496] width 304 height 38
click at [523, 493] on input "Non" at bounding box center [472, 496] width 304 height 38
radio input "true"
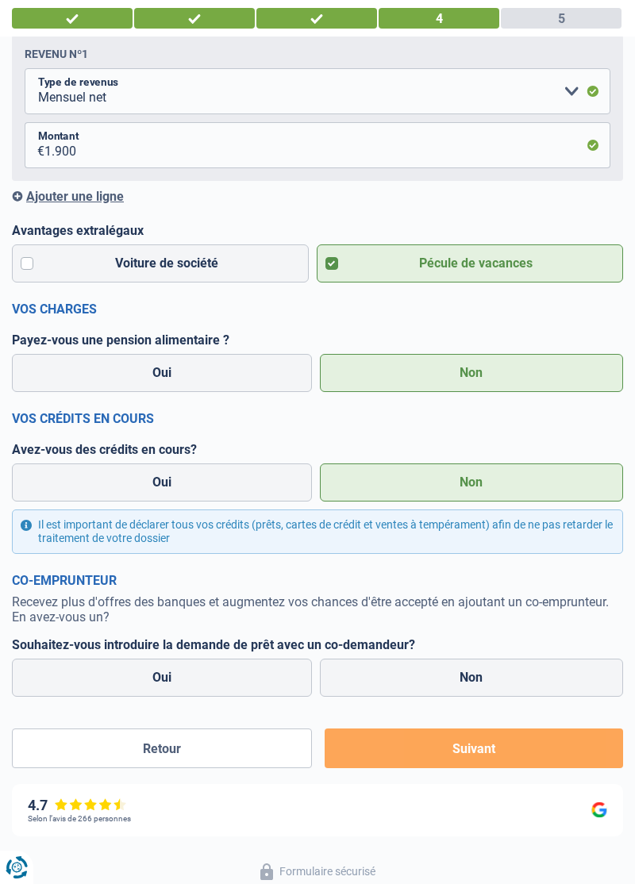
scroll to position [213, 0]
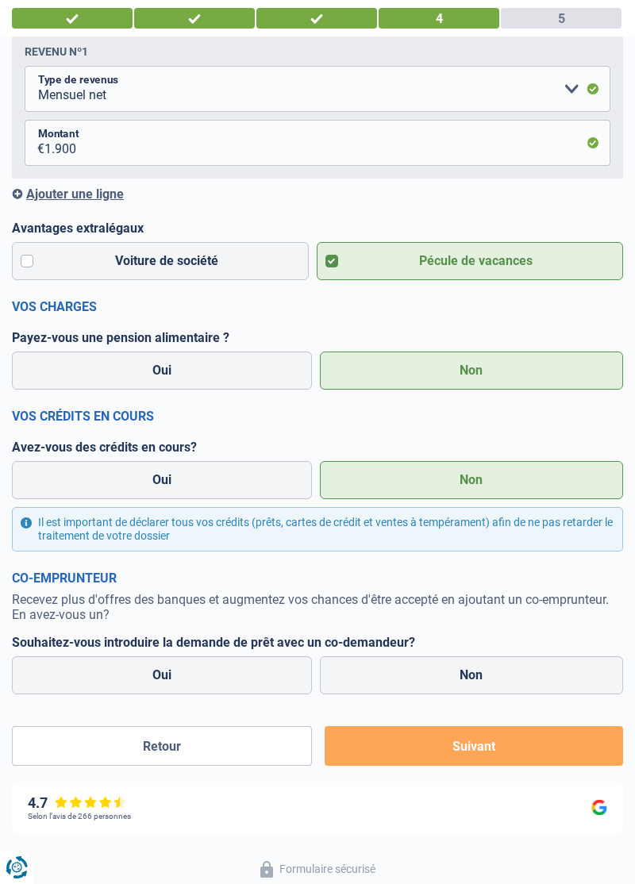
click at [500, 673] on label "Non" at bounding box center [472, 675] width 304 height 38
click at [500, 673] on input "Non" at bounding box center [472, 675] width 304 height 38
radio input "true"
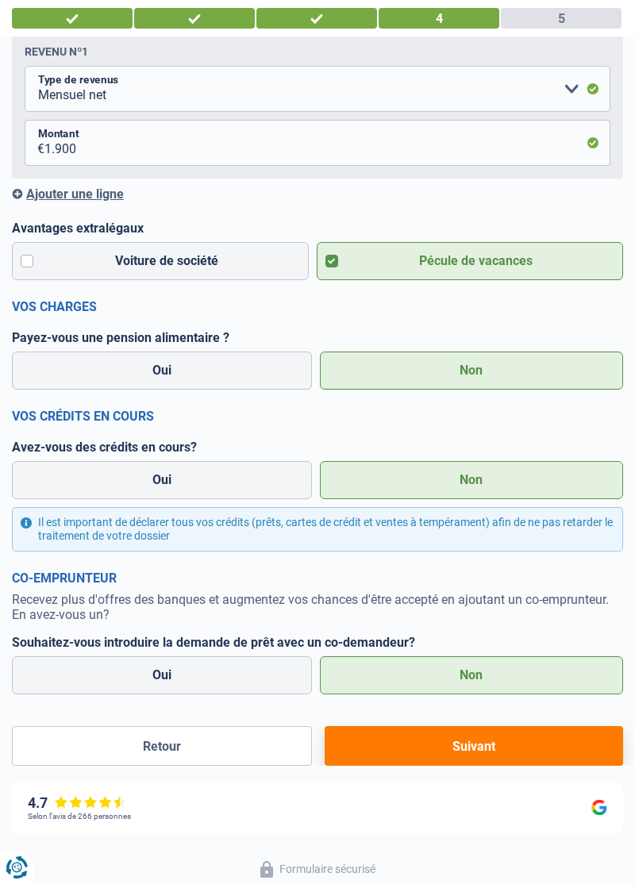
click at [489, 744] on button "Suivant" at bounding box center [473, 746] width 298 height 40
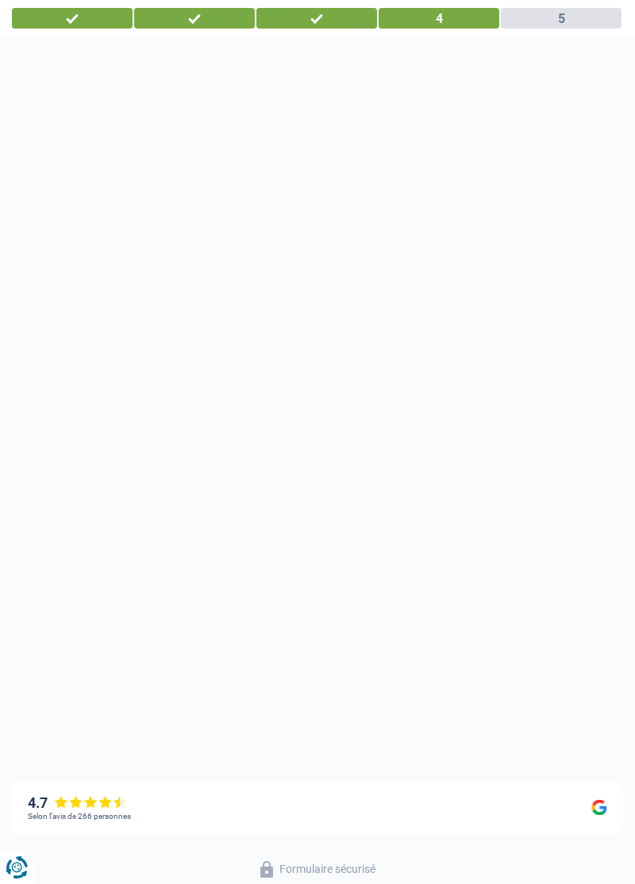
select select "houseOrGarden"
select select "120"
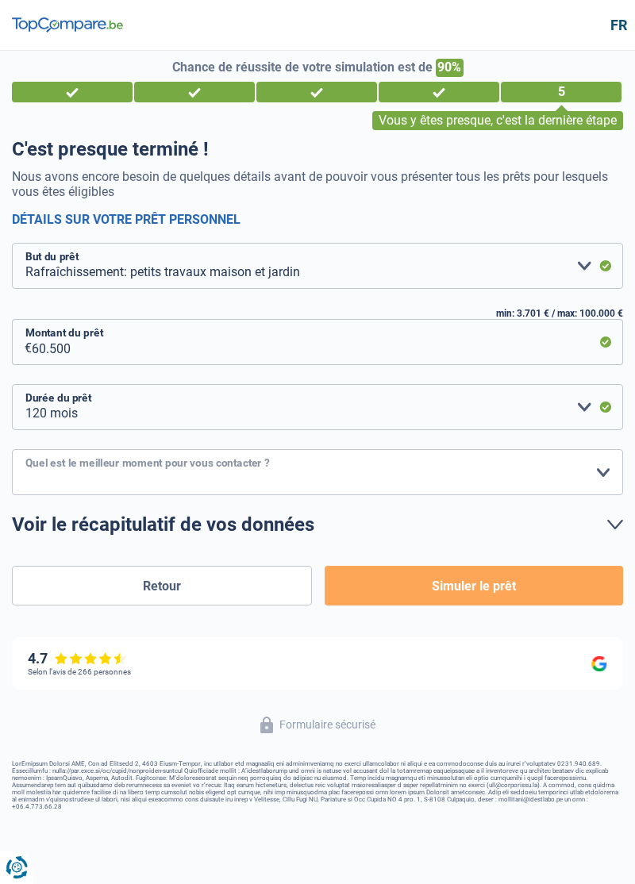
click at [585, 476] on select "10h-12h 12h-14h 14h-16h 16h-18h Veuillez sélectionner une option" at bounding box center [317, 472] width 611 height 46
select select "10-12"
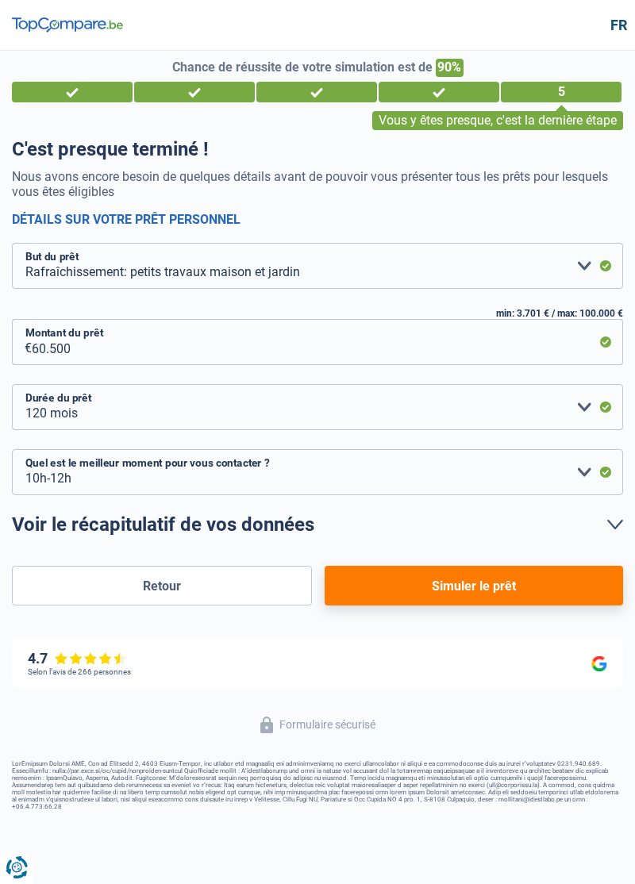
click at [555, 596] on button "Simuler le prêt" at bounding box center [473, 585] width 298 height 40
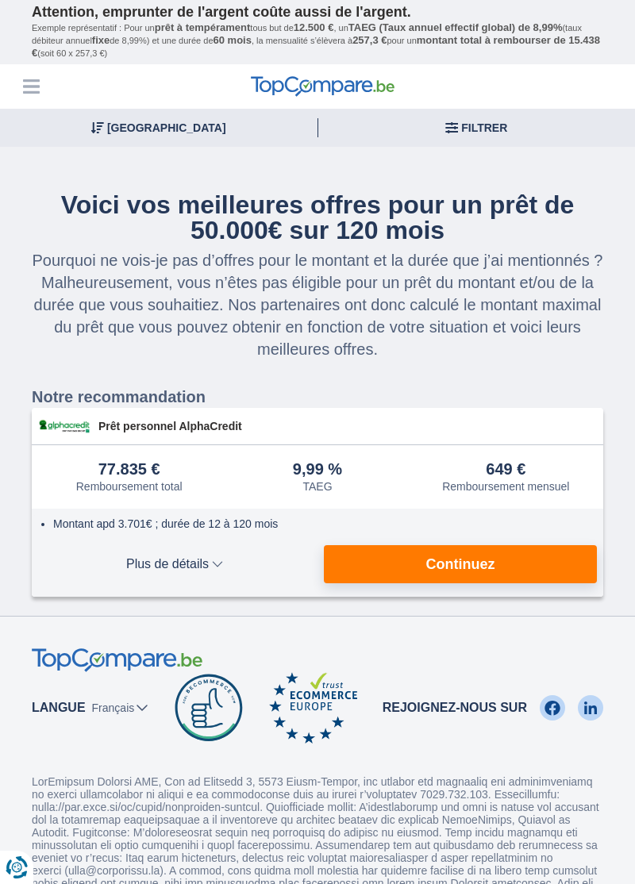
click at [212, 573] on button "Plus de détails Moins de détails" at bounding box center [174, 564] width 273 height 38
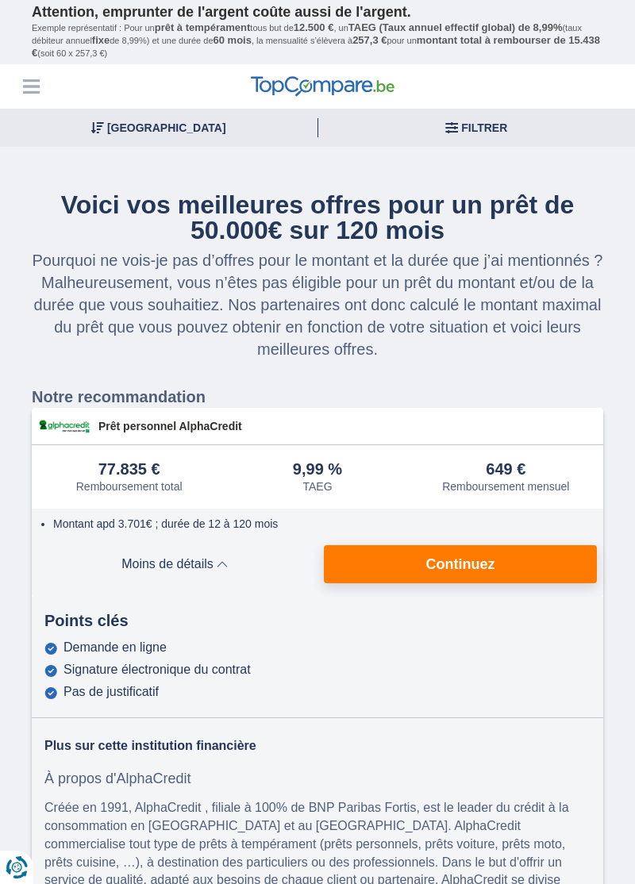
click at [212, 567] on span "Moins de détails" at bounding box center [174, 564] width 273 height 13
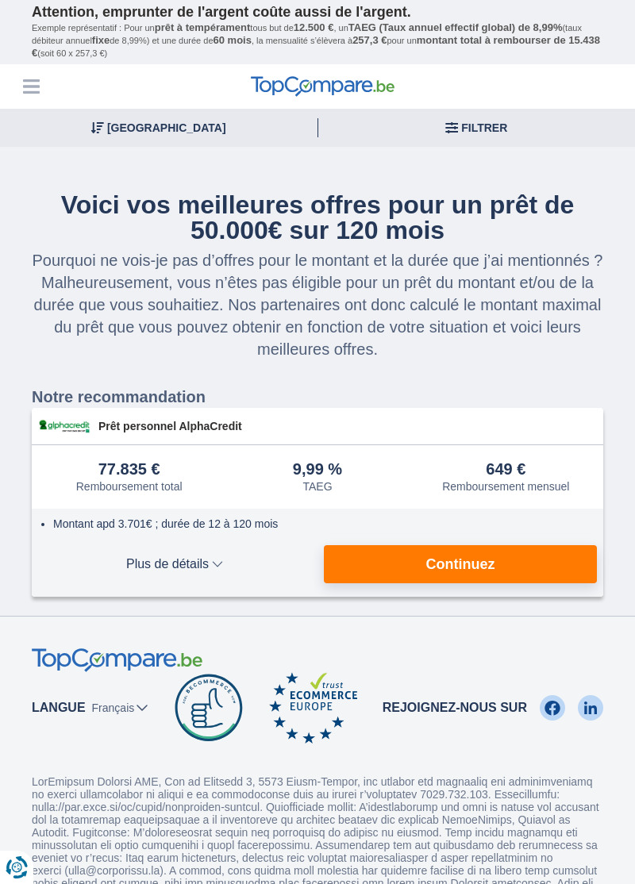
click at [208, 572] on button "Plus de détails Moins de détails" at bounding box center [174, 564] width 273 height 38
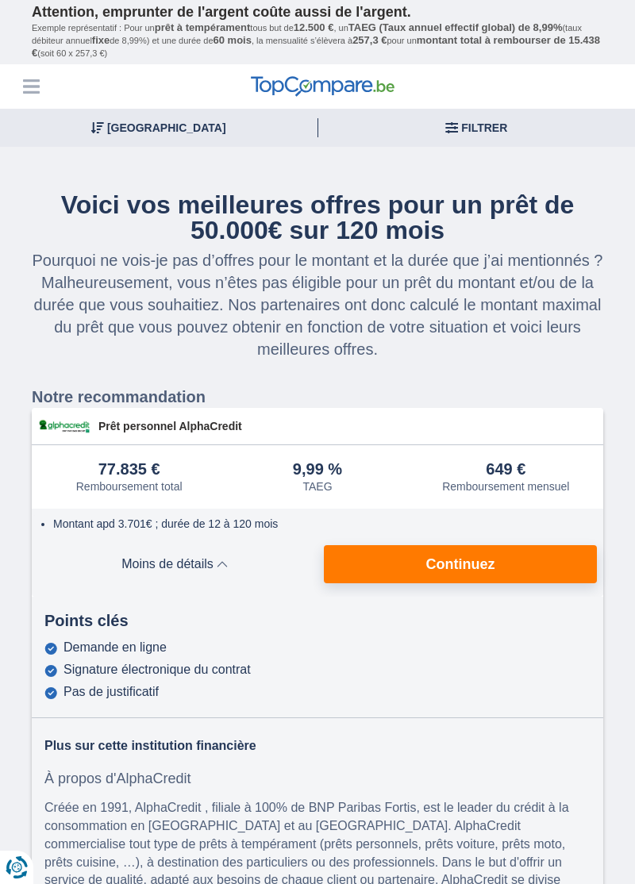
click at [199, 552] on button "Plus de détails Moins de détails" at bounding box center [174, 564] width 273 height 38
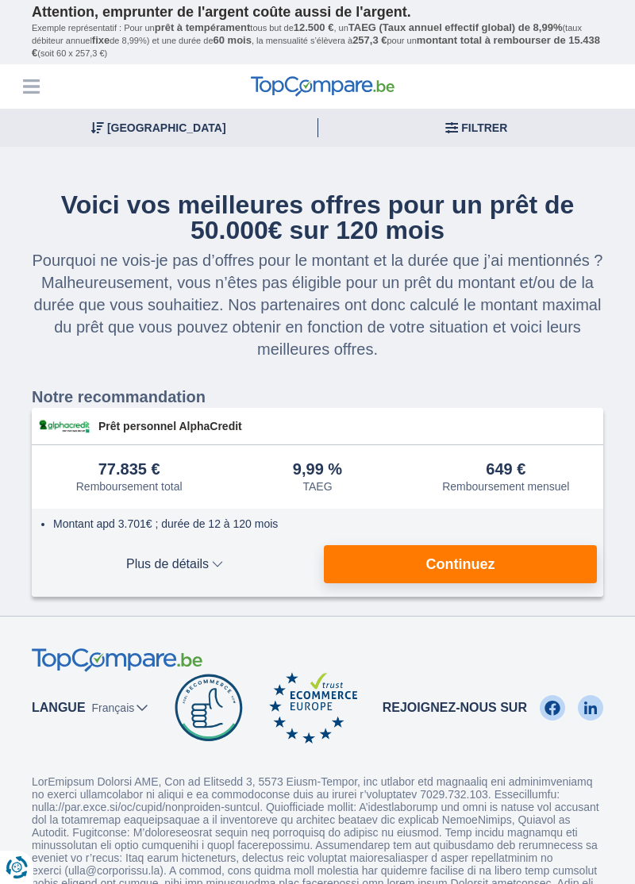
click at [198, 569] on span "Plus de détails" at bounding box center [174, 564] width 273 height 13
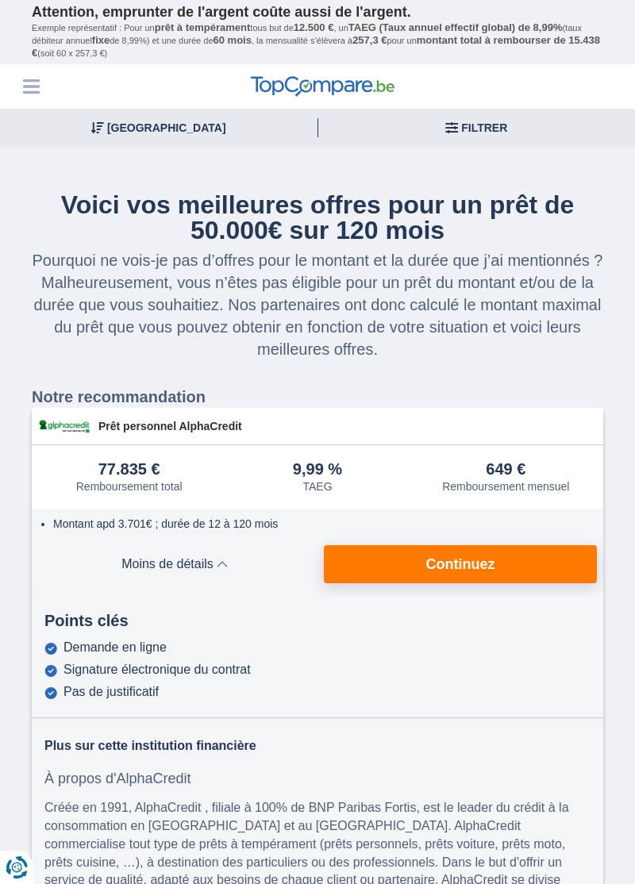
click at [525, 564] on button "Continuez" at bounding box center [460, 564] width 273 height 38
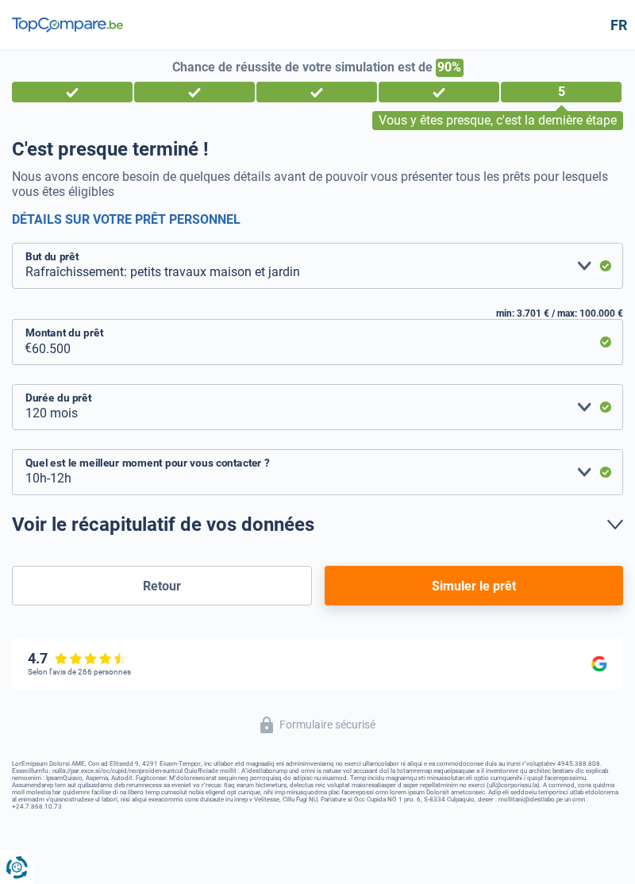
select select "houseOrGarden"
select select "120"
select select "10-12"
